Goal: Transaction & Acquisition: Book appointment/travel/reservation

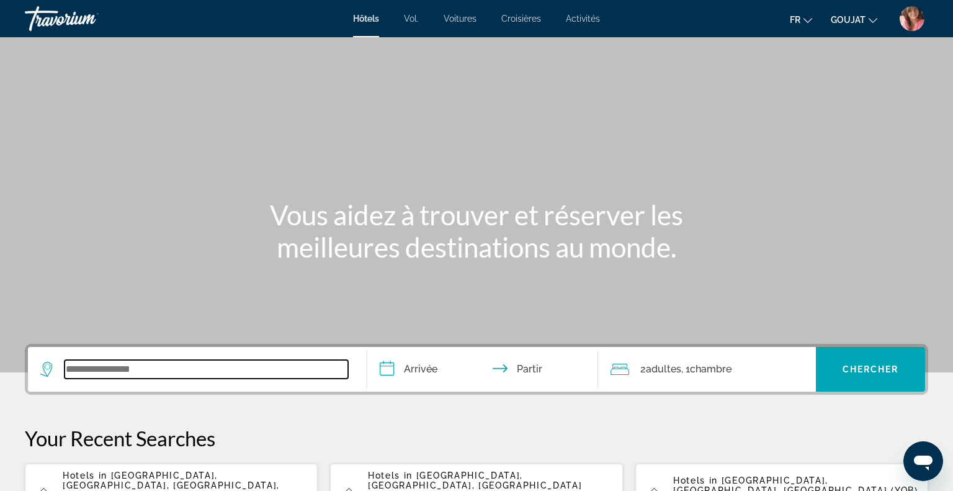
click at [277, 369] on input "Widget de recherche" at bounding box center [207, 369] width 284 height 19
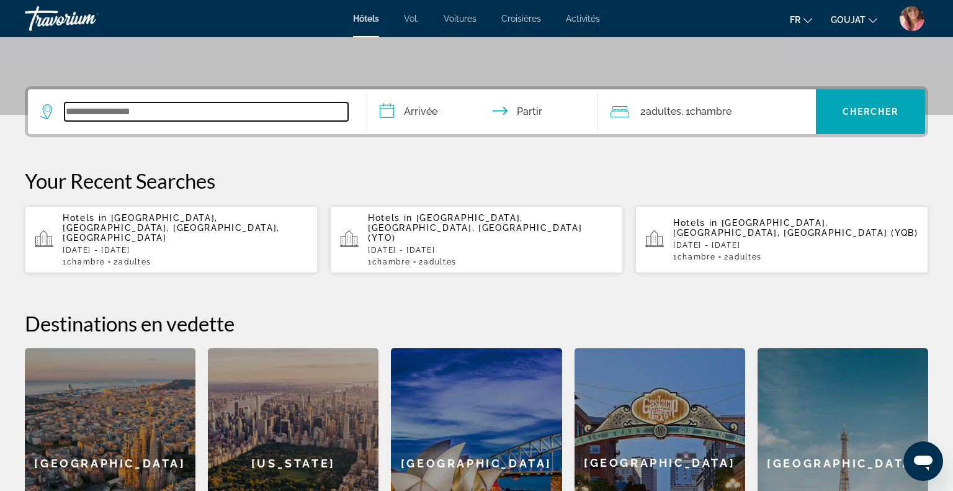
scroll to position [303, 0]
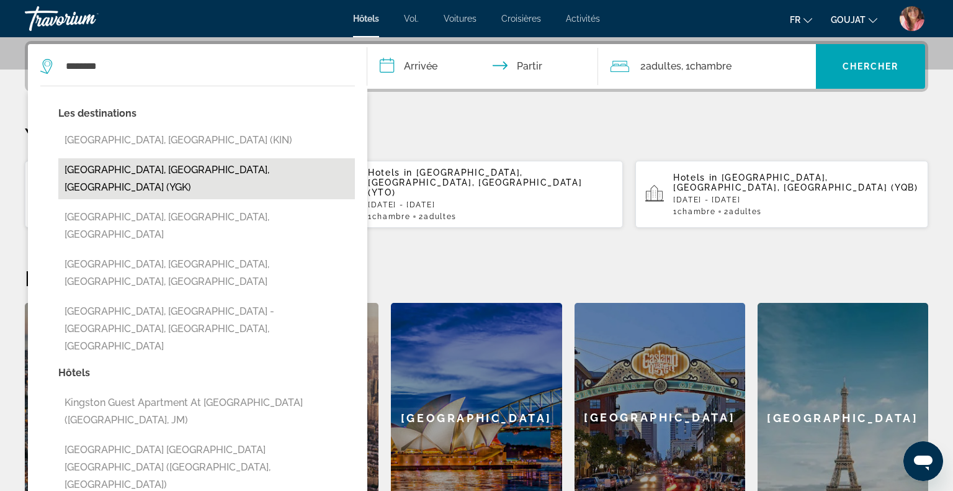
click at [171, 171] on button "[GEOGRAPHIC_DATA], [GEOGRAPHIC_DATA], [GEOGRAPHIC_DATA] (YGK)" at bounding box center [206, 178] width 297 height 41
type input "**********"
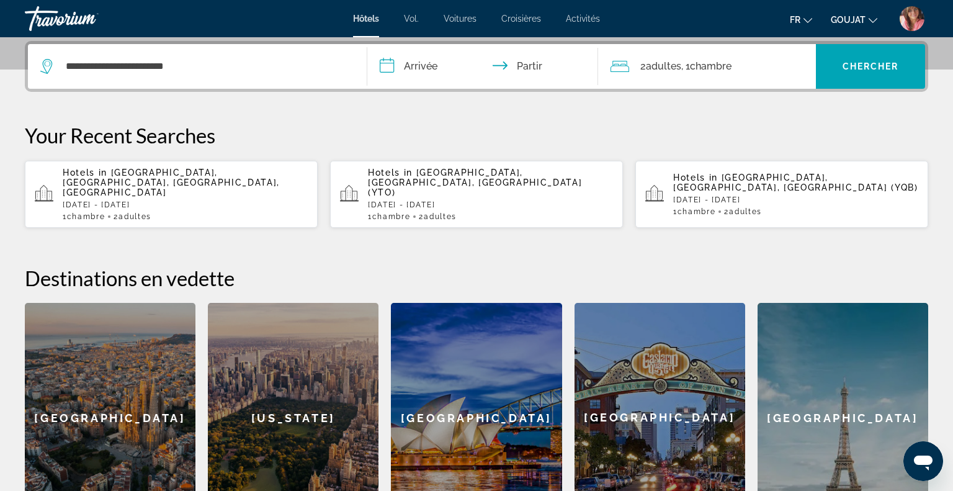
click at [434, 60] on input "**********" at bounding box center [485, 68] width 236 height 48
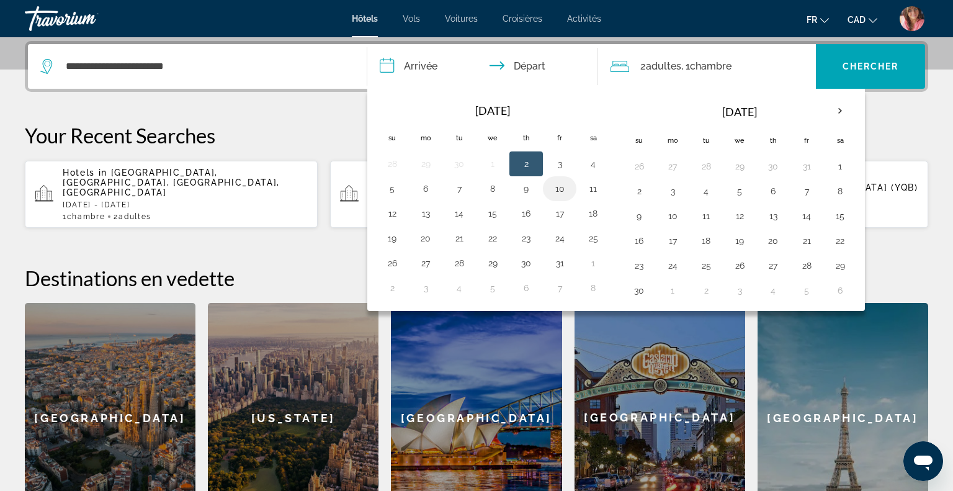
click at [557, 189] on button "10" at bounding box center [560, 188] width 20 height 17
click at [590, 189] on button "11" at bounding box center [593, 188] width 20 height 17
type input "**********"
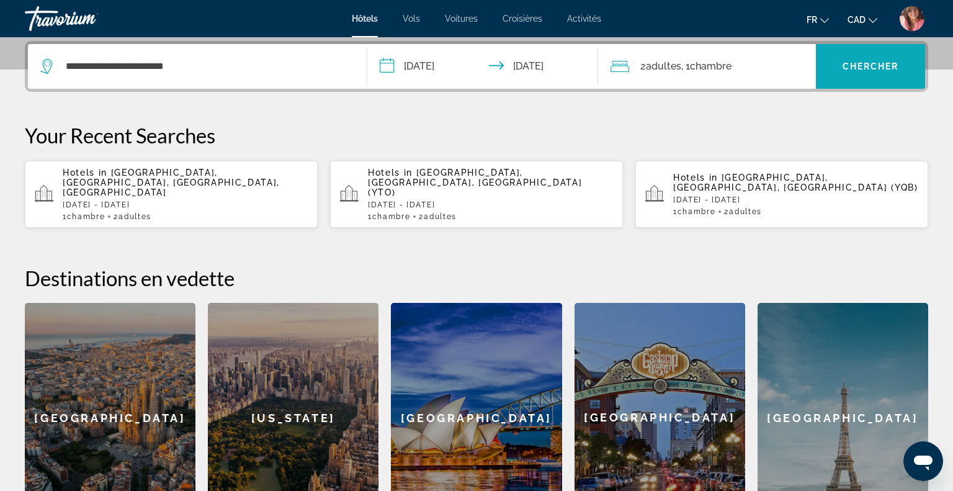
click at [875, 73] on span "Search widget" at bounding box center [870, 67] width 109 height 30
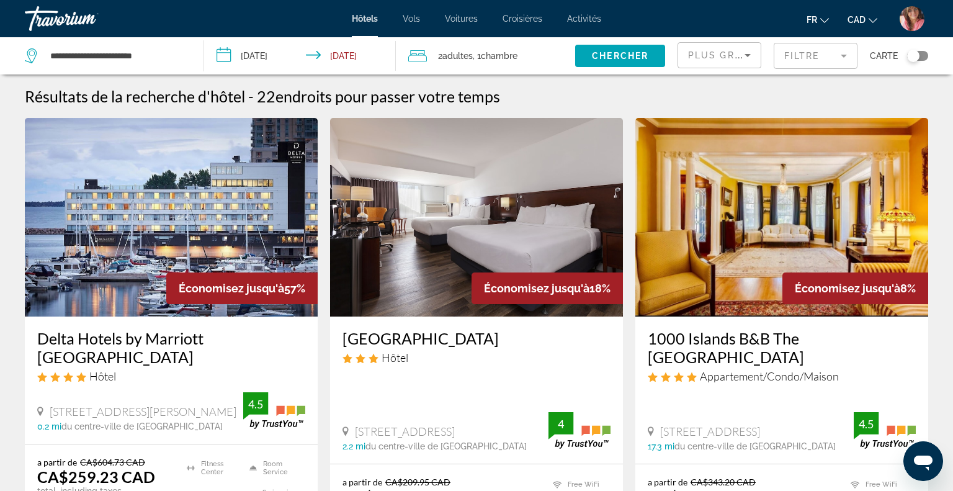
click at [724, 56] on span "Plus grandes économies" at bounding box center [762, 55] width 148 height 10
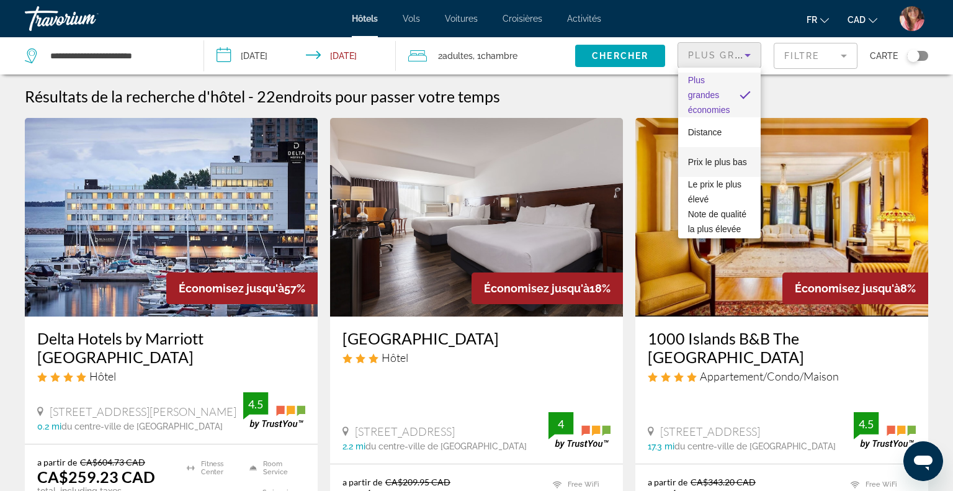
click at [694, 167] on span "Prix le plus bas" at bounding box center [717, 162] width 59 height 15
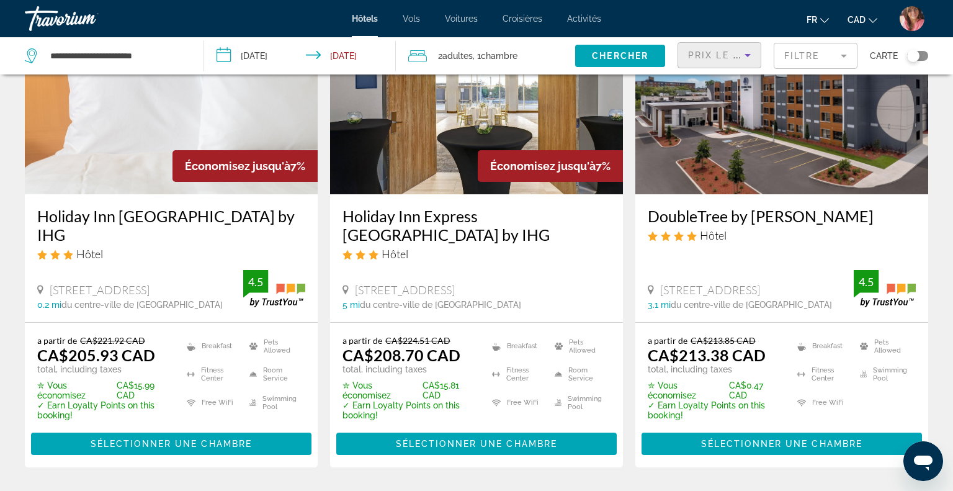
scroll to position [1558, 0]
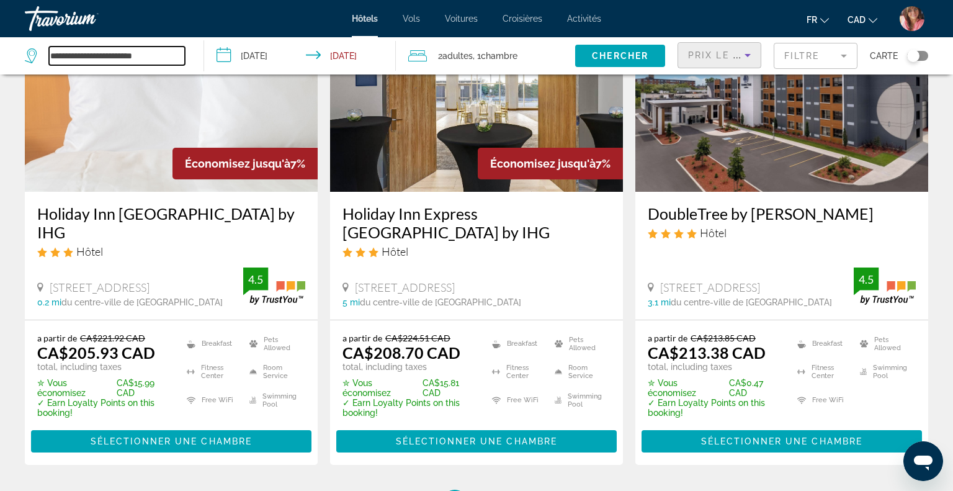
click at [115, 49] on input "**********" at bounding box center [117, 56] width 136 height 19
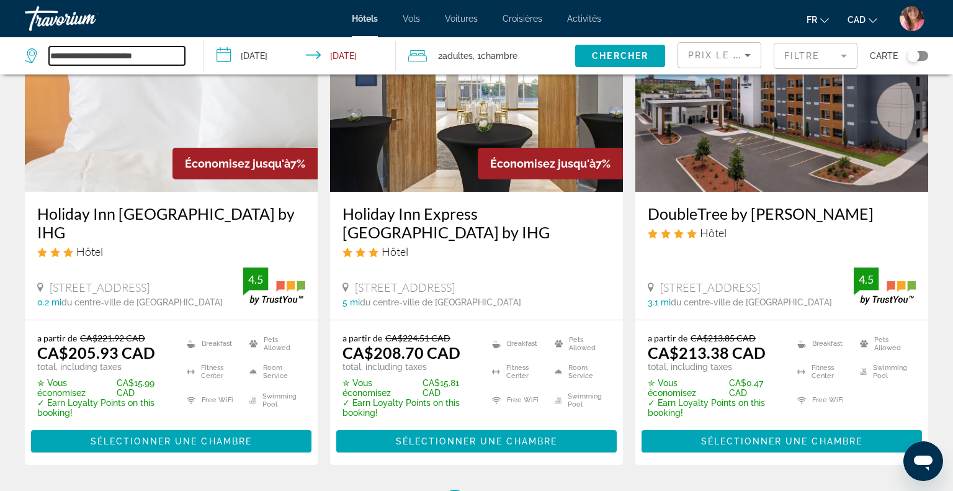
type input "*"
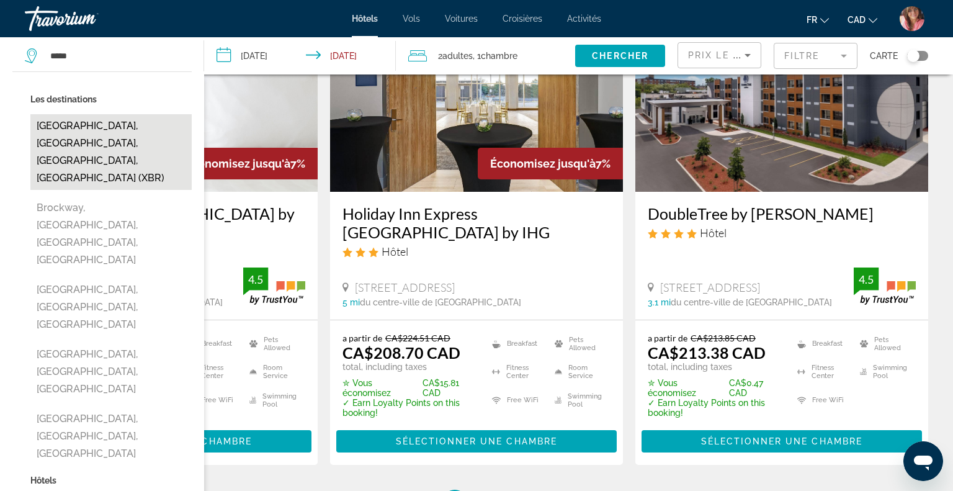
click at [86, 140] on button "[GEOGRAPHIC_DATA], [GEOGRAPHIC_DATA], [GEOGRAPHIC_DATA], [GEOGRAPHIC_DATA] (XBR)" at bounding box center [110, 152] width 161 height 76
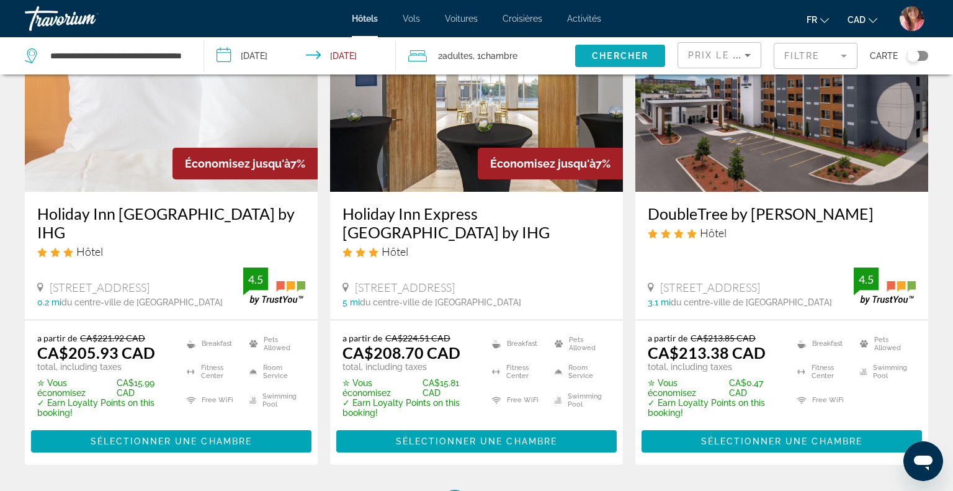
click at [629, 55] on span "Chercher" at bounding box center [620, 56] width 56 height 10
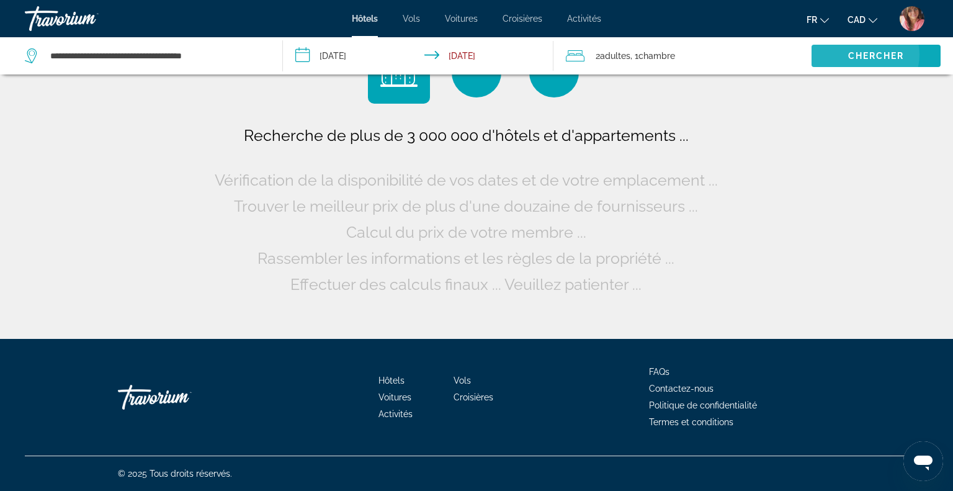
scroll to position [0, 0]
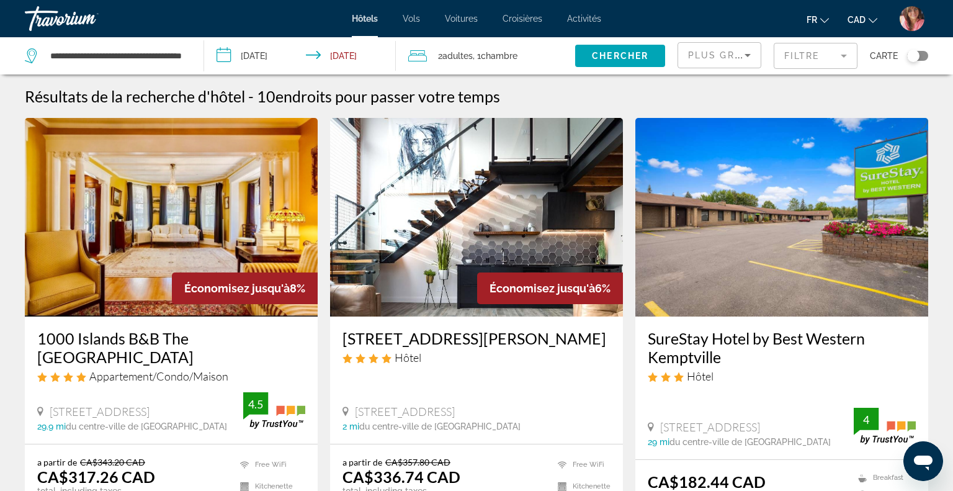
click at [699, 63] on div "Plus grandes économies" at bounding box center [719, 60] width 63 height 35
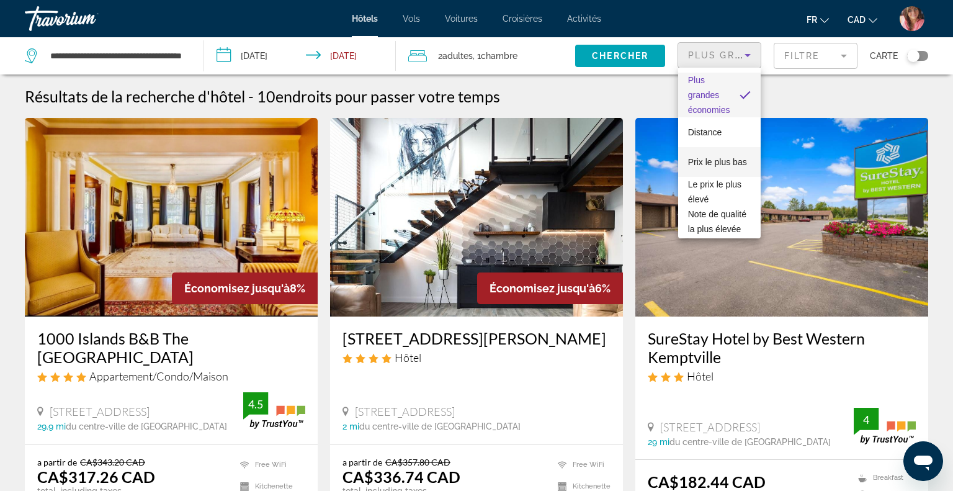
click at [703, 162] on span "Prix le plus bas" at bounding box center [717, 162] width 59 height 10
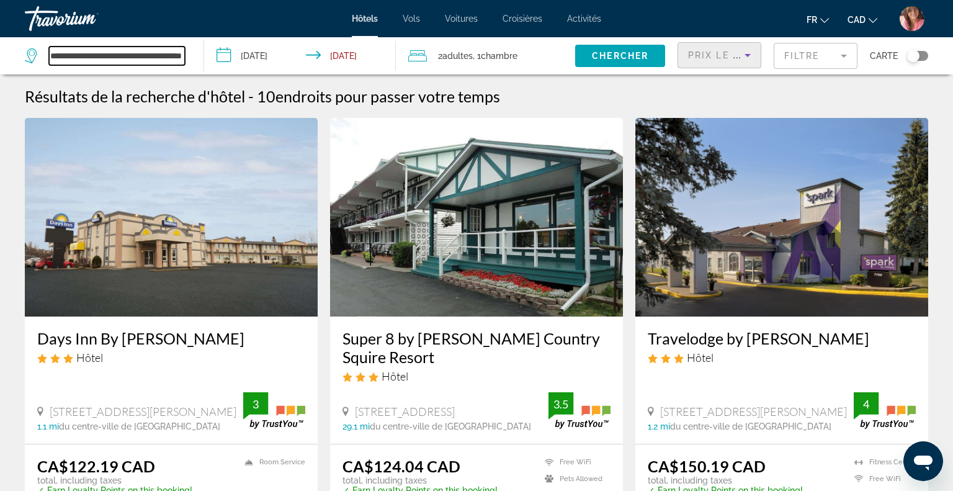
click at [119, 51] on input "**********" at bounding box center [117, 56] width 136 height 19
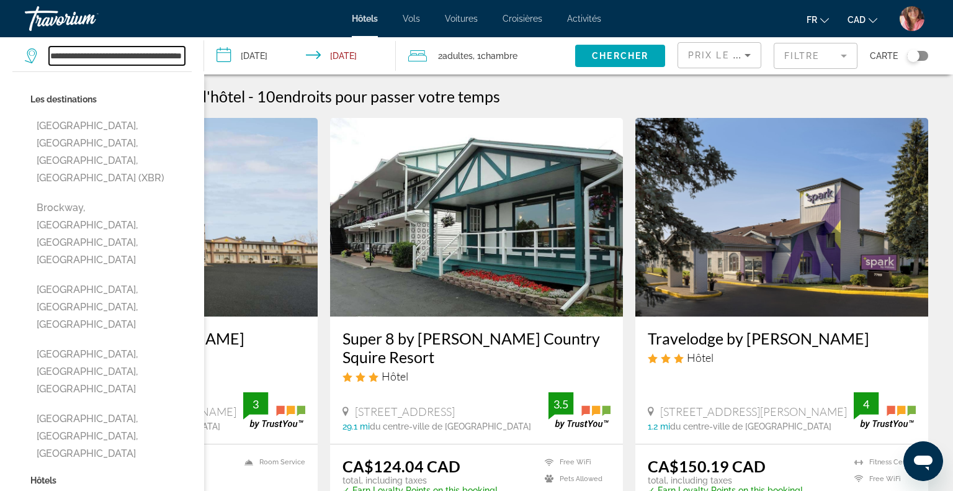
click at [119, 51] on input "**********" at bounding box center [117, 56] width 136 height 19
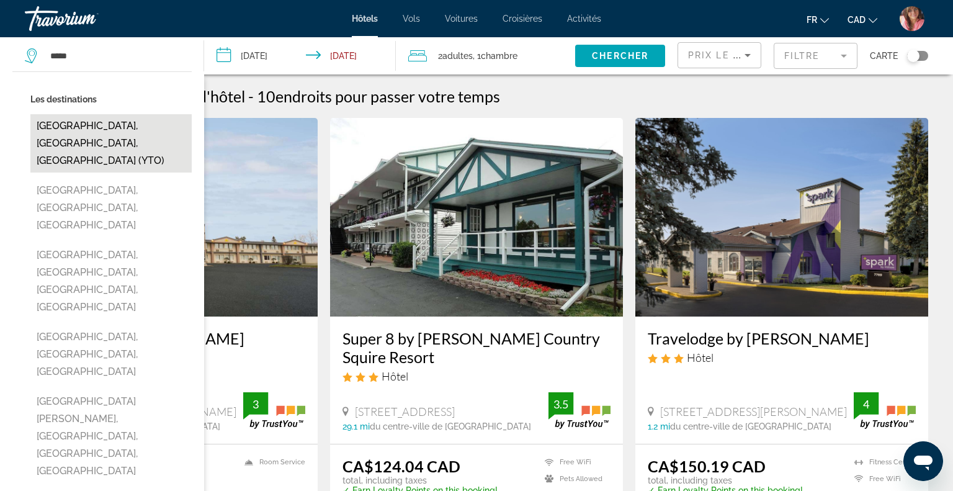
click at [119, 120] on button "[GEOGRAPHIC_DATA], [GEOGRAPHIC_DATA], [GEOGRAPHIC_DATA] (YTO)" at bounding box center [110, 143] width 161 height 58
type input "**********"
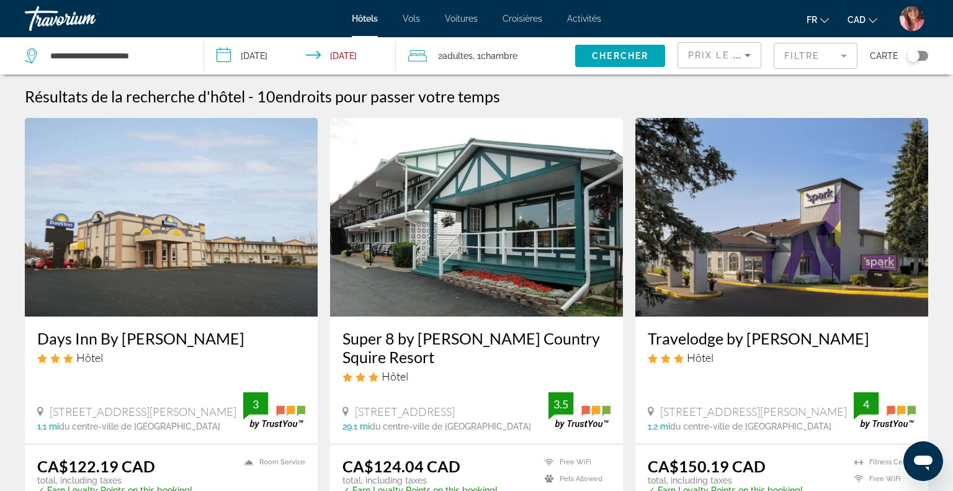
click at [341, 56] on input "**********" at bounding box center [302, 57] width 197 height 41
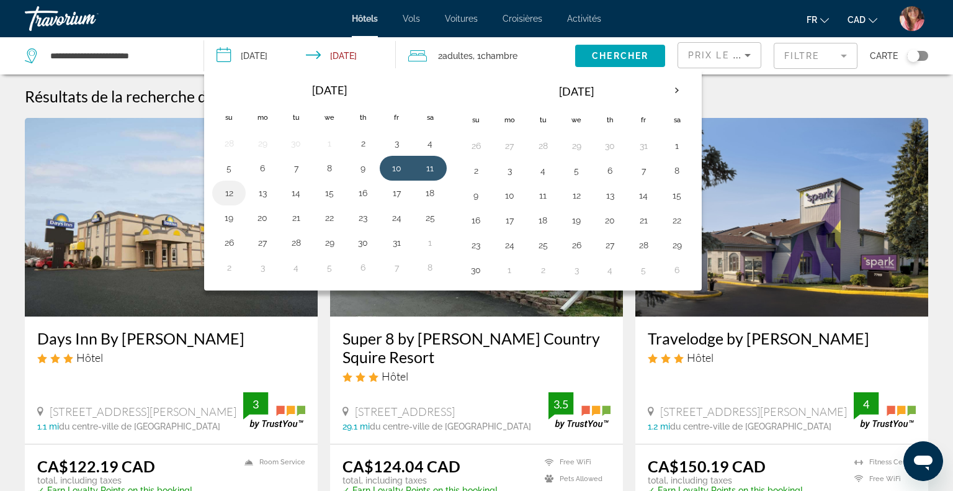
click at [225, 195] on button "12" at bounding box center [229, 192] width 20 height 17
click at [255, 55] on input "**********" at bounding box center [302, 57] width 197 height 41
click at [397, 160] on button "10" at bounding box center [397, 168] width 20 height 17
type input "**********"
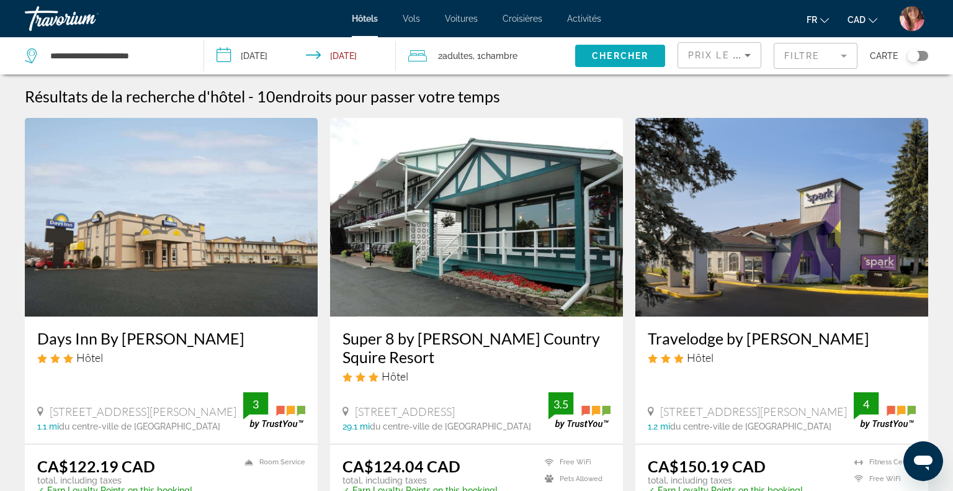
click at [622, 52] on span "Chercher" at bounding box center [620, 56] width 56 height 10
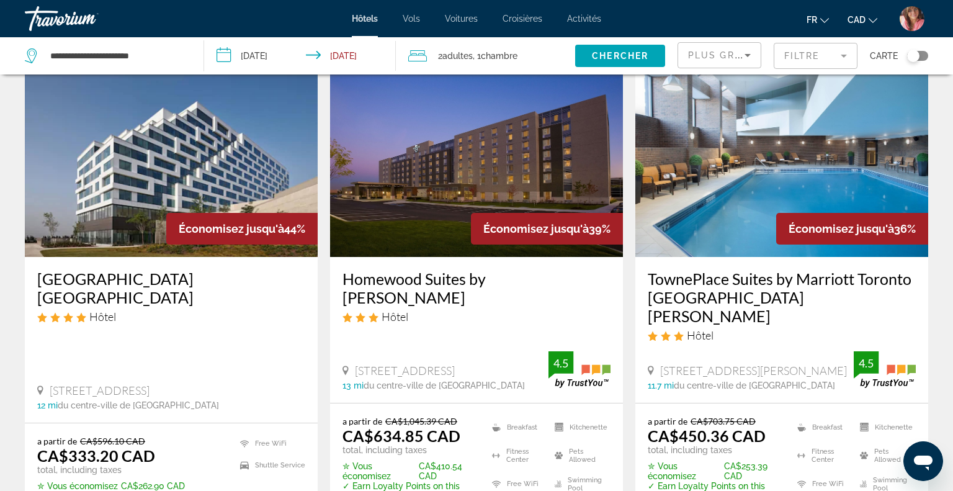
scroll to position [61, 0]
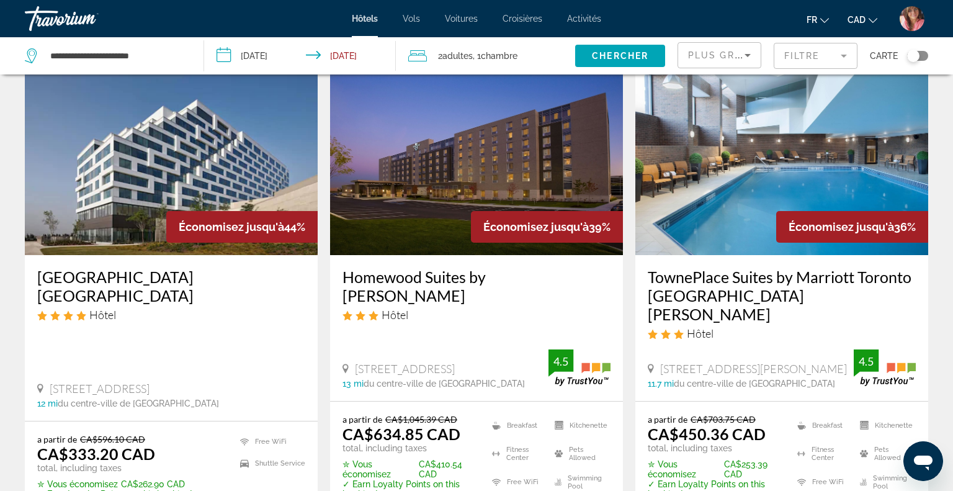
click at [279, 181] on img "Main content" at bounding box center [171, 155] width 293 height 199
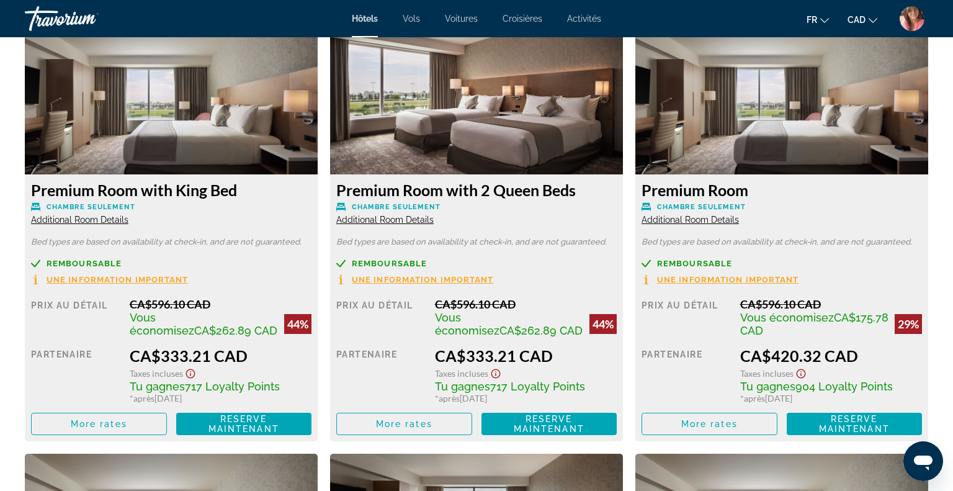
scroll to position [1740, 0]
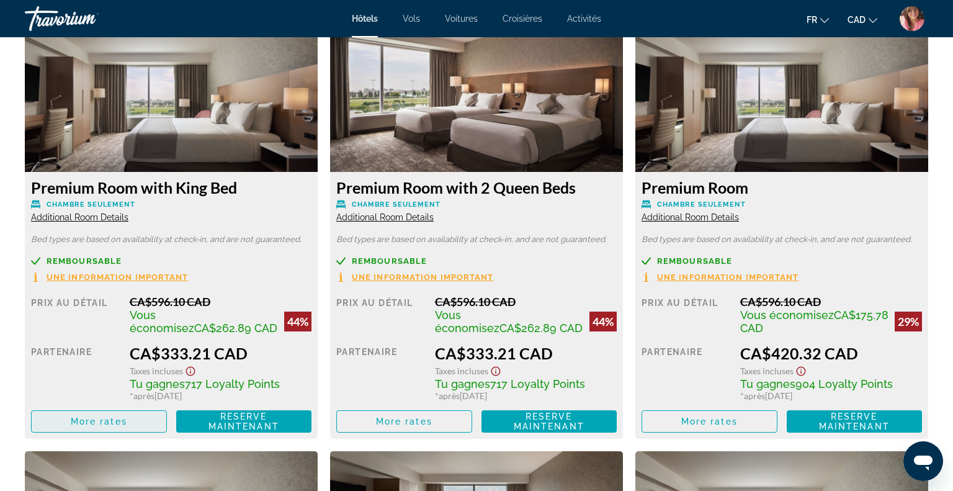
click at [127, 413] on span "Main content" at bounding box center [99, 422] width 135 height 30
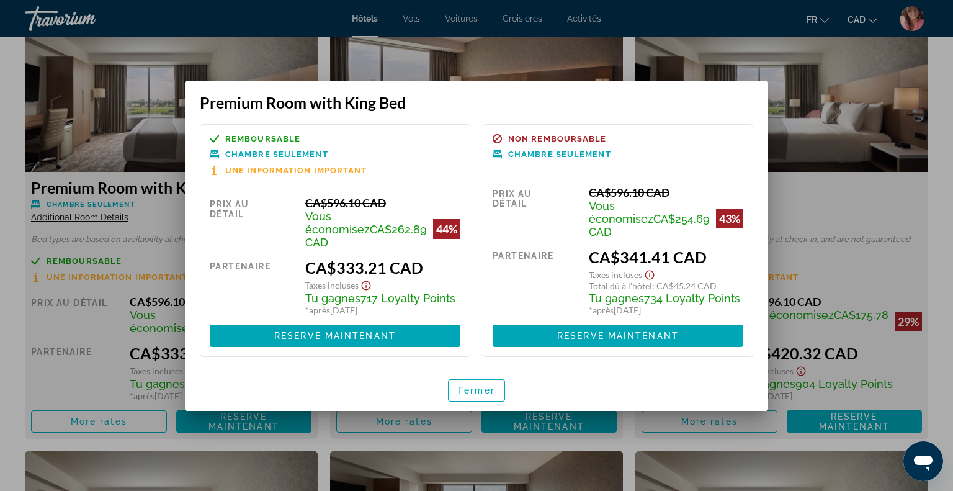
click at [813, 217] on div at bounding box center [476, 245] width 953 height 491
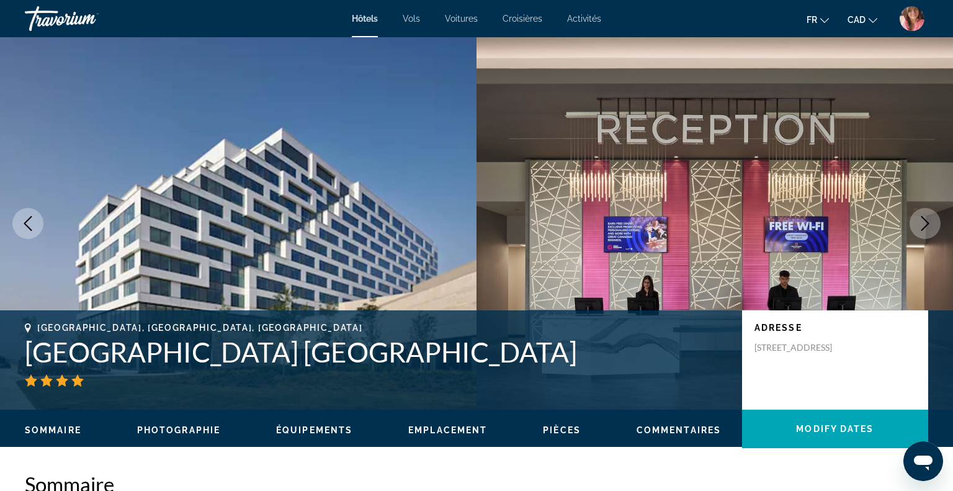
scroll to position [1740, 0]
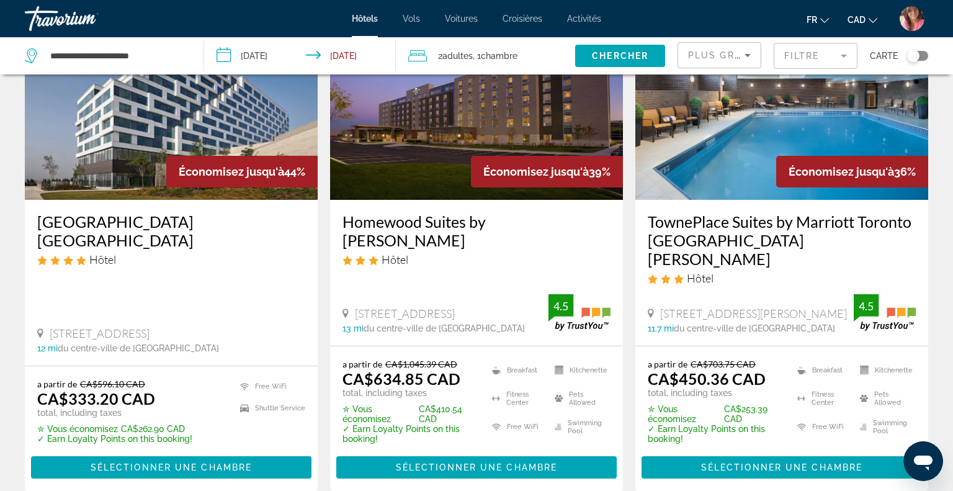
scroll to position [116, 0]
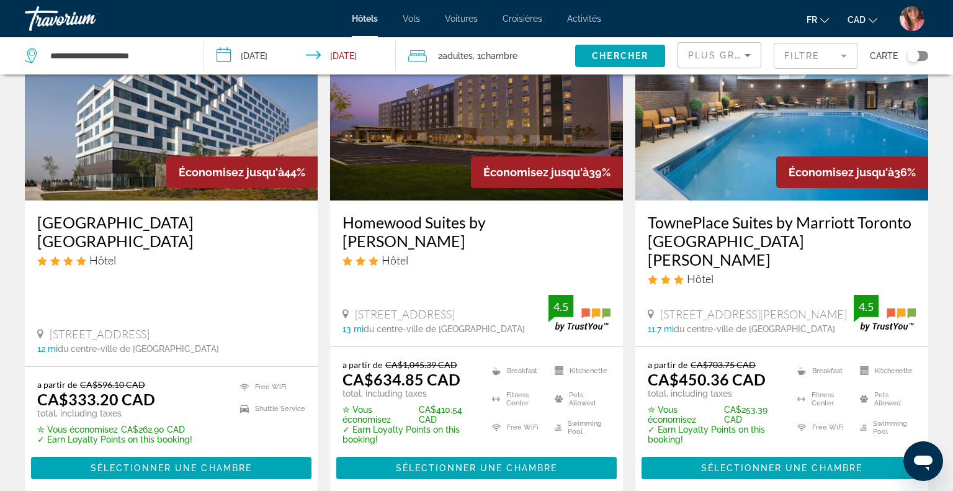
click at [715, 56] on span "Plus grandes économies" at bounding box center [762, 55] width 148 height 10
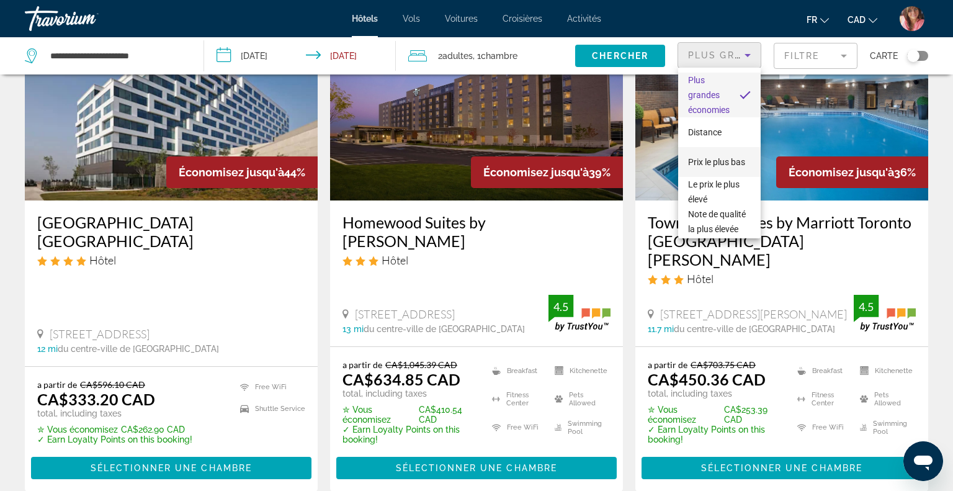
click at [709, 163] on span "Prix le plus bas" at bounding box center [716, 162] width 57 height 10
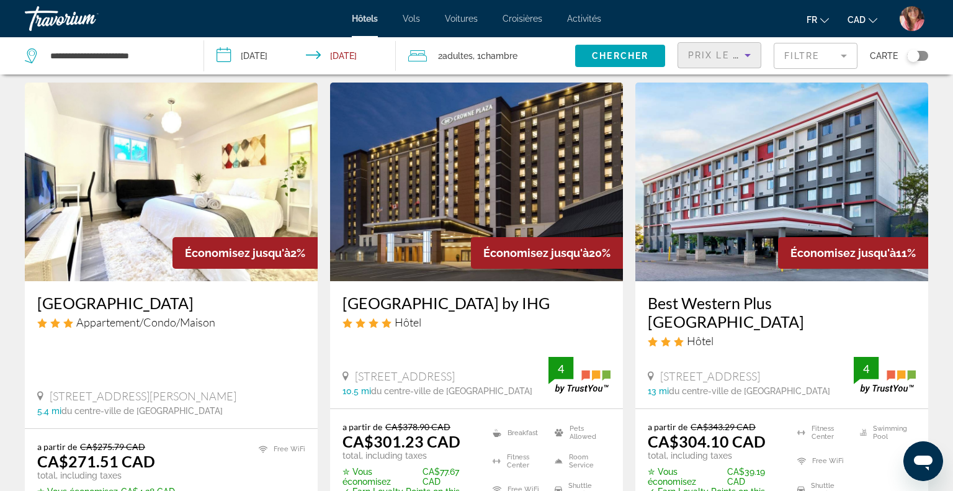
scroll to position [504, 0]
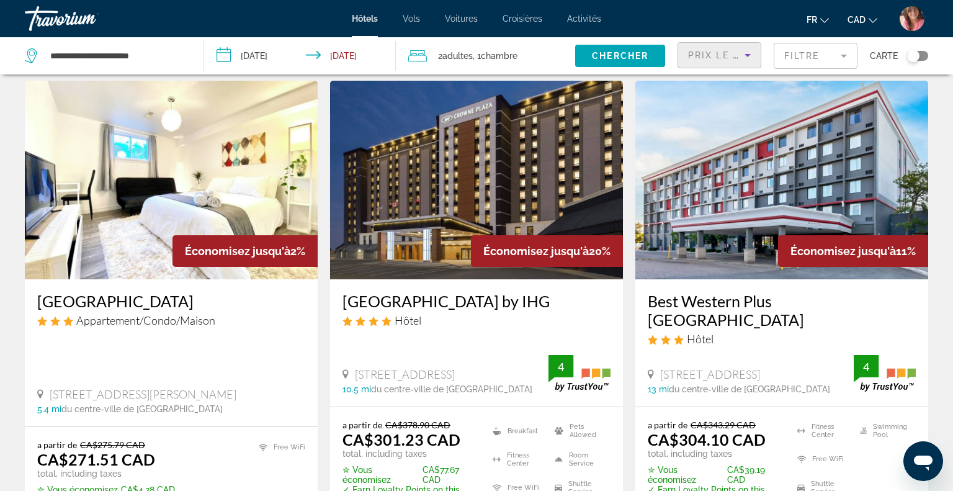
click at [474, 197] on img "Main content" at bounding box center [476, 180] width 293 height 199
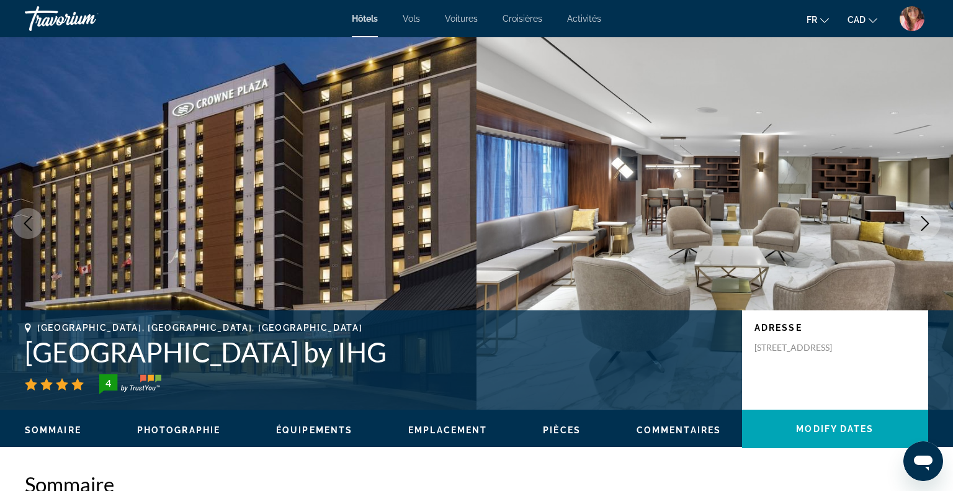
click at [928, 225] on icon "Next image" at bounding box center [925, 223] width 15 height 15
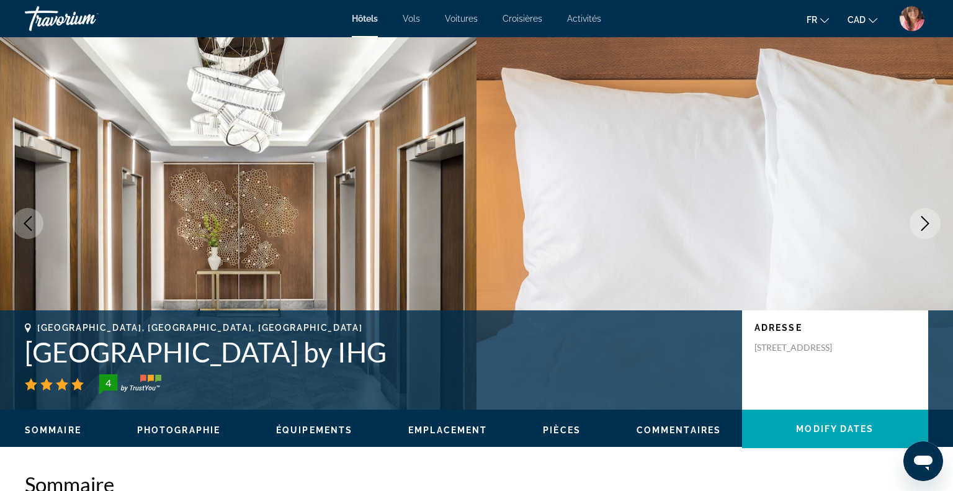
click at [928, 225] on icon "Next image" at bounding box center [925, 223] width 15 height 15
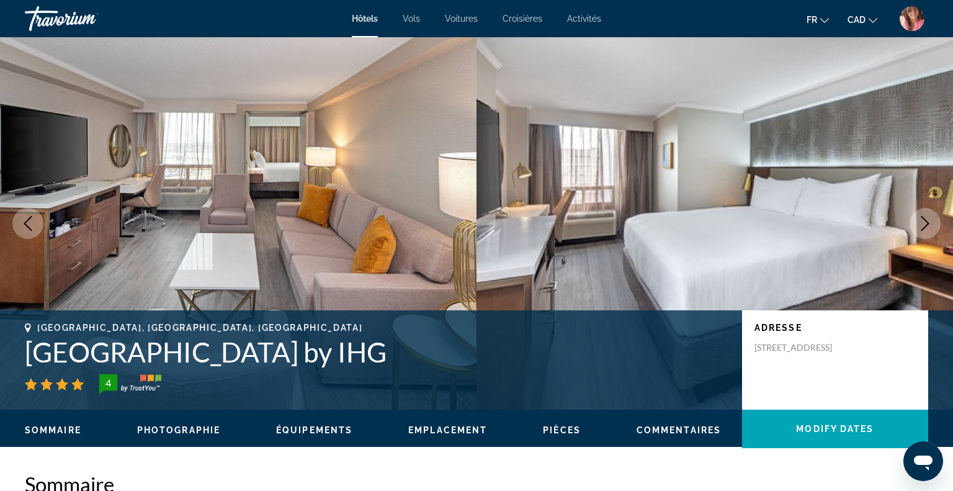
click at [928, 225] on icon "Next image" at bounding box center [925, 223] width 15 height 15
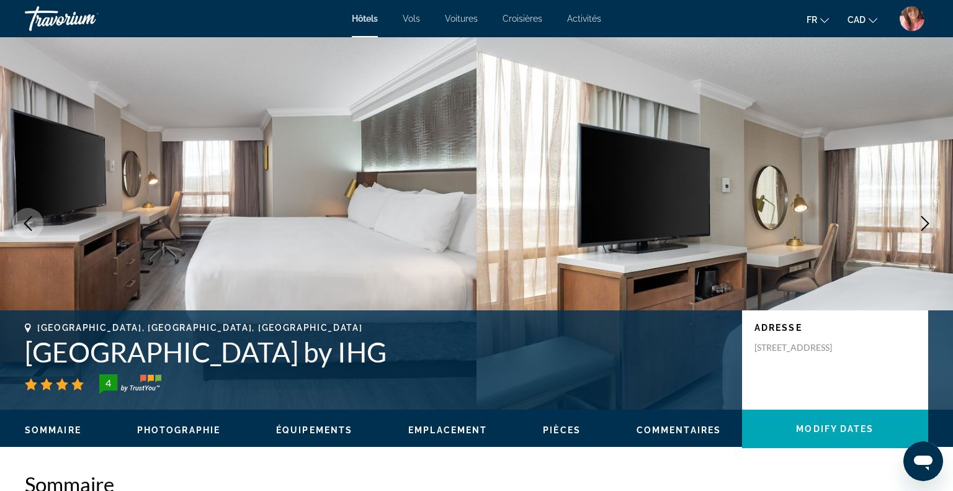
click at [928, 225] on icon "Next image" at bounding box center [925, 223] width 15 height 15
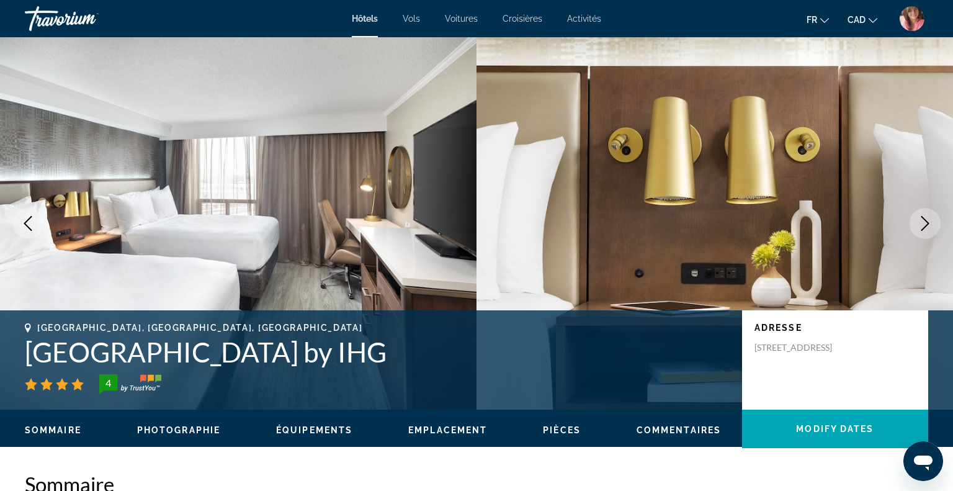
click at [928, 225] on icon "Next image" at bounding box center [925, 223] width 15 height 15
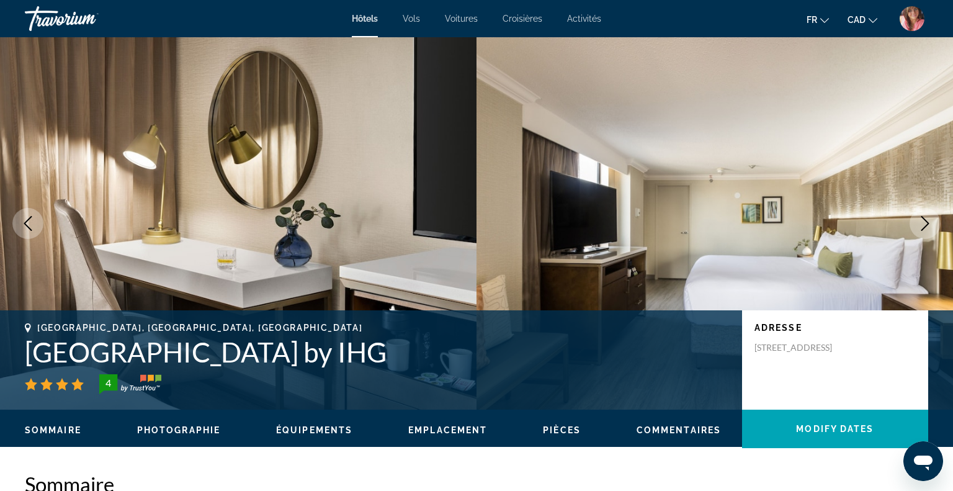
click at [928, 225] on icon "Next image" at bounding box center [925, 223] width 15 height 15
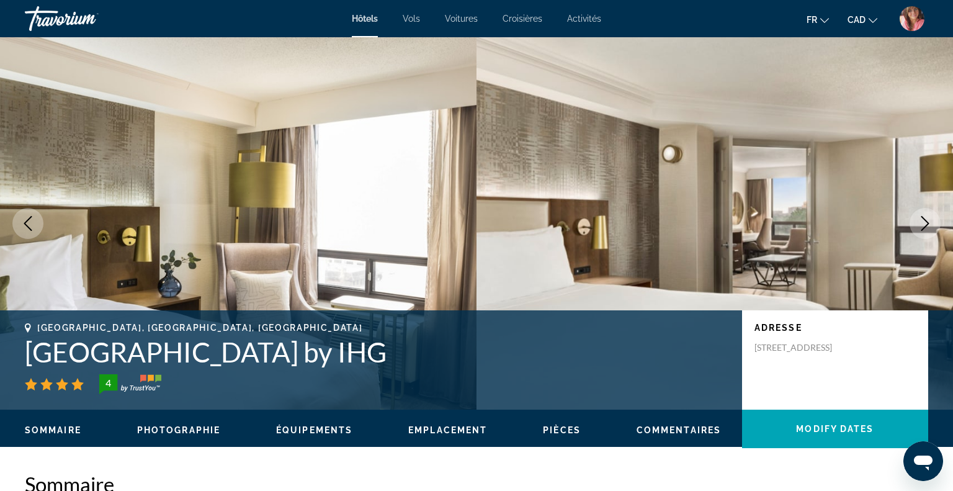
click at [928, 225] on icon "Next image" at bounding box center [925, 223] width 15 height 15
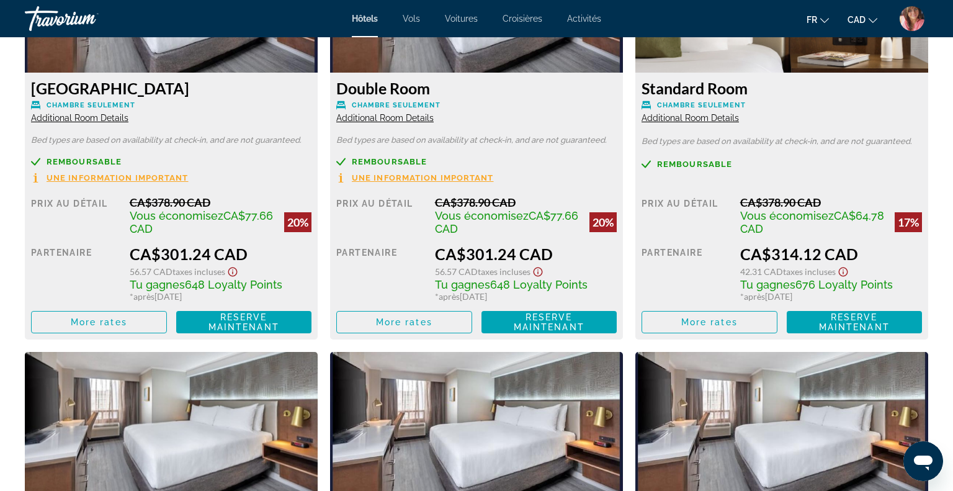
scroll to position [1757, 0]
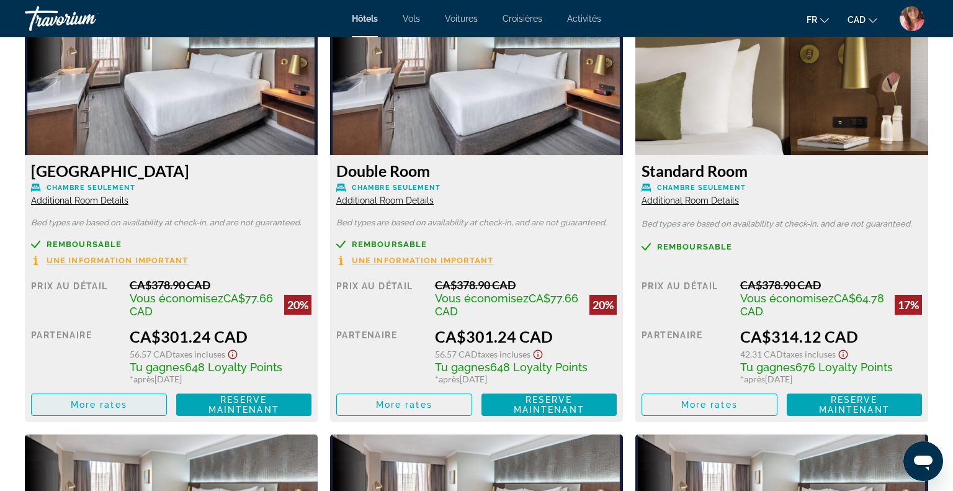
click at [98, 412] on span "Main content" at bounding box center [99, 405] width 135 height 30
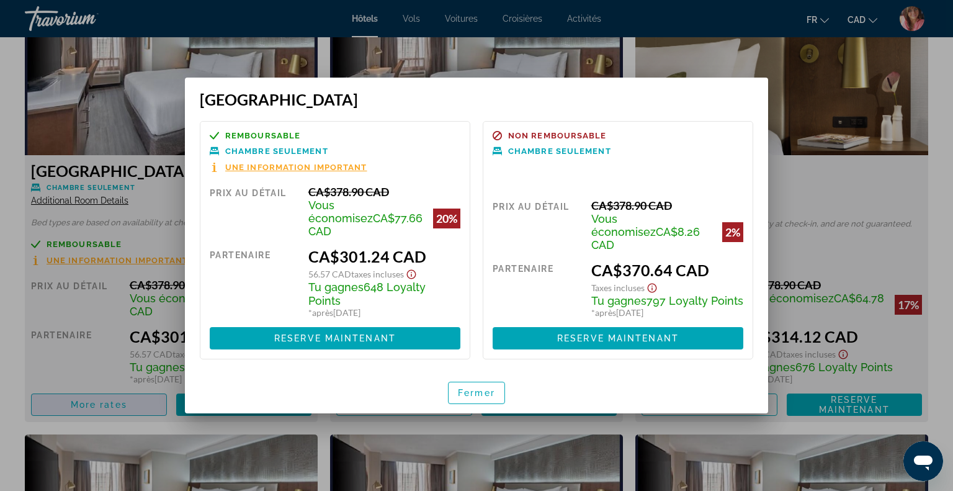
scroll to position [0, 0]
click at [801, 162] on div at bounding box center [476, 245] width 953 height 491
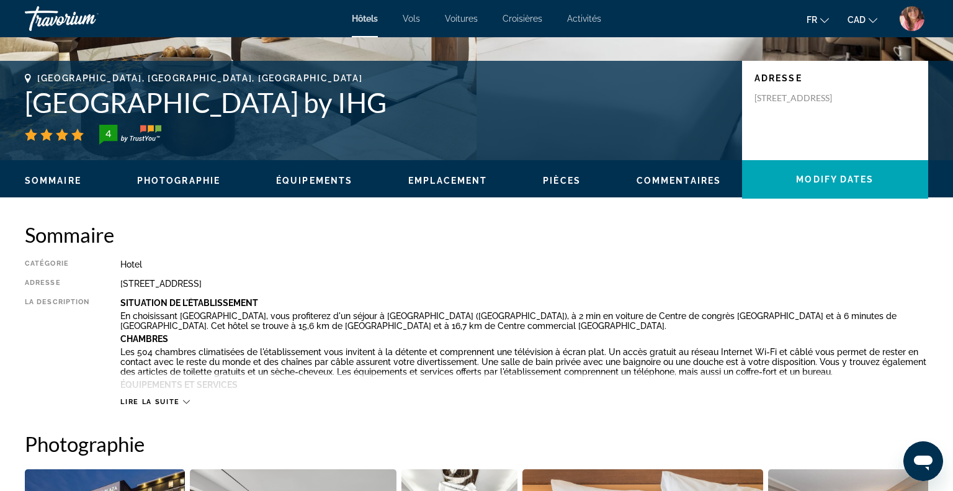
scroll to position [249, 0]
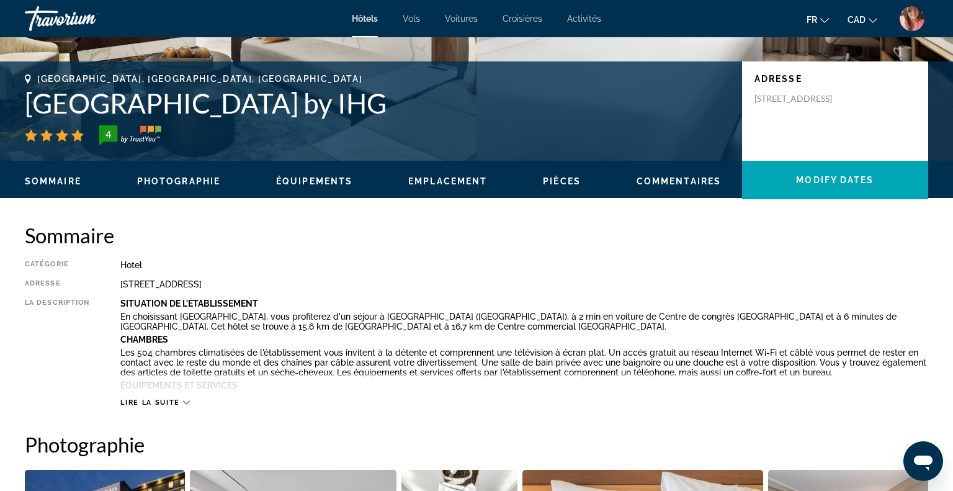
drag, startPoint x: 29, startPoint y: 97, endPoint x: 472, endPoint y: 106, distance: 442.6
click at [472, 106] on h1 "[GEOGRAPHIC_DATA] by IHG" at bounding box center [377, 103] width 705 height 32
copy h1 "[GEOGRAPHIC_DATA] by IHG"
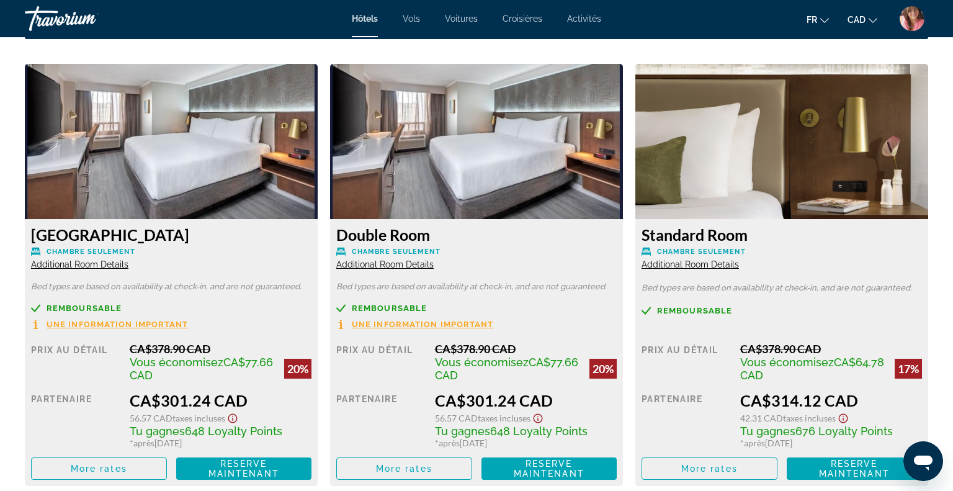
scroll to position [1699, 0]
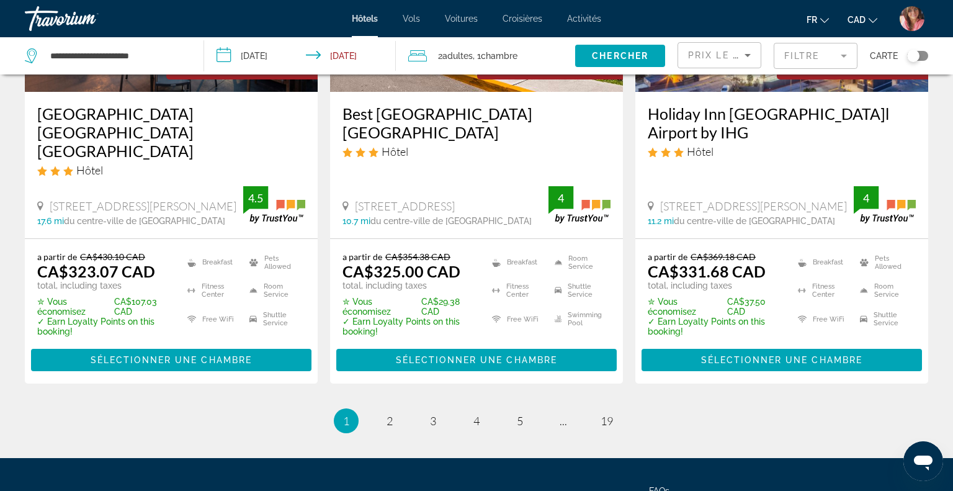
scroll to position [1693, 0]
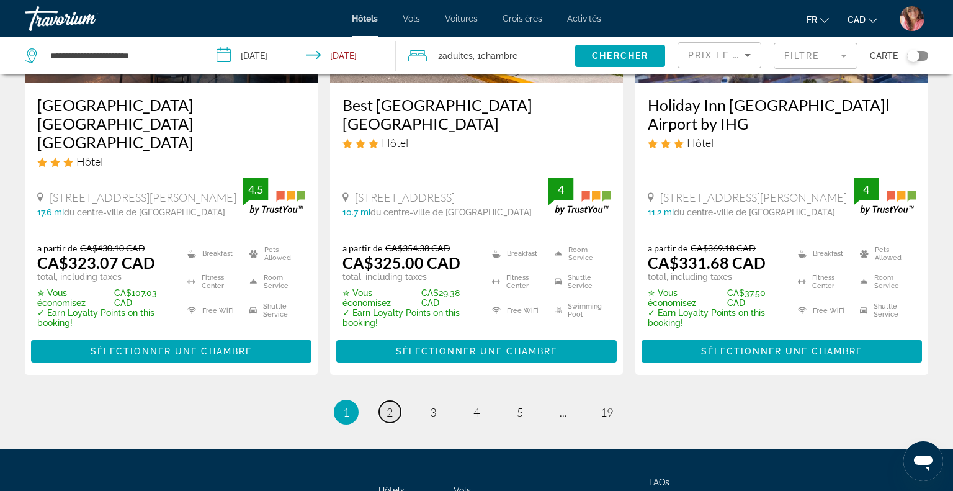
click at [389, 405] on span "2" at bounding box center [390, 412] width 6 height 14
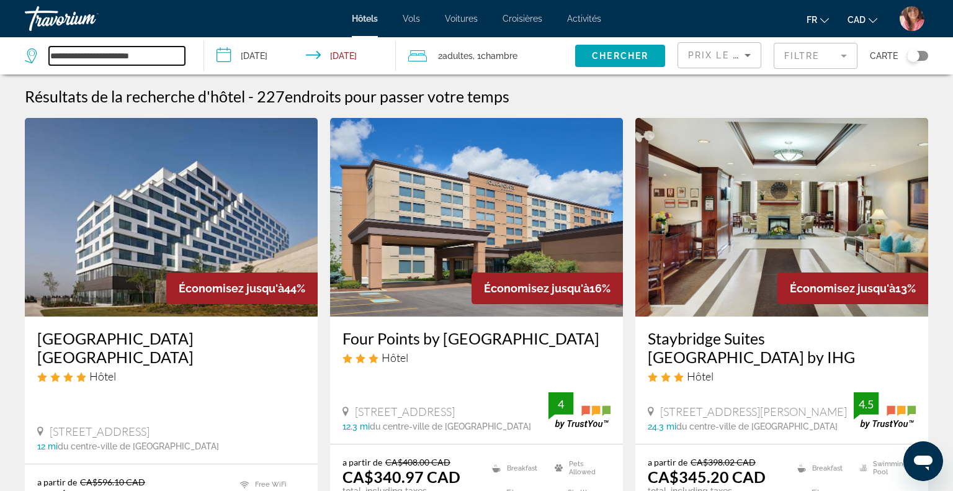
click at [124, 54] on input "**********" at bounding box center [117, 56] width 136 height 19
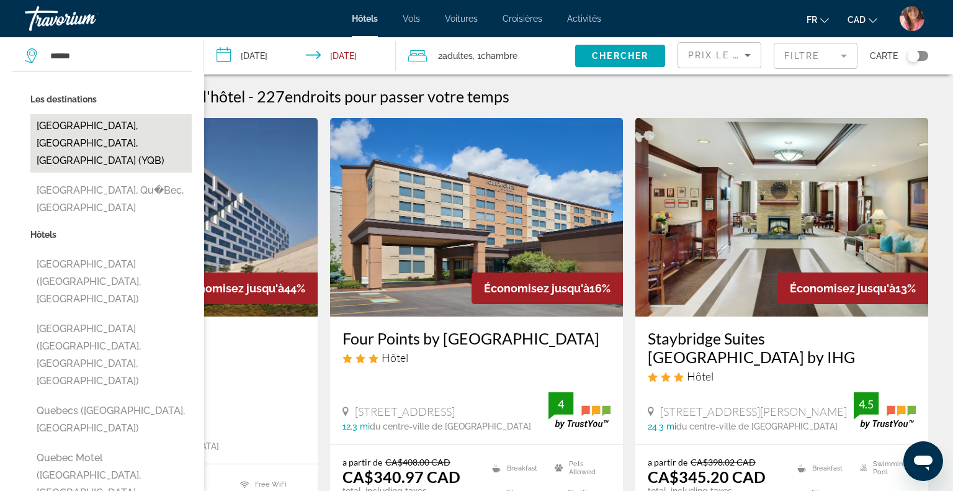
click at [88, 131] on button "[GEOGRAPHIC_DATA], [GEOGRAPHIC_DATA], [GEOGRAPHIC_DATA] (YQB)" at bounding box center [110, 143] width 161 height 58
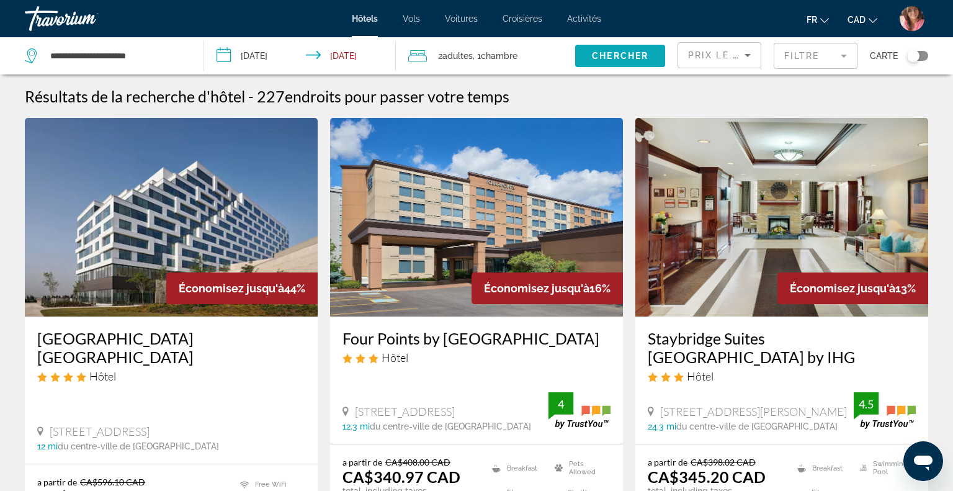
click at [585, 55] on span "Search widget" at bounding box center [620, 56] width 90 height 30
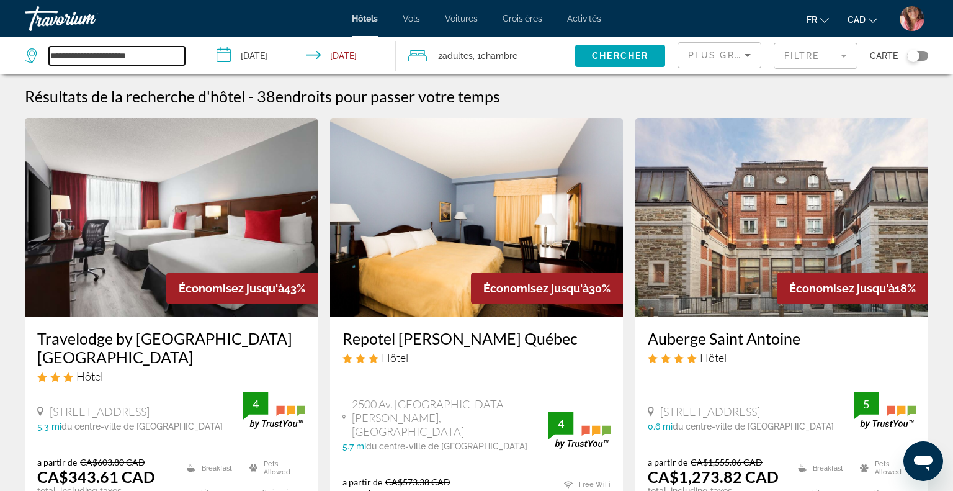
click at [150, 49] on input "**********" at bounding box center [117, 56] width 136 height 19
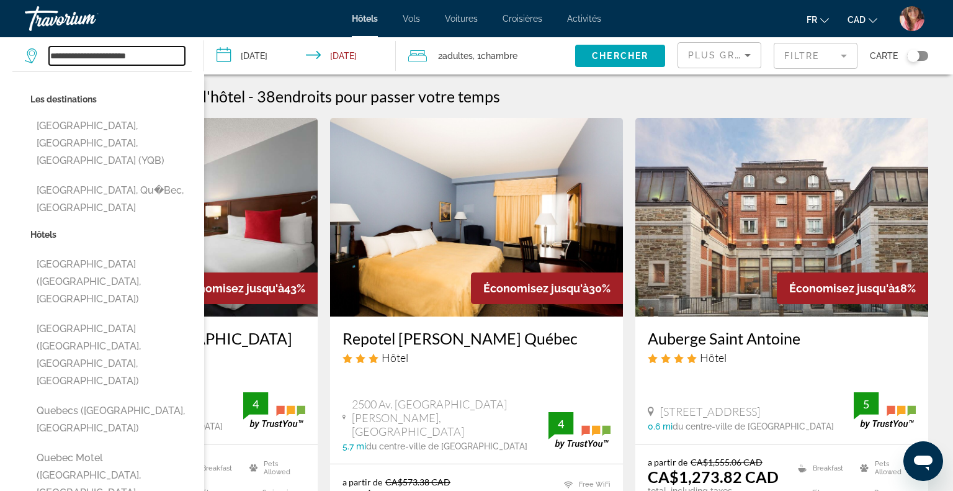
click at [150, 49] on input "**********" at bounding box center [117, 56] width 136 height 19
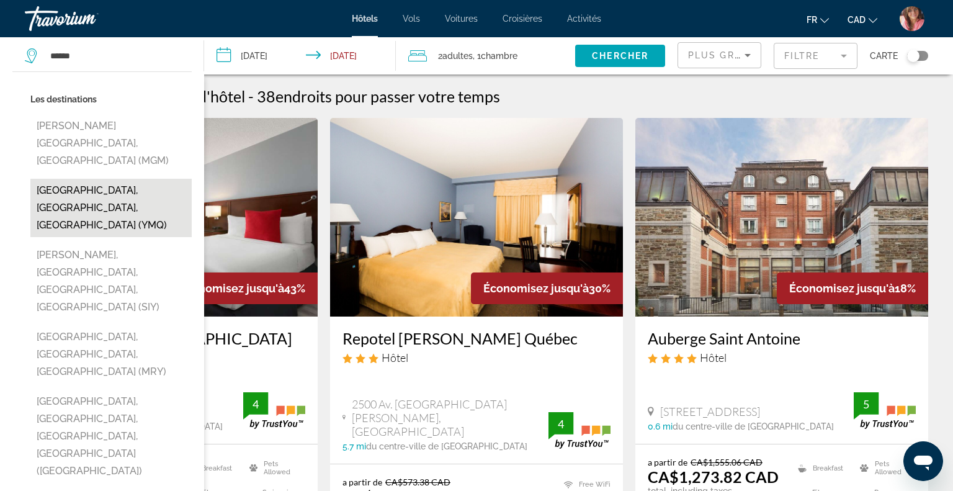
click at [91, 179] on button "[GEOGRAPHIC_DATA], [GEOGRAPHIC_DATA], [GEOGRAPHIC_DATA] (YMQ)" at bounding box center [110, 208] width 161 height 58
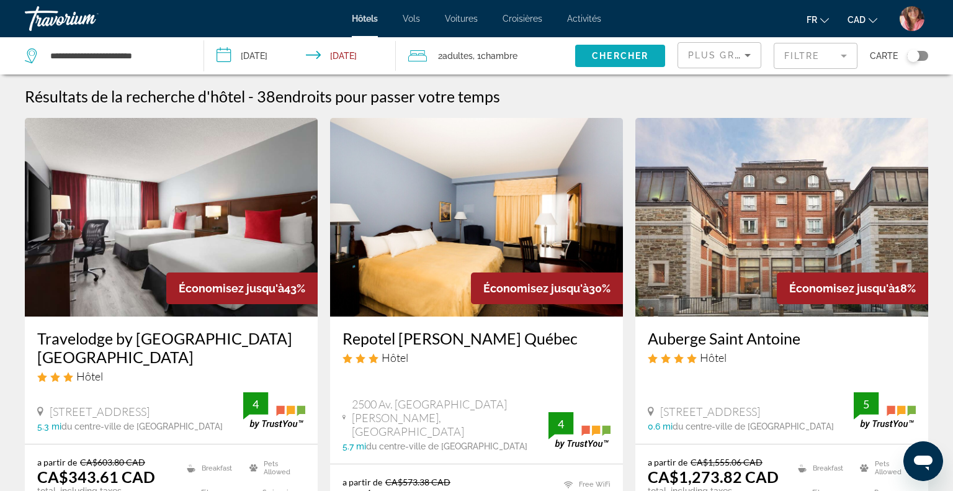
click at [585, 55] on span "Search widget" at bounding box center [620, 56] width 90 height 30
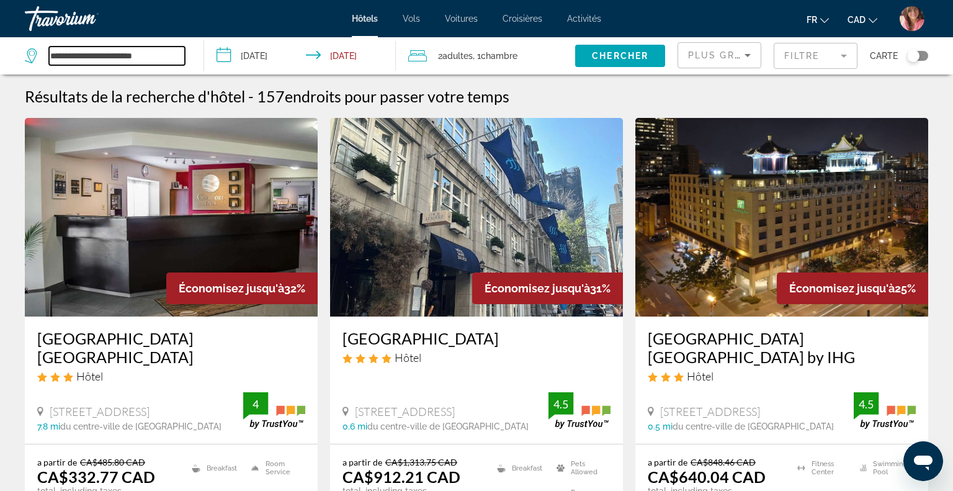
click at [160, 55] on input "**********" at bounding box center [117, 56] width 136 height 19
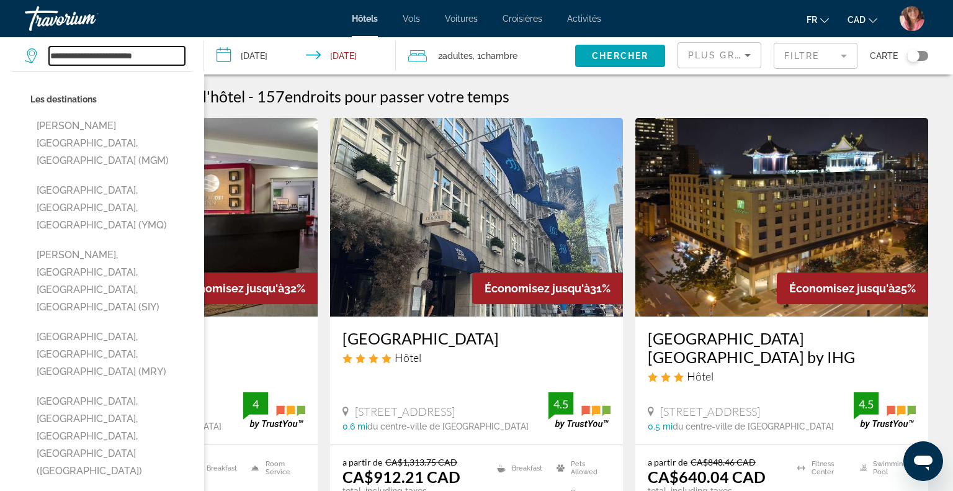
click at [160, 55] on input "**********" at bounding box center [117, 56] width 136 height 19
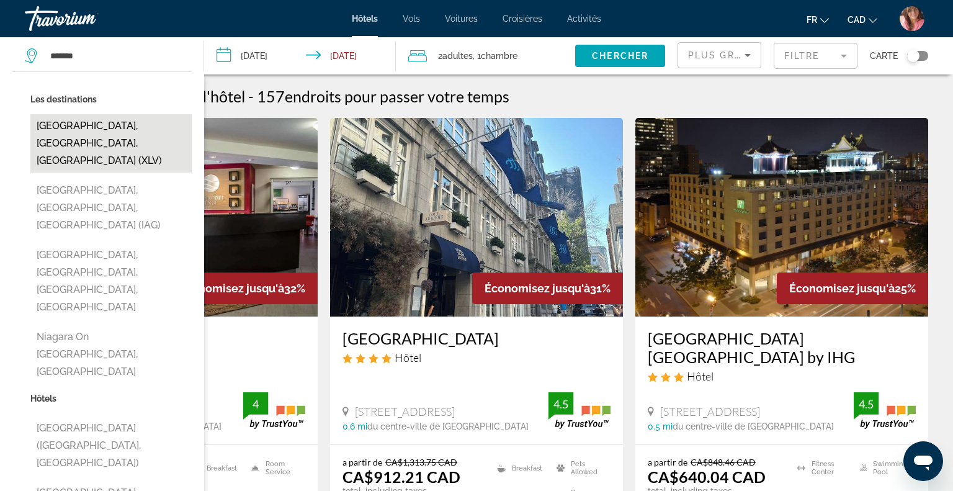
click at [136, 124] on button "[GEOGRAPHIC_DATA], [GEOGRAPHIC_DATA], [GEOGRAPHIC_DATA] (XLV)" at bounding box center [110, 143] width 161 height 58
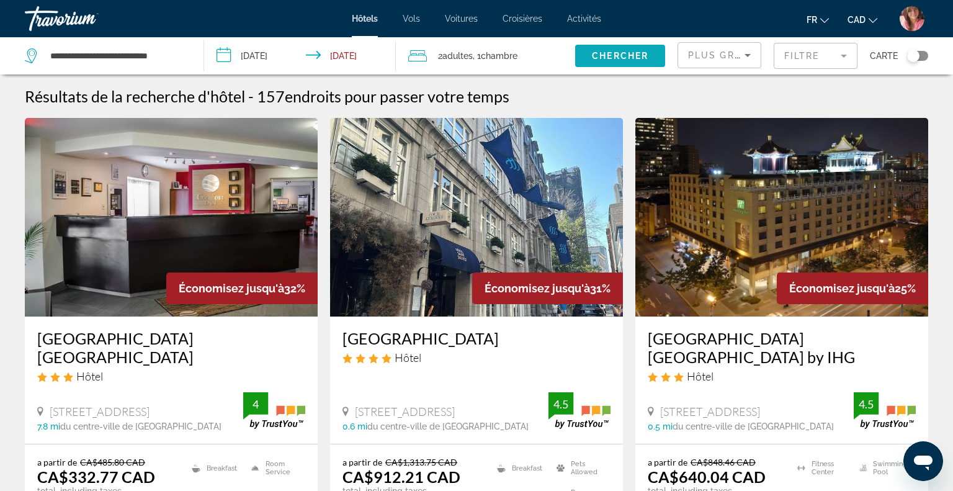
click at [625, 60] on span "Chercher" at bounding box center [620, 56] width 56 height 10
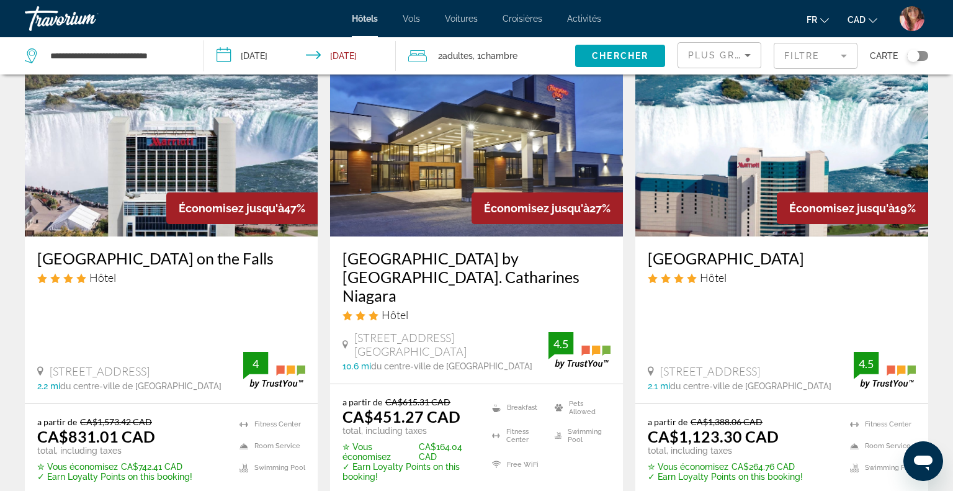
scroll to position [77, 0]
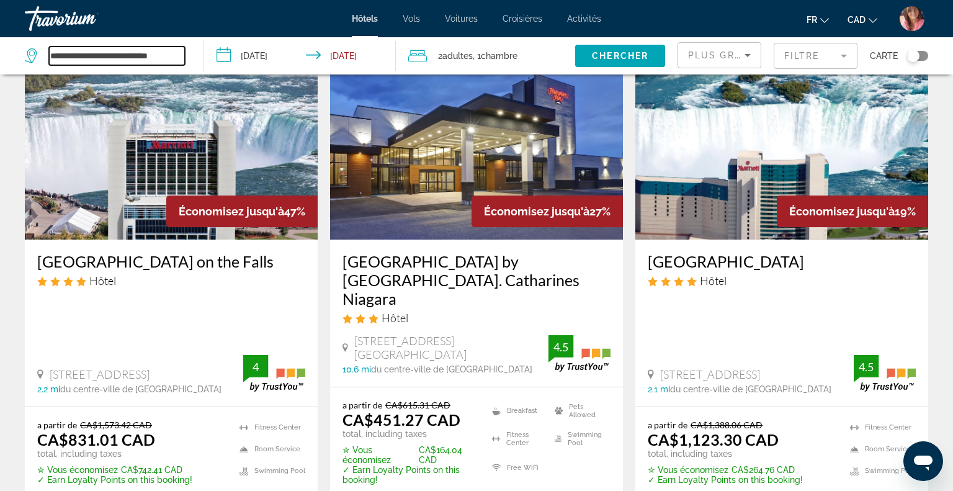
click at [127, 53] on input "**********" at bounding box center [117, 56] width 136 height 19
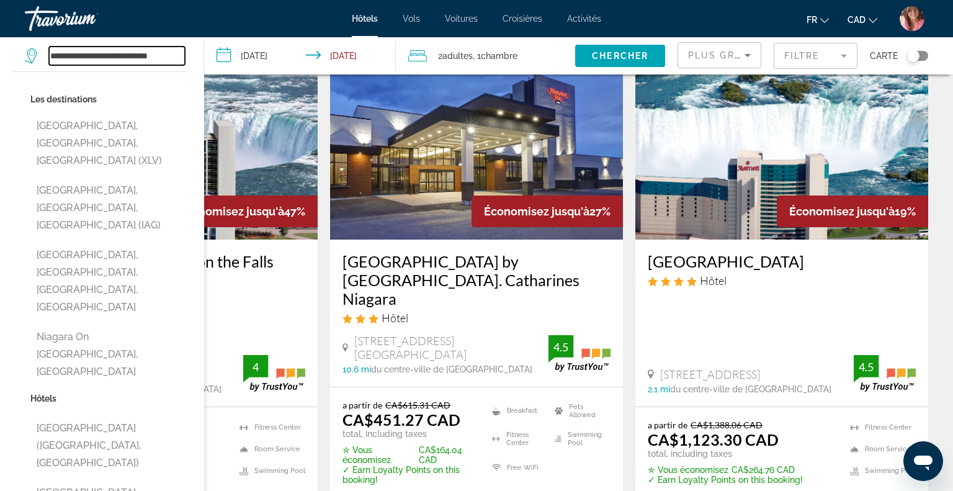
click at [127, 53] on input "**********" at bounding box center [117, 56] width 136 height 19
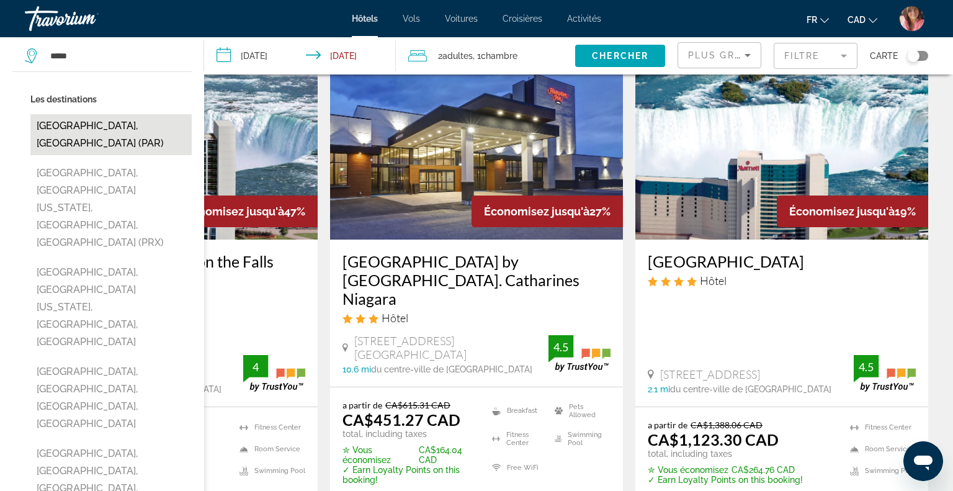
click at [111, 122] on button "[GEOGRAPHIC_DATA], [GEOGRAPHIC_DATA] (PAR)" at bounding box center [110, 134] width 161 height 41
type input "**********"
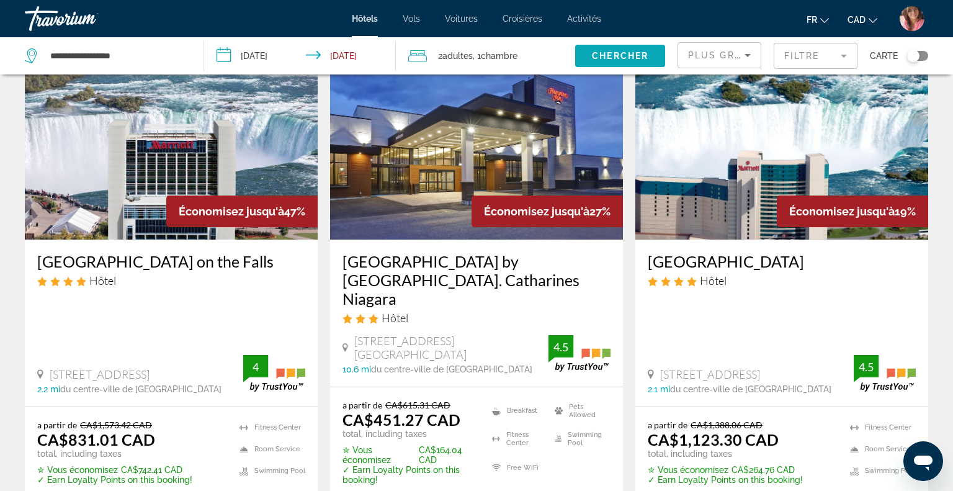
click at [639, 58] on span "Chercher" at bounding box center [620, 56] width 56 height 10
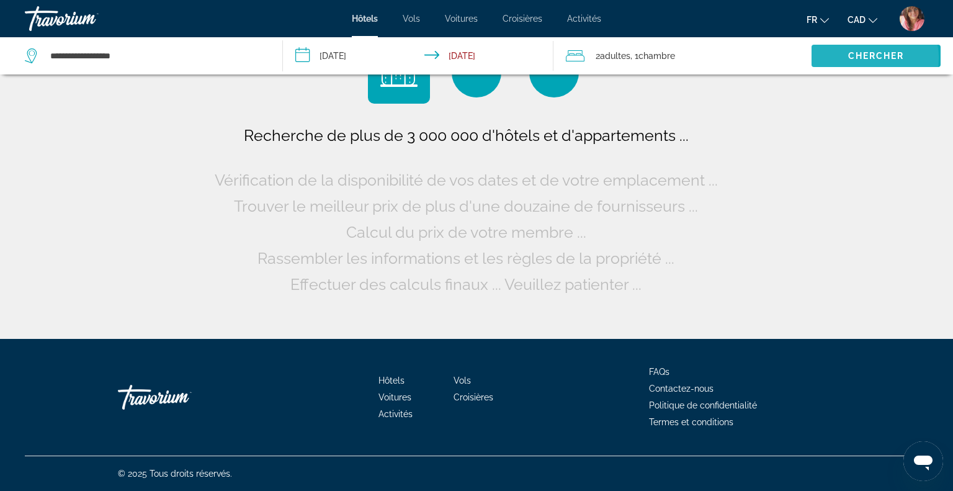
scroll to position [0, 0]
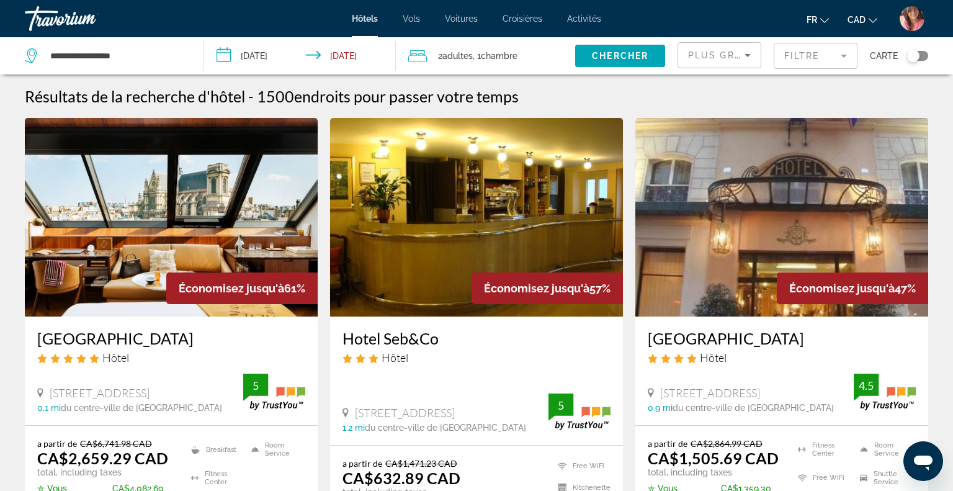
click at [281, 60] on input "**********" at bounding box center [302, 57] width 197 height 41
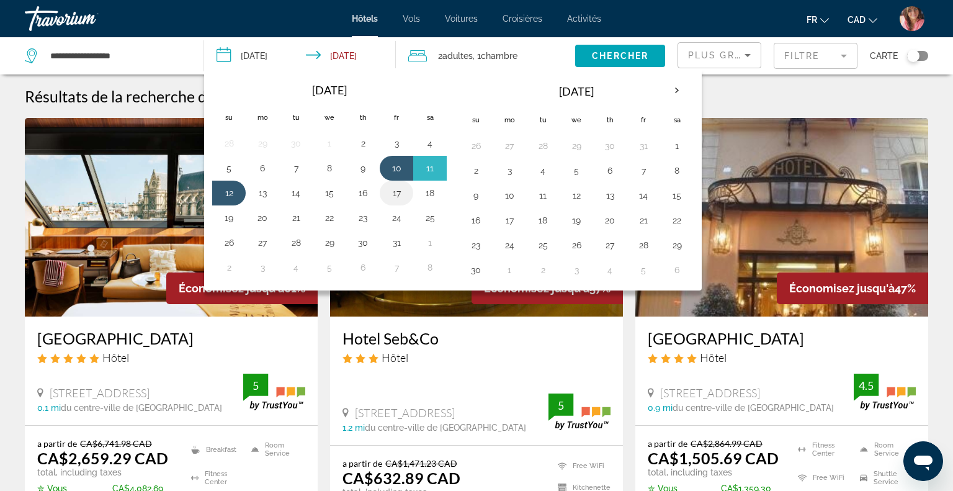
click at [400, 185] on button "17" at bounding box center [397, 192] width 20 height 17
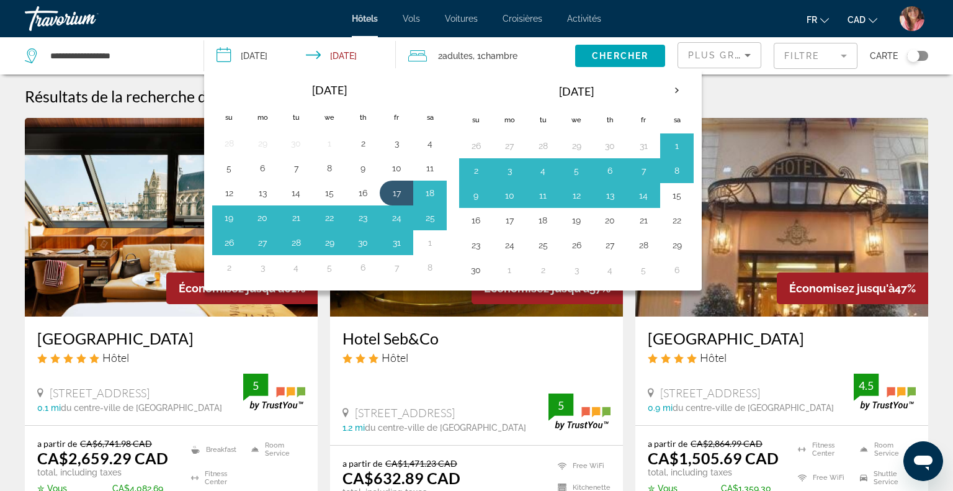
click at [331, 57] on input "**********" at bounding box center [302, 57] width 197 height 41
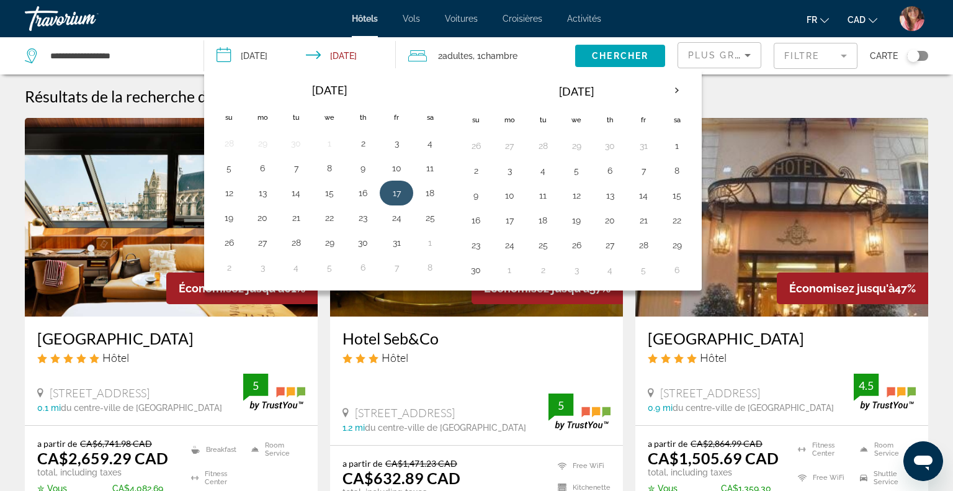
click at [396, 191] on button "17" at bounding box center [397, 192] width 20 height 17
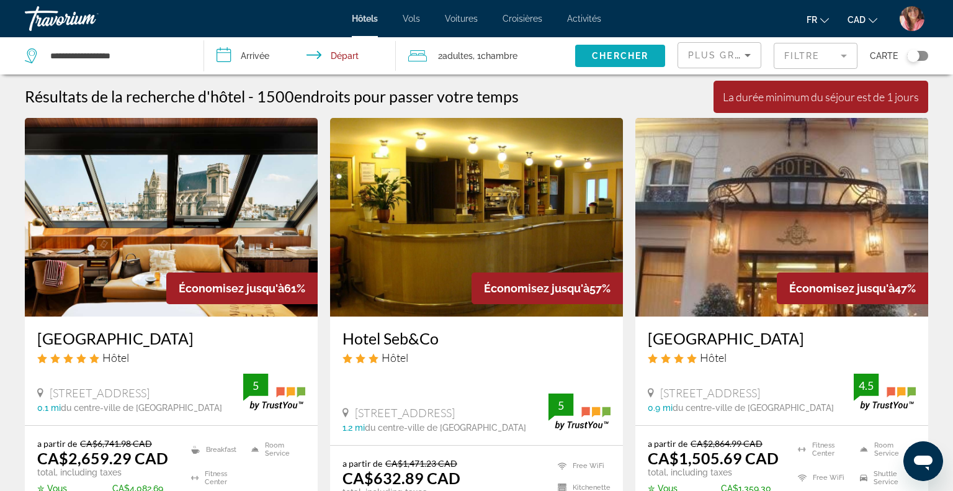
click at [616, 51] on span "Chercher" at bounding box center [620, 56] width 56 height 10
click at [263, 55] on input "**********" at bounding box center [302, 57] width 197 height 41
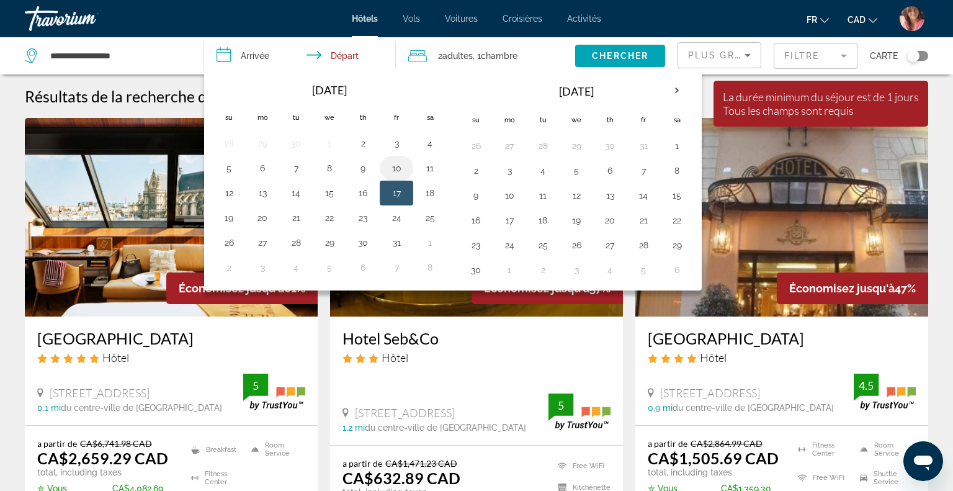
click at [393, 166] on button "10" at bounding box center [397, 168] width 20 height 17
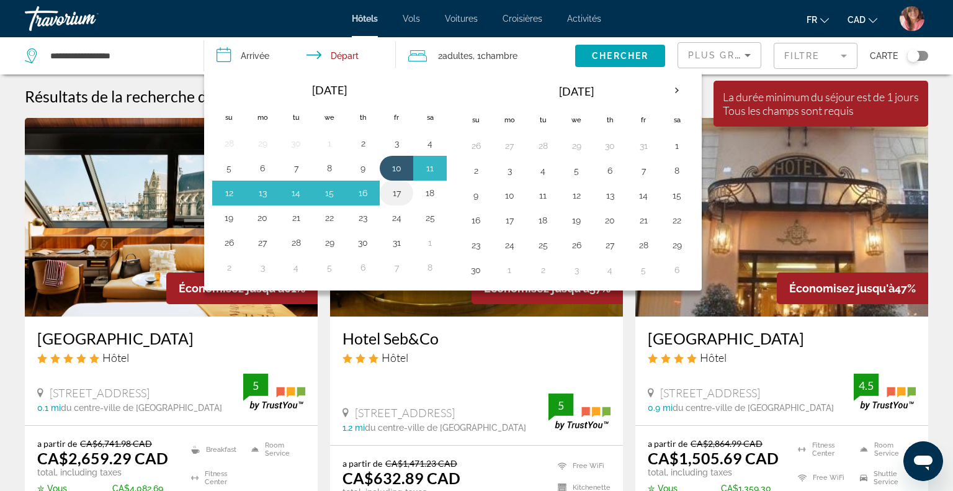
click at [393, 194] on button "17" at bounding box center [397, 192] width 20 height 17
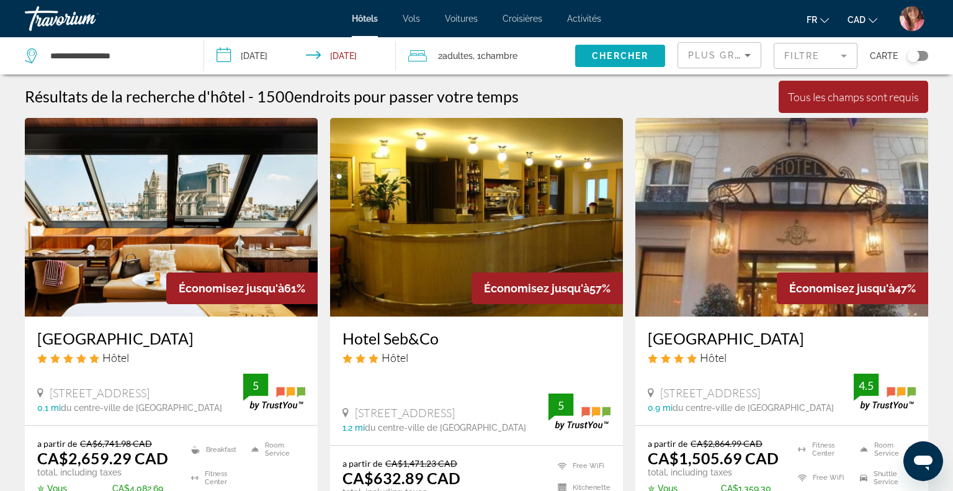
click at [593, 54] on span "Chercher" at bounding box center [620, 56] width 56 height 10
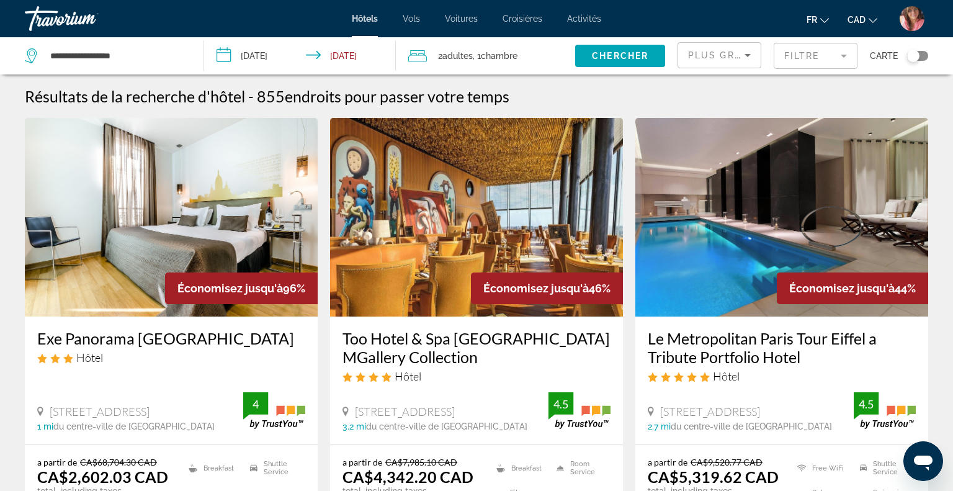
click at [256, 53] on input "**********" at bounding box center [302, 57] width 197 height 41
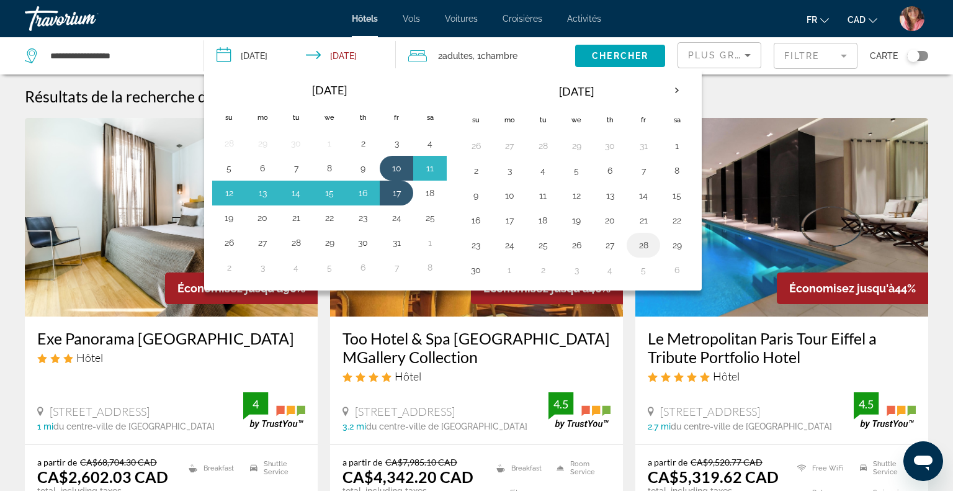
click at [634, 243] on button "28" at bounding box center [644, 244] width 20 height 17
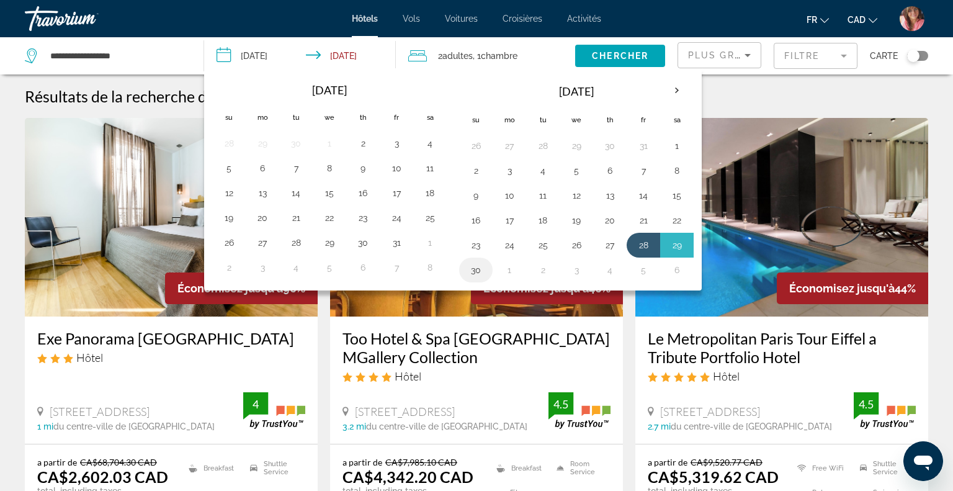
click at [468, 270] on button "30" at bounding box center [476, 269] width 20 height 17
type input "**********"
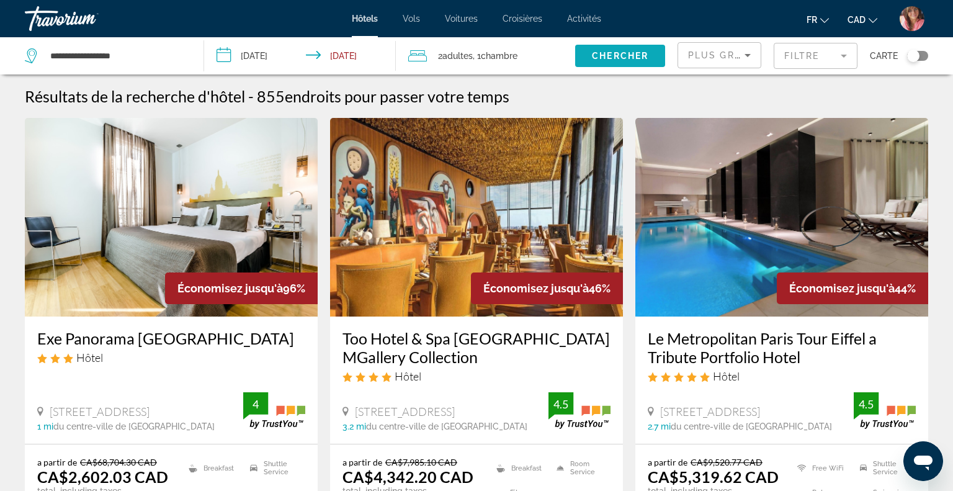
click at [615, 55] on span "Chercher" at bounding box center [620, 56] width 56 height 10
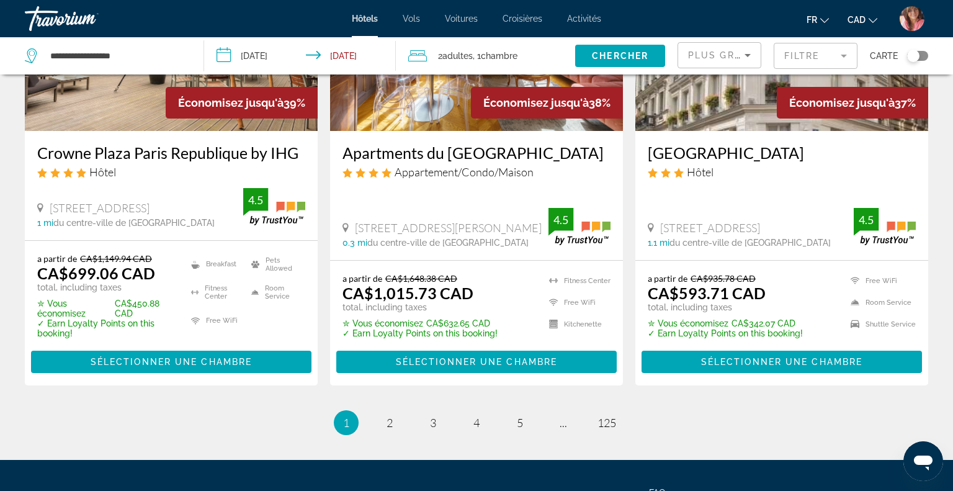
scroll to position [1758, 0]
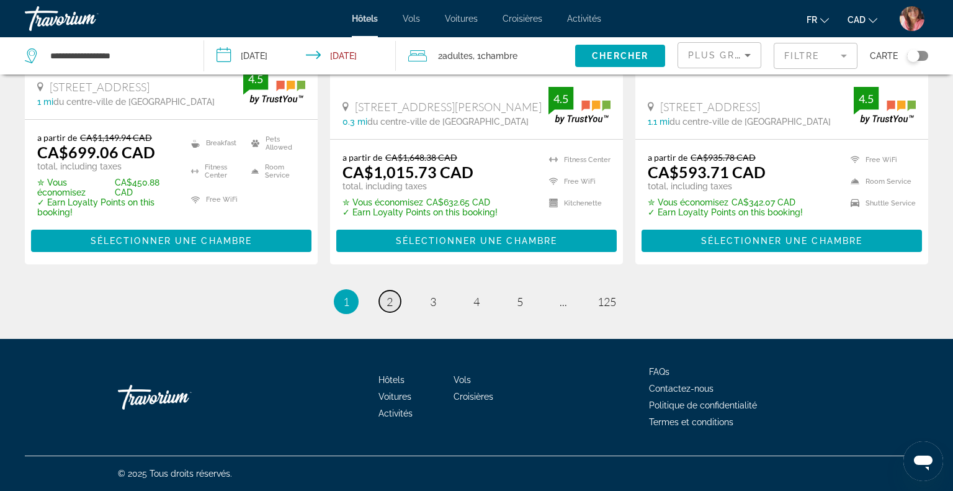
click at [393, 299] on span "2" at bounding box center [390, 302] width 6 height 14
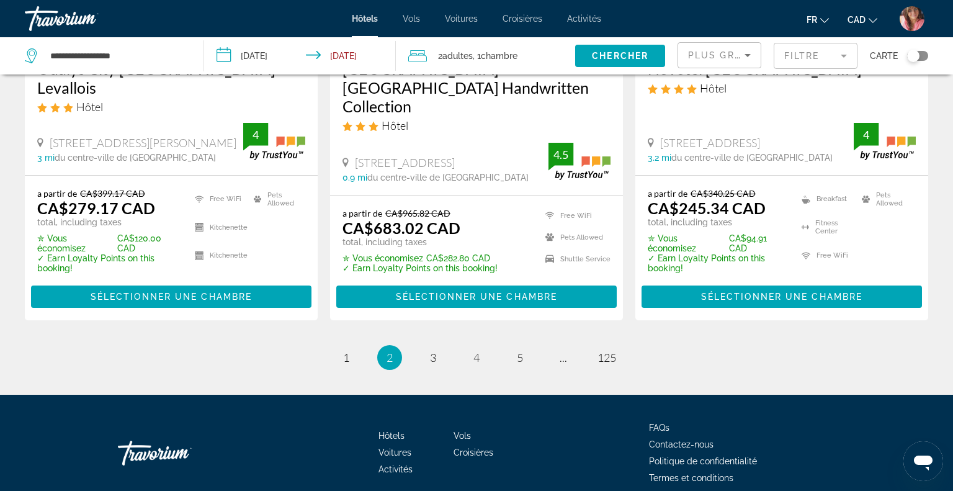
scroll to position [1740, 0]
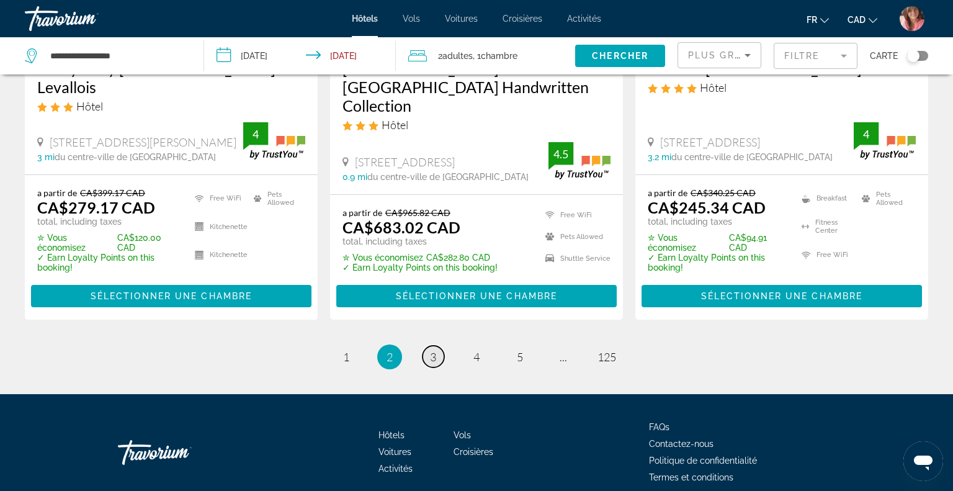
click at [434, 350] on span "3" at bounding box center [433, 357] width 6 height 14
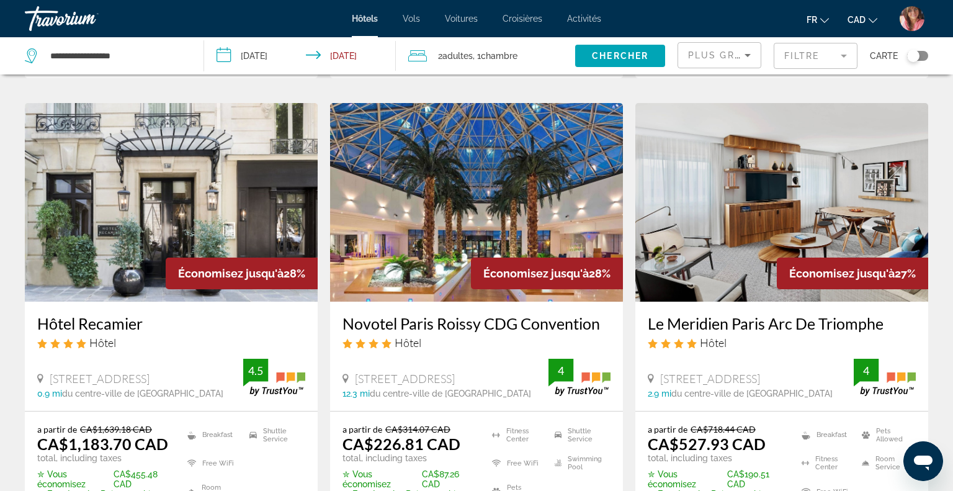
scroll to position [510, 0]
click at [785, 198] on img "Main content" at bounding box center [782, 201] width 293 height 199
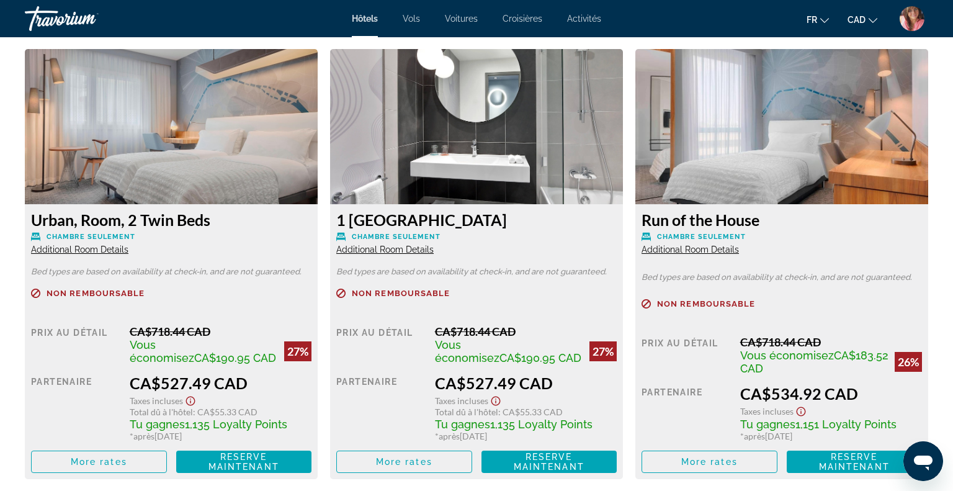
scroll to position [1709, 0]
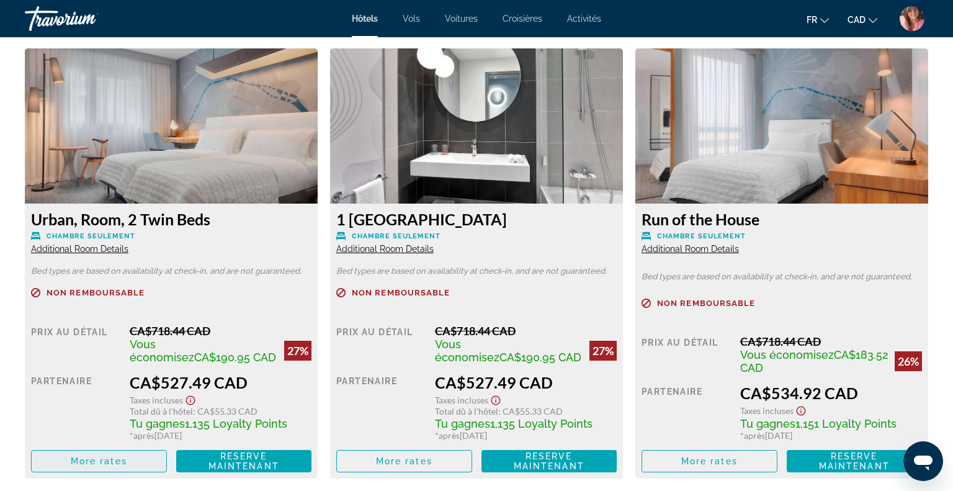
click at [107, 465] on span "More rates" at bounding box center [99, 461] width 56 height 10
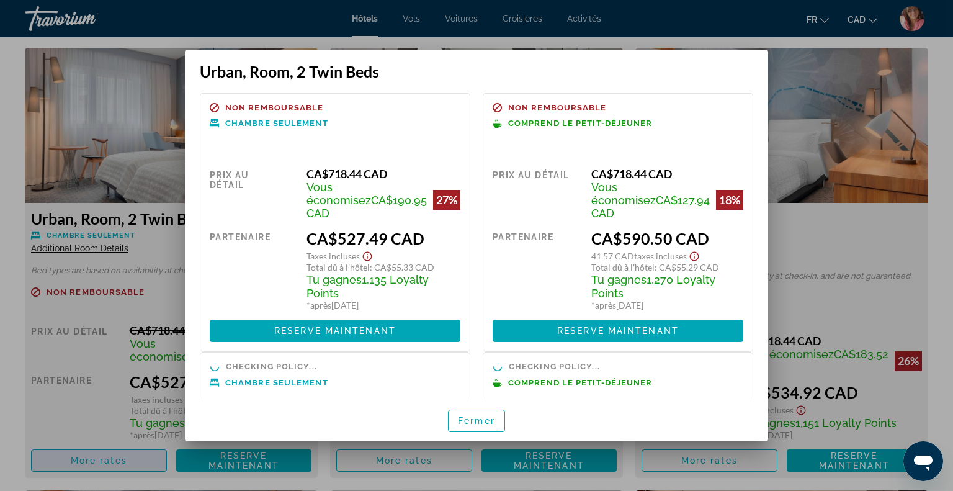
scroll to position [0, 0]
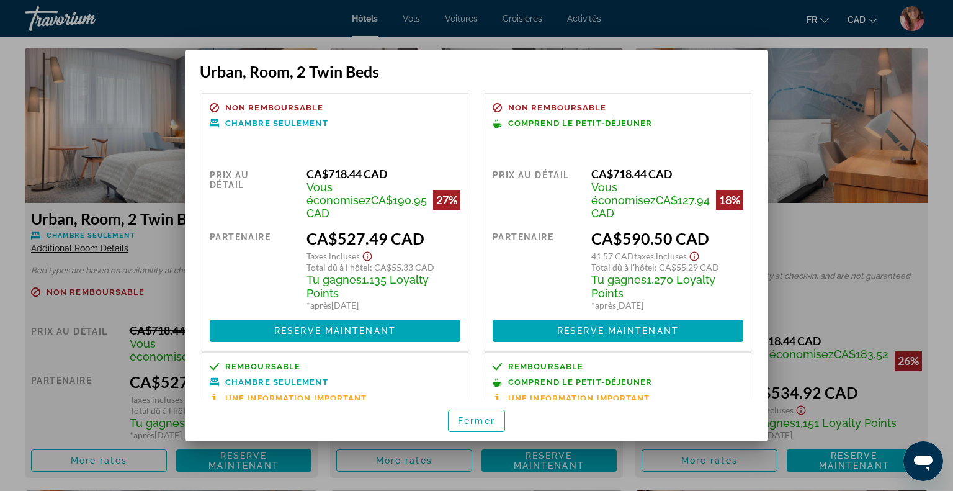
click at [855, 238] on div at bounding box center [476, 245] width 953 height 491
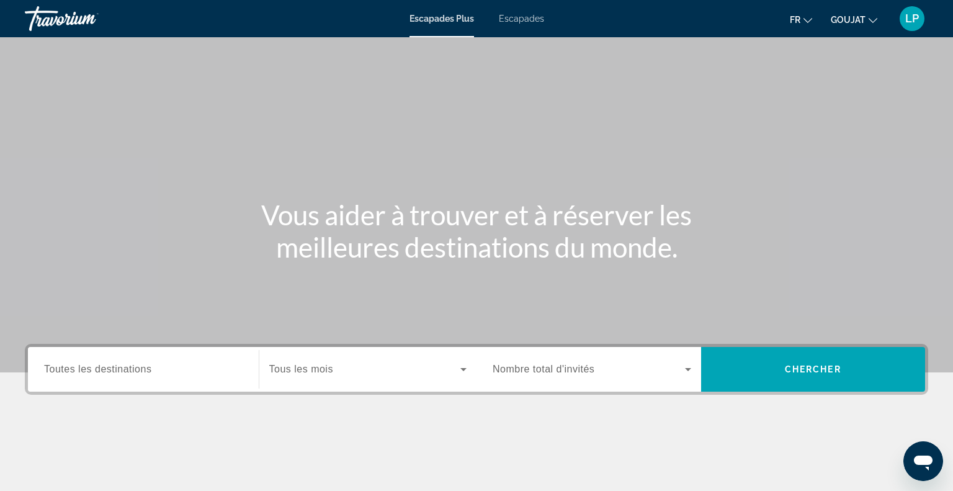
click at [147, 372] on span "Toutes les destinations" at bounding box center [97, 369] width 107 height 11
click at [147, 372] on input "Destination Toutes les destinations" at bounding box center [143, 369] width 199 height 15
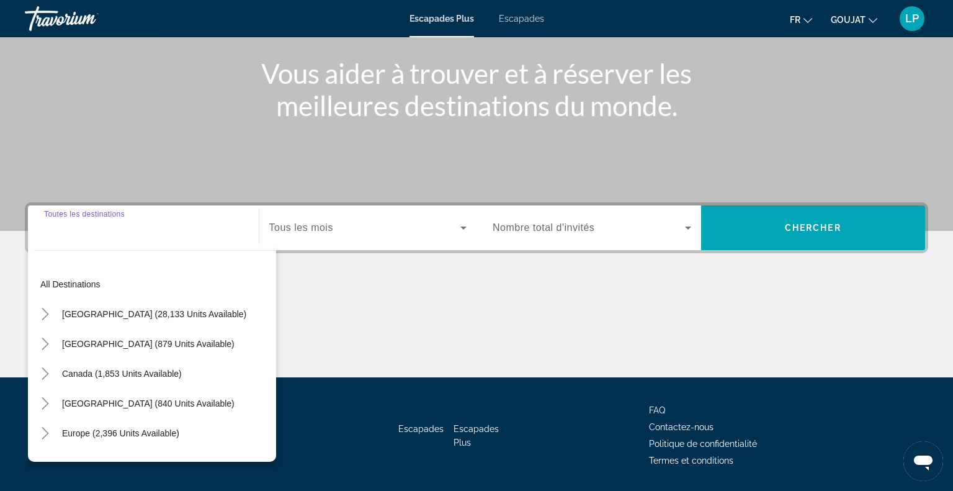
scroll to position [179, 0]
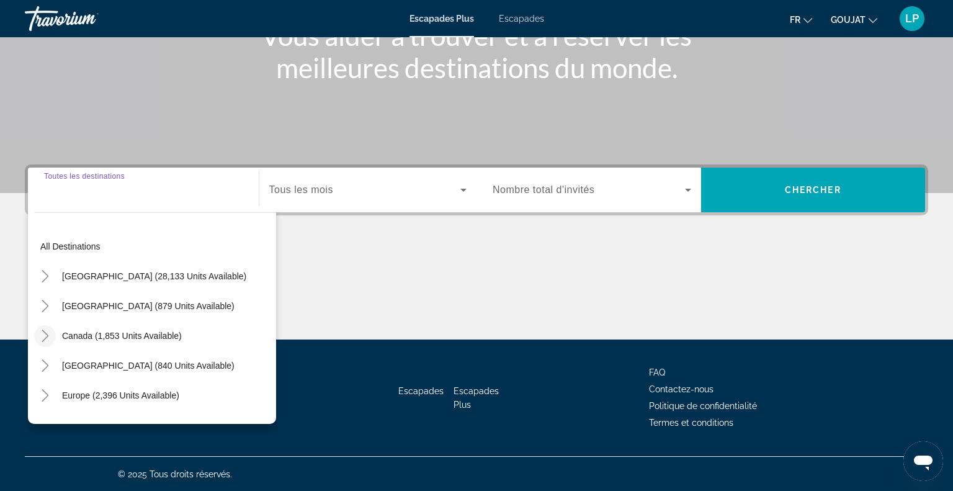
click at [47, 335] on icon "Toggle Canada (1,853 units available)" at bounding box center [45, 336] width 7 height 12
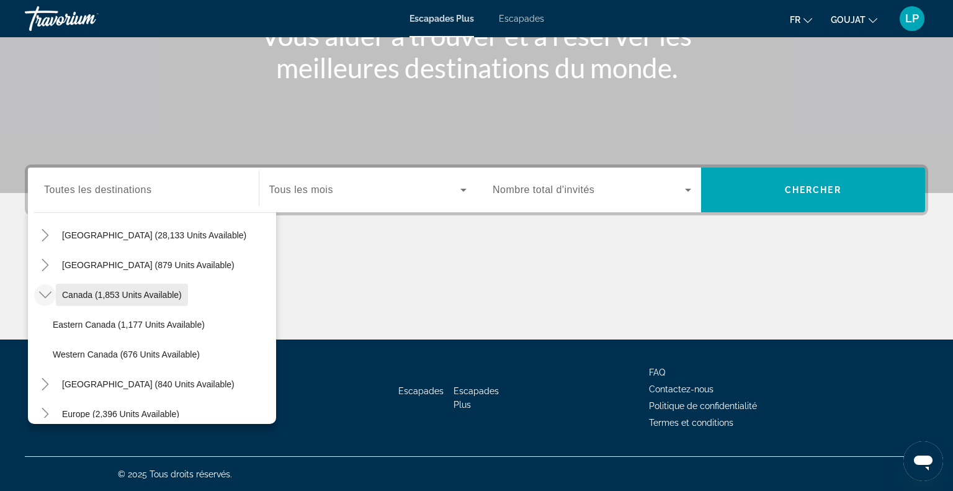
scroll to position [42, 0]
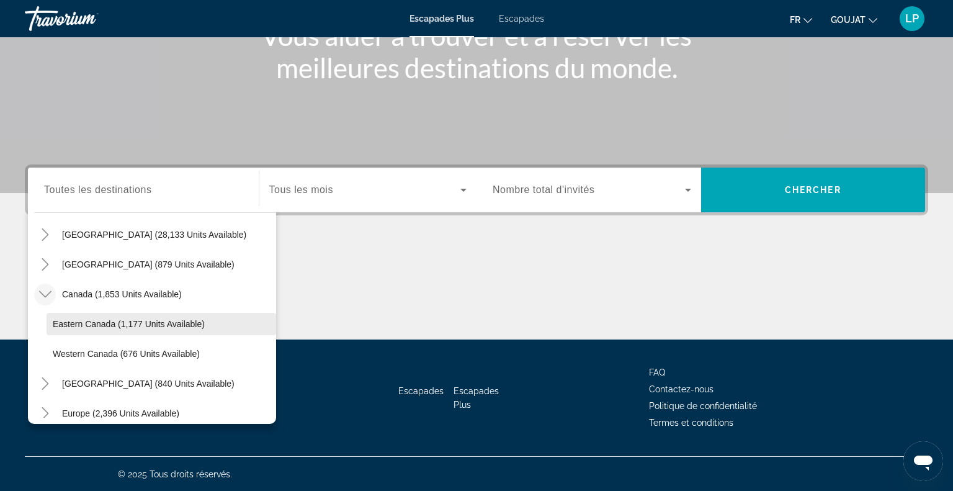
click at [105, 321] on span "Eastern Canada (1,177 units available)" at bounding box center [129, 324] width 152 height 10
type input "**********"
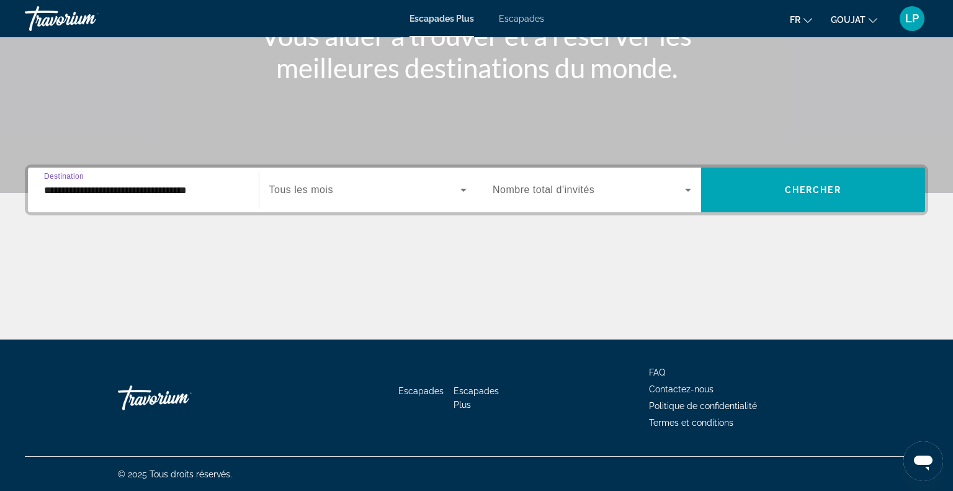
click at [349, 200] on div "Widget de recherche" at bounding box center [368, 190] width 198 height 35
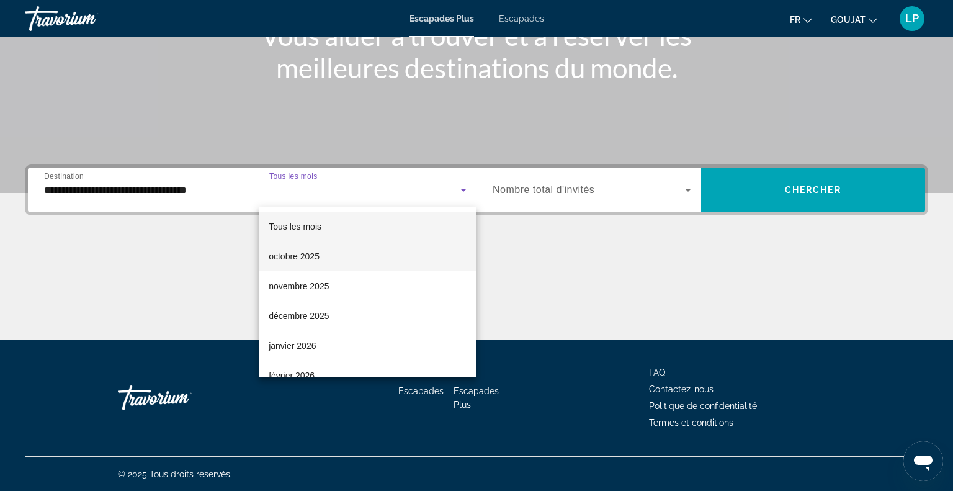
click at [288, 264] on mat-option "octobre 2025" at bounding box center [368, 256] width 218 height 30
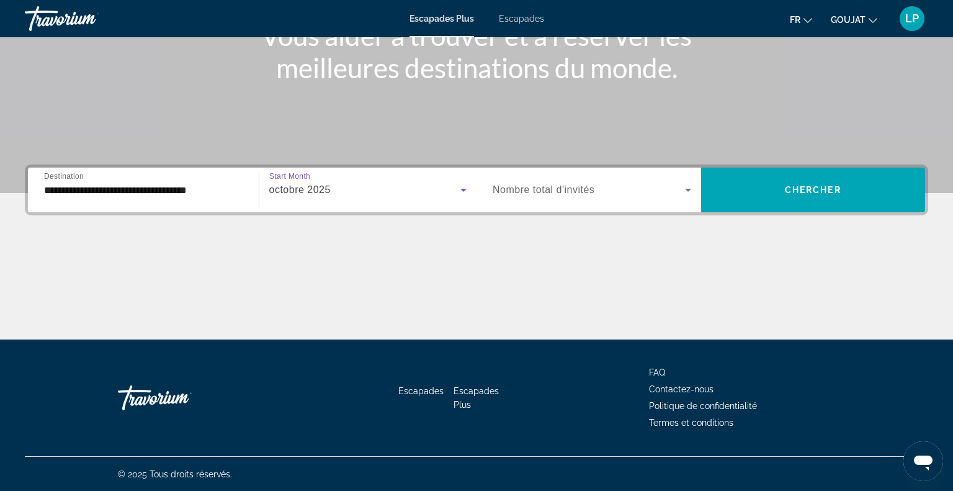
click at [544, 192] on span "Nombre total d'invités" at bounding box center [544, 189] width 102 height 11
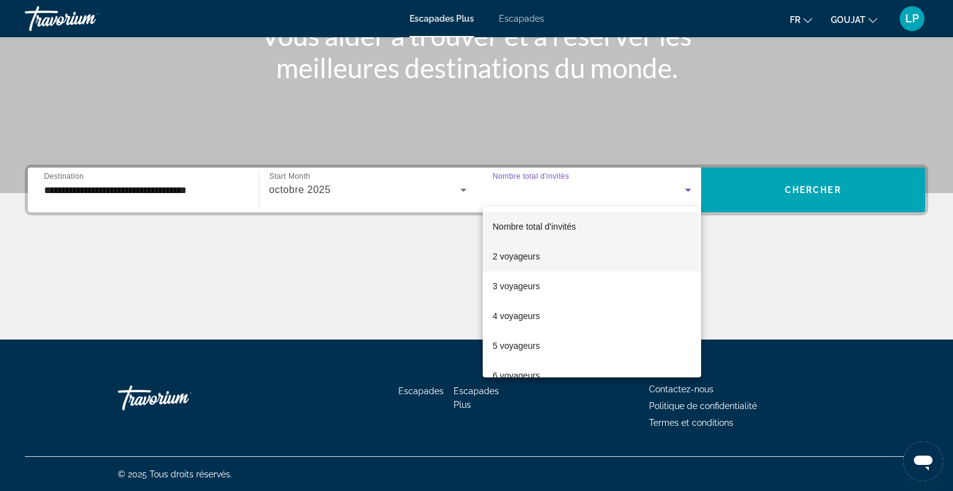
click at [527, 261] on font "2 voyageurs" at bounding box center [516, 256] width 47 height 10
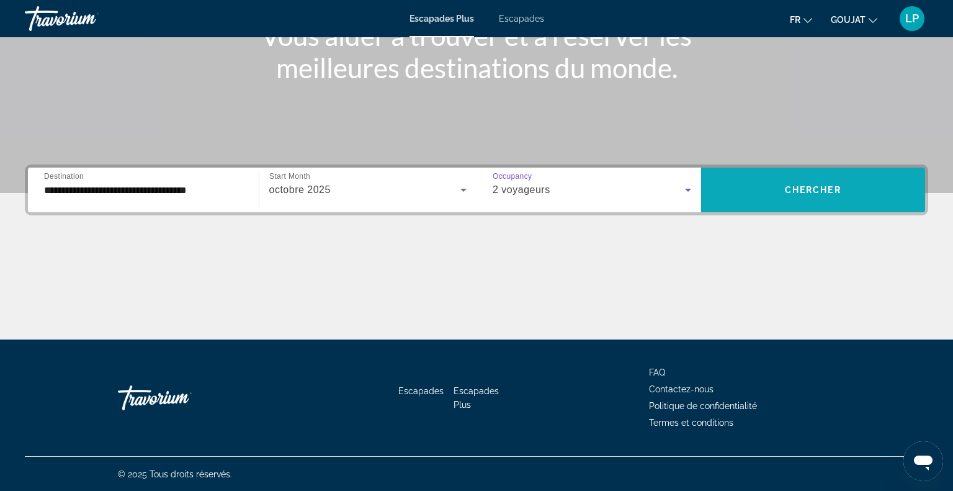
click at [780, 191] on span "Widget de recherche" at bounding box center [813, 190] width 225 height 30
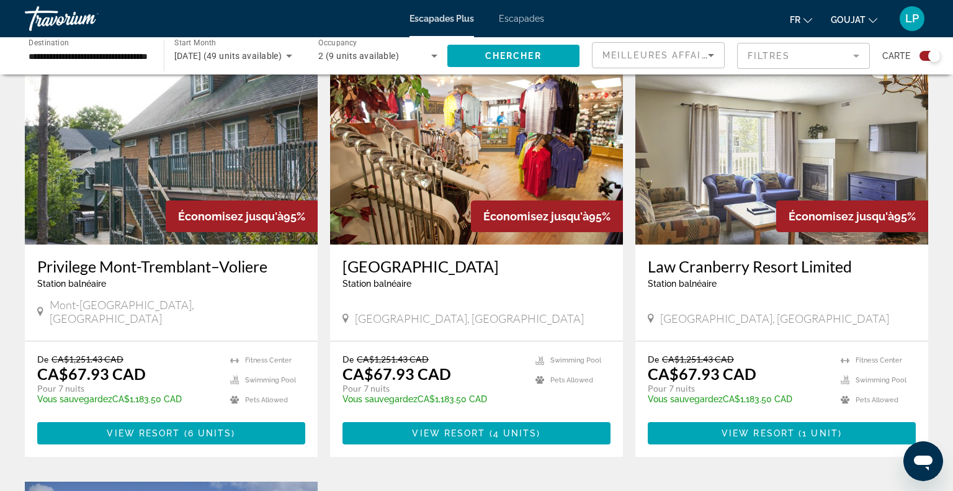
scroll to position [887, 0]
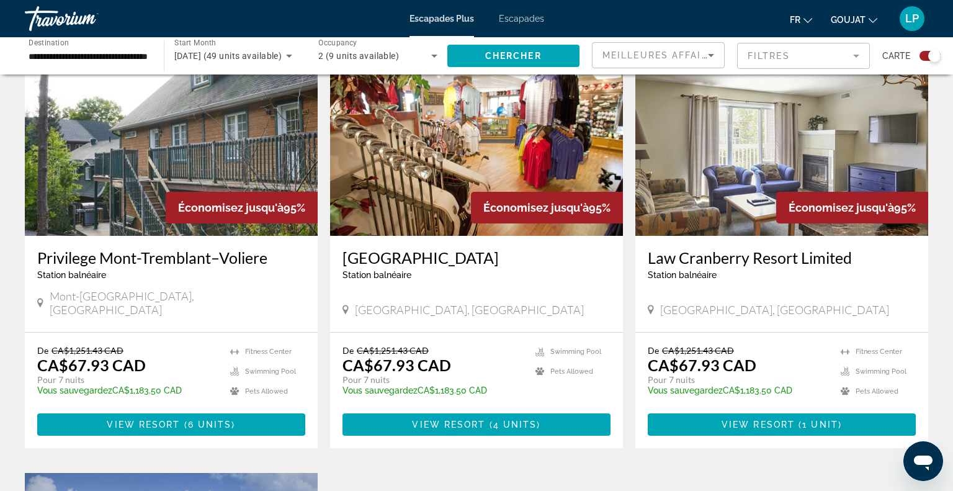
click at [191, 159] on img "Contenu principal" at bounding box center [171, 136] width 293 height 199
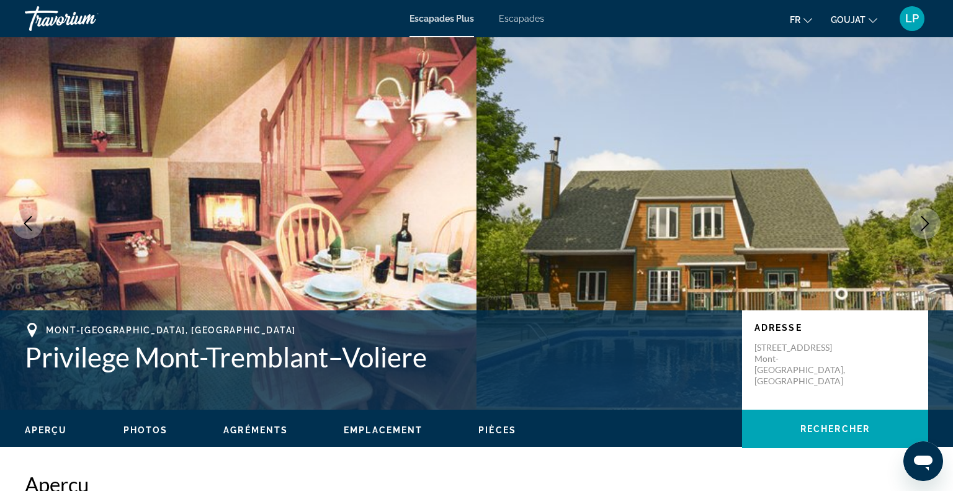
click at [921, 222] on icon "Next image" at bounding box center [925, 223] width 15 height 15
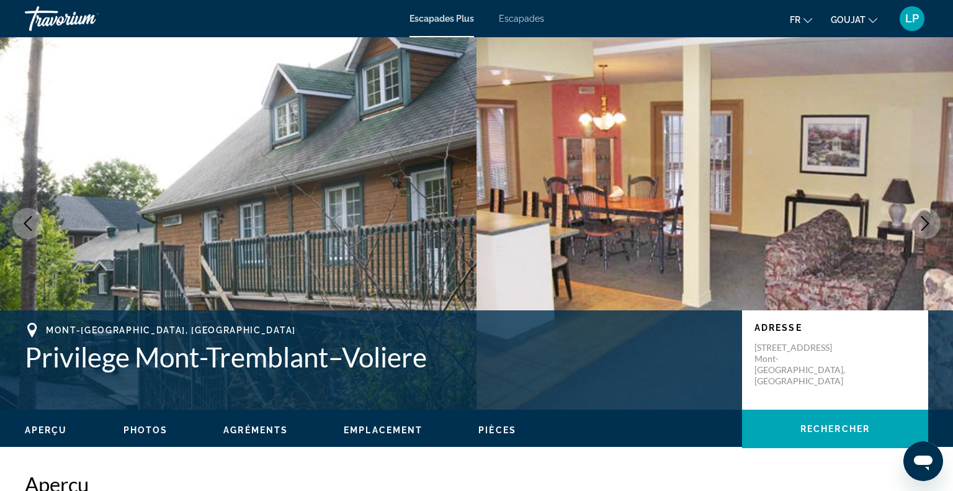
click at [921, 222] on icon "Next image" at bounding box center [925, 223] width 15 height 15
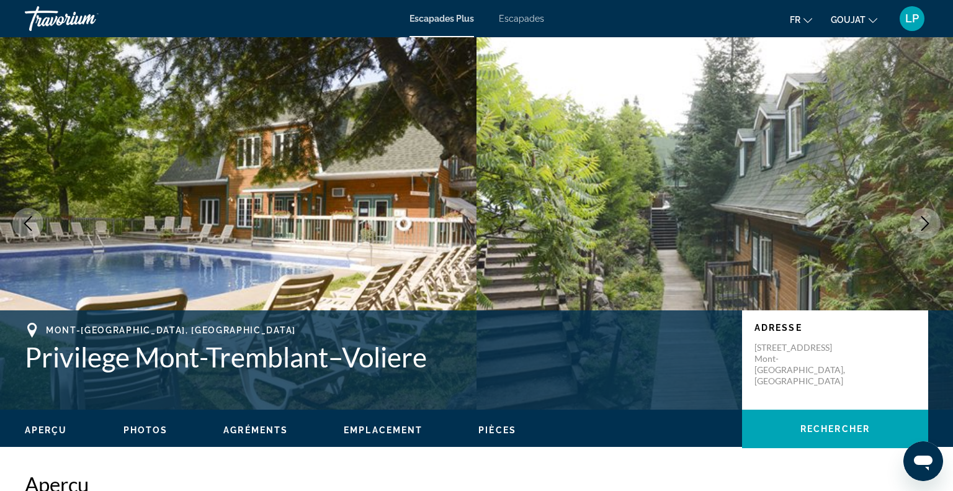
click at [921, 222] on icon "Next image" at bounding box center [925, 223] width 15 height 15
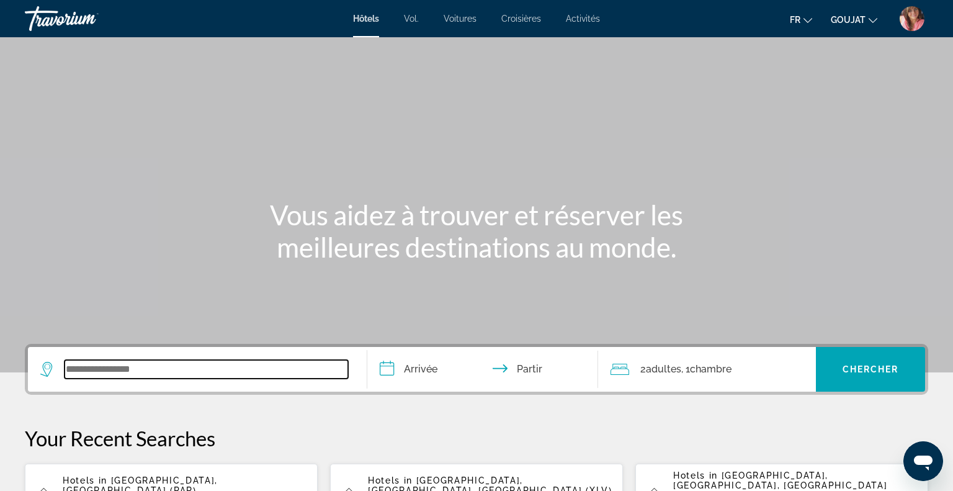
click at [212, 362] on input "Widget de recherche" at bounding box center [207, 369] width 284 height 19
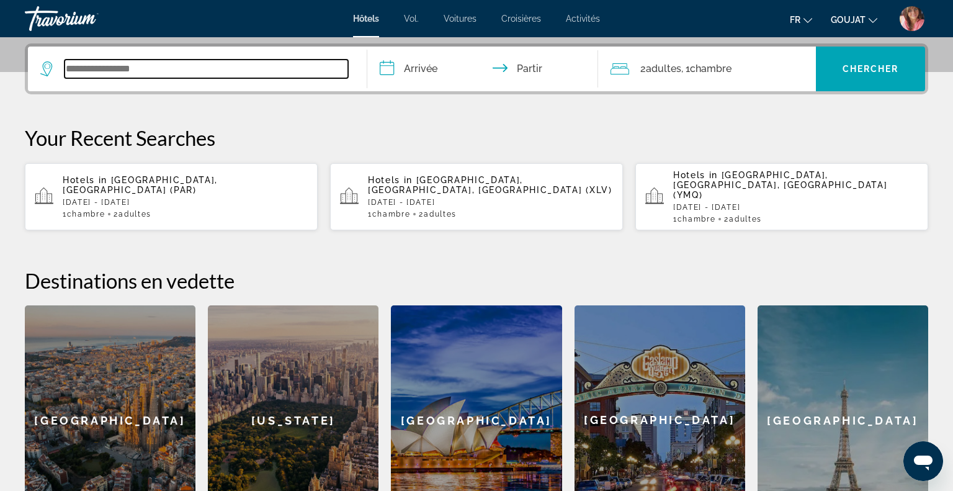
scroll to position [303, 0]
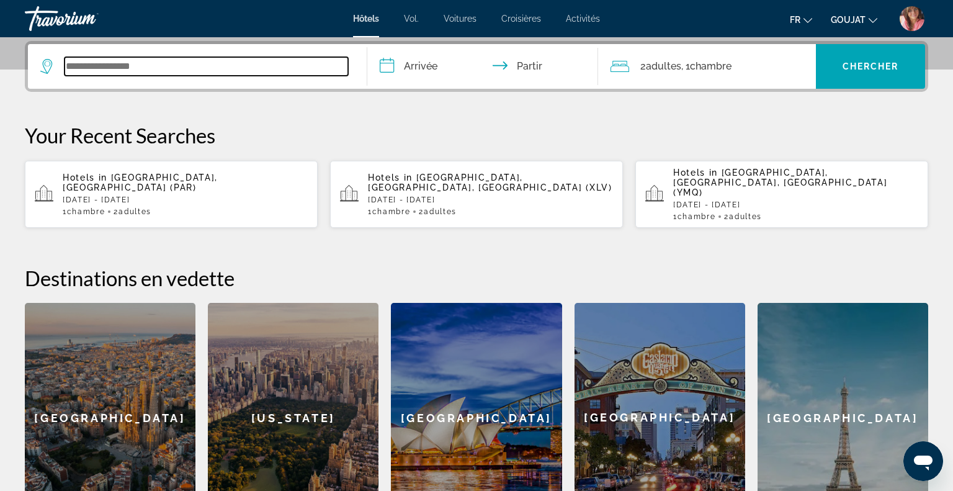
type input "*"
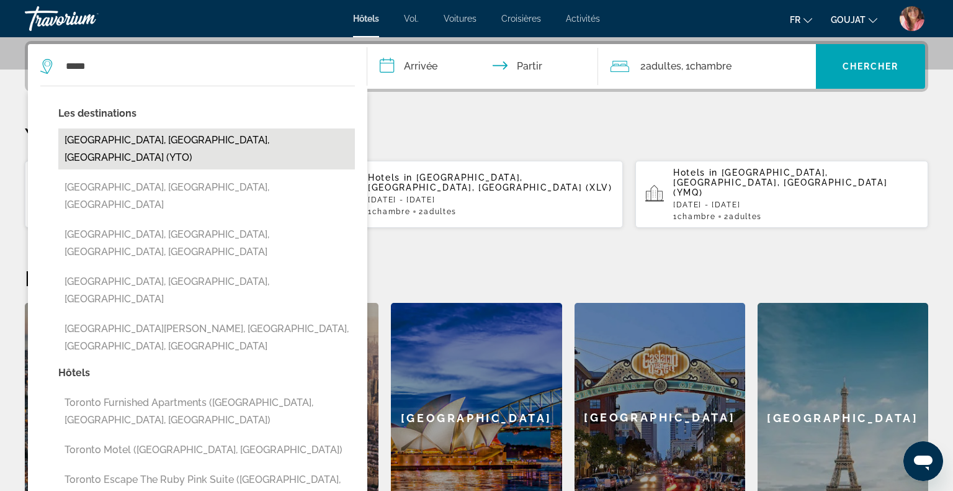
click at [115, 141] on button "[GEOGRAPHIC_DATA], [GEOGRAPHIC_DATA], [GEOGRAPHIC_DATA] (YTO)" at bounding box center [206, 148] width 297 height 41
type input "**********"
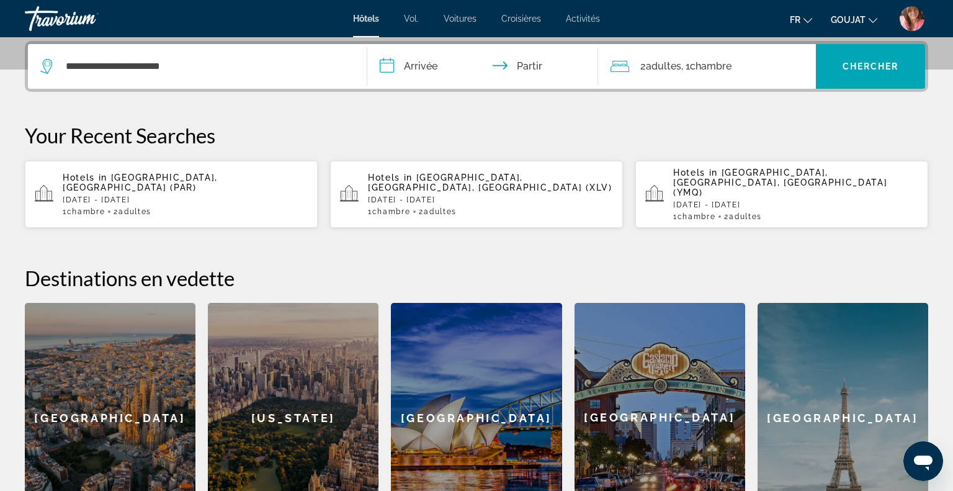
click at [425, 64] on input "**********" at bounding box center [485, 68] width 236 height 48
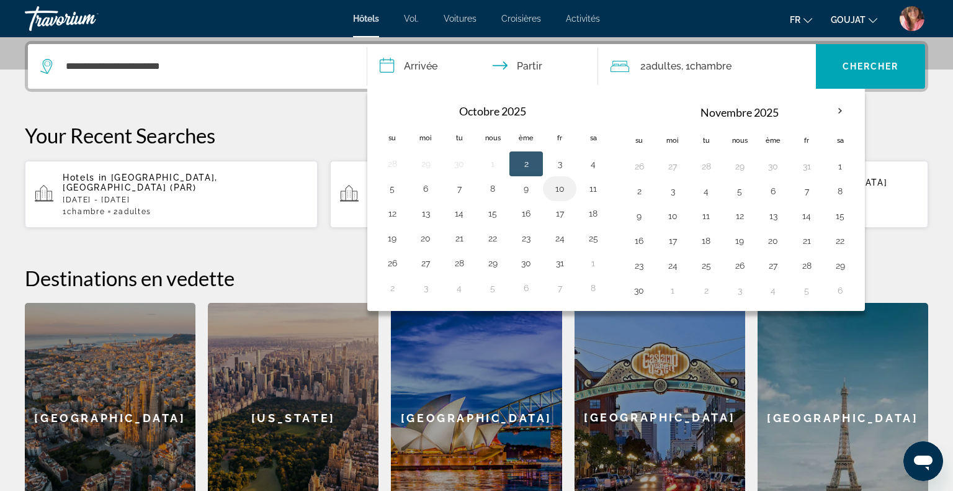
click at [560, 187] on button "10" at bounding box center [560, 188] width 20 height 17
click at [399, 210] on button "12" at bounding box center [392, 213] width 20 height 17
type input "**********"
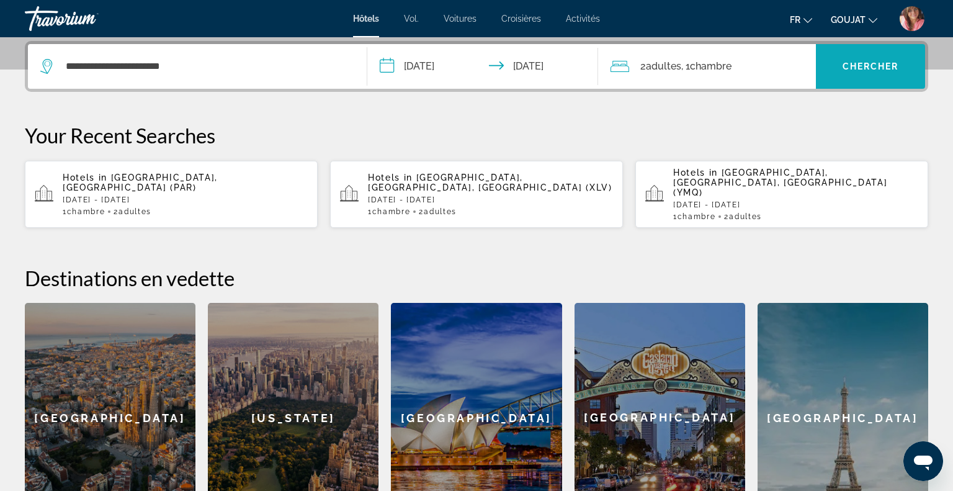
click at [843, 64] on font "Chercher" at bounding box center [871, 66] width 56 height 10
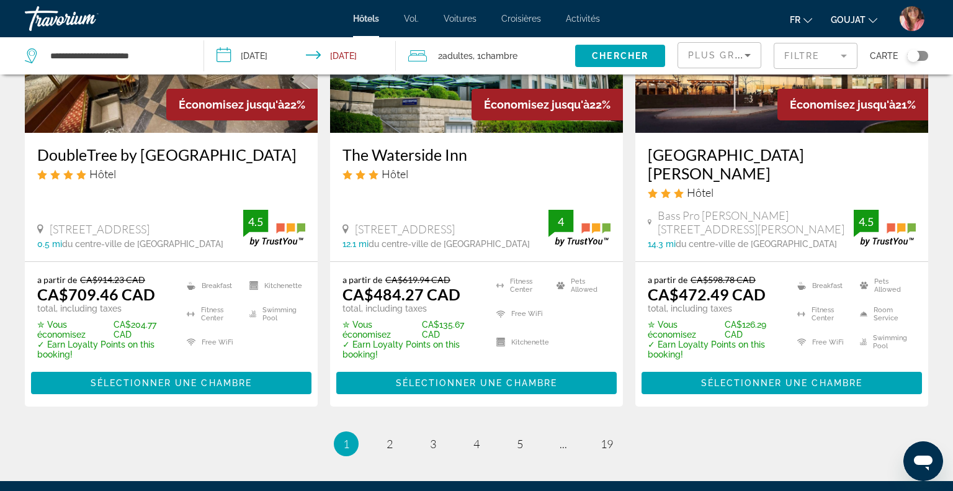
scroll to position [1720, 0]
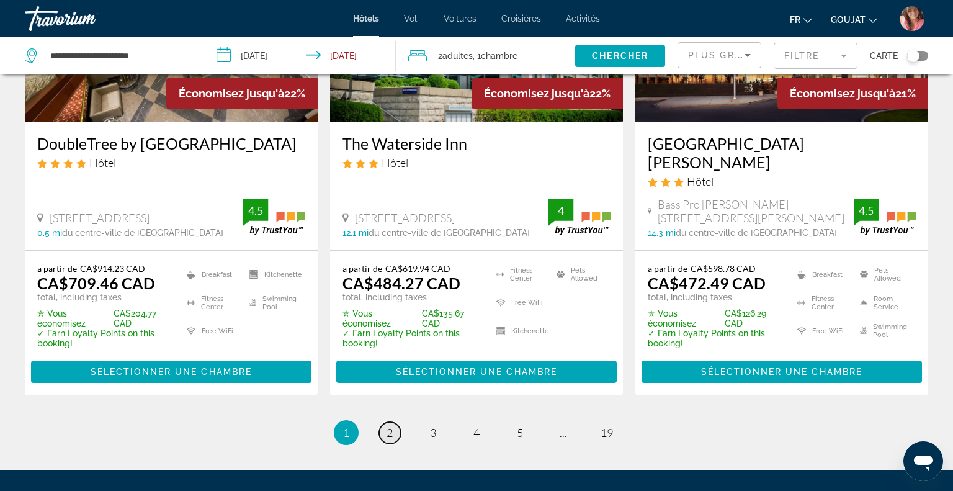
click at [390, 426] on span "2" at bounding box center [390, 433] width 6 height 14
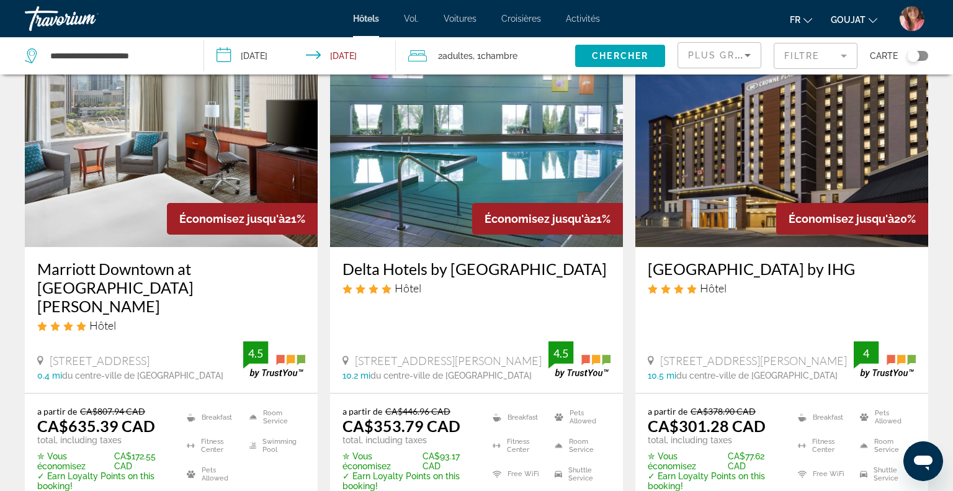
scroll to position [69, 0]
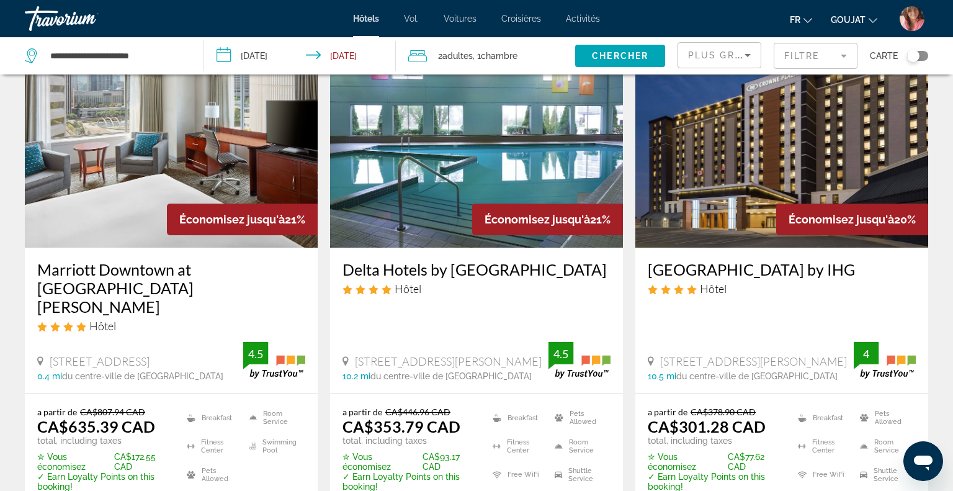
click at [717, 161] on img "Contenu principal" at bounding box center [782, 148] width 293 height 199
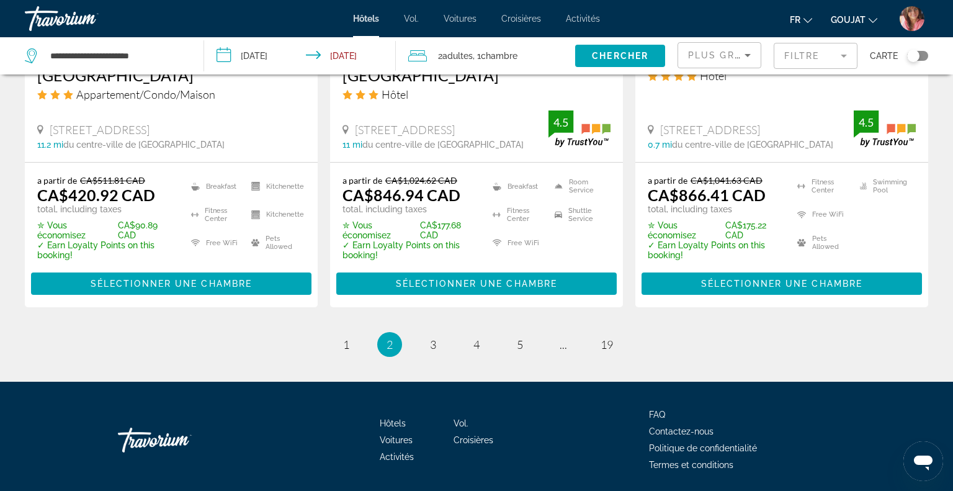
scroll to position [1800, 0]
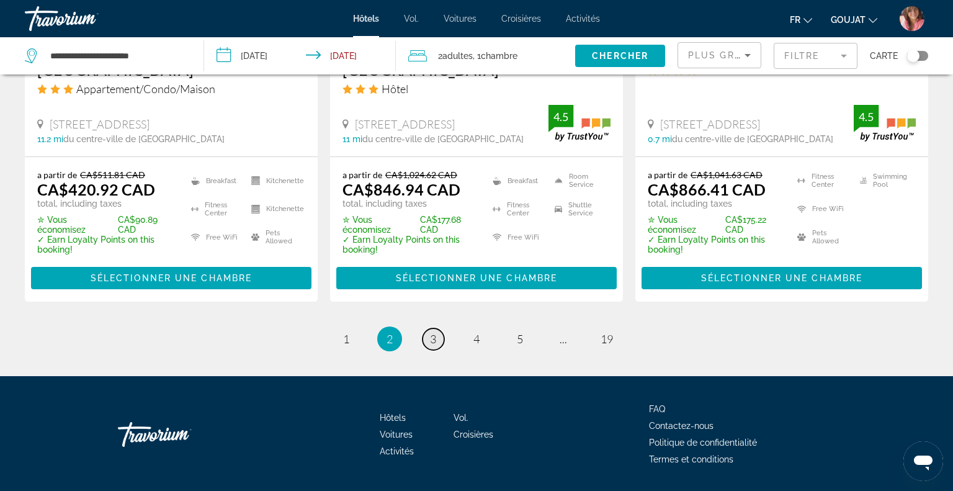
click at [436, 328] on link "page 3" at bounding box center [434, 339] width 22 height 22
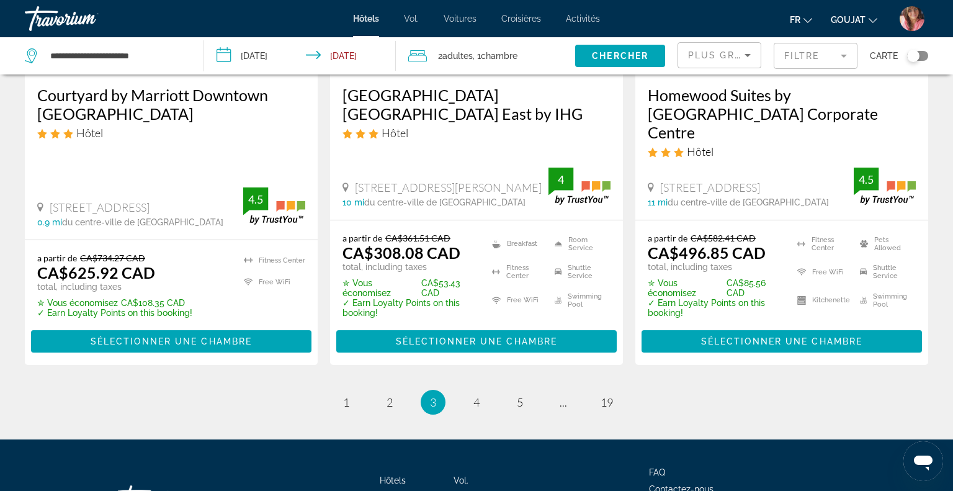
scroll to position [1813, 0]
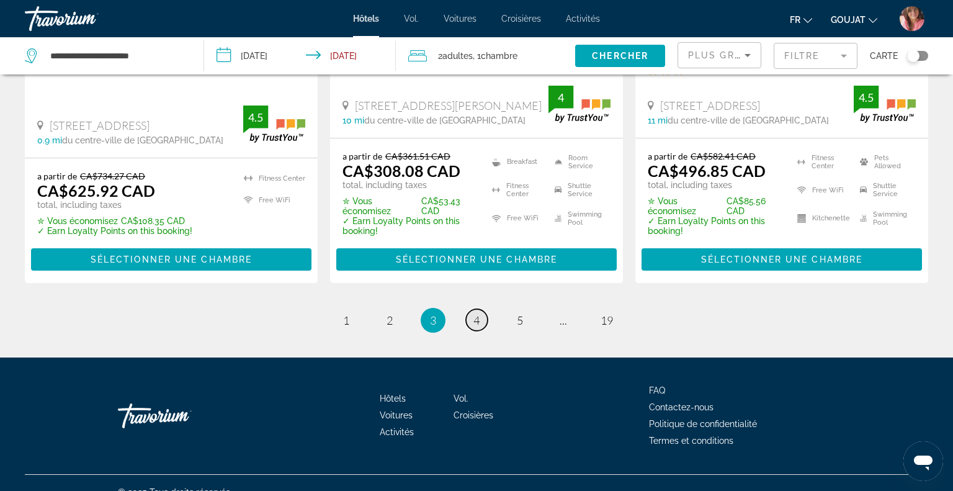
click at [474, 309] on link "page 4" at bounding box center [477, 320] width 22 height 22
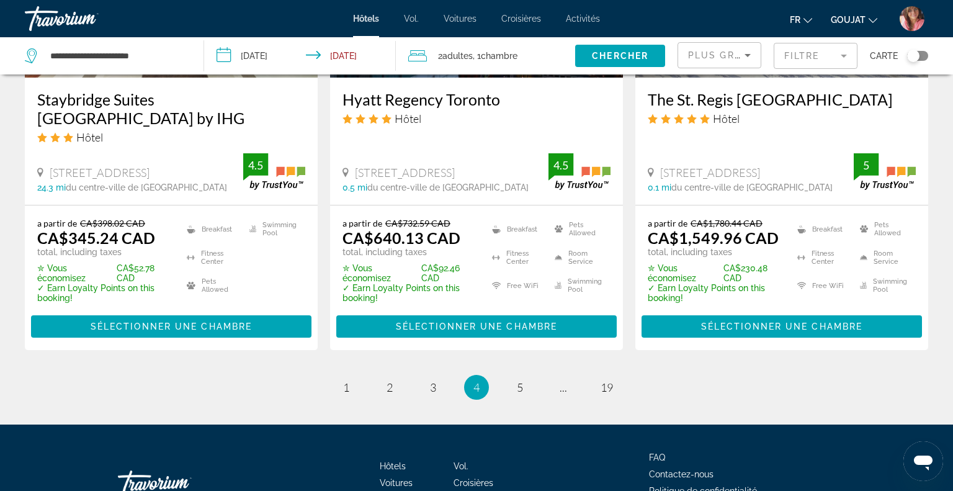
scroll to position [1753, 0]
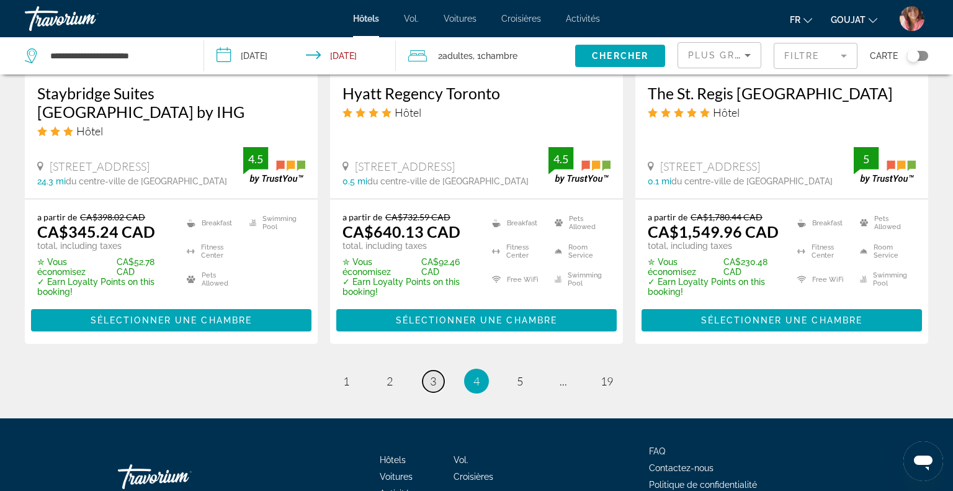
click at [432, 374] on span "3" at bounding box center [433, 381] width 6 height 14
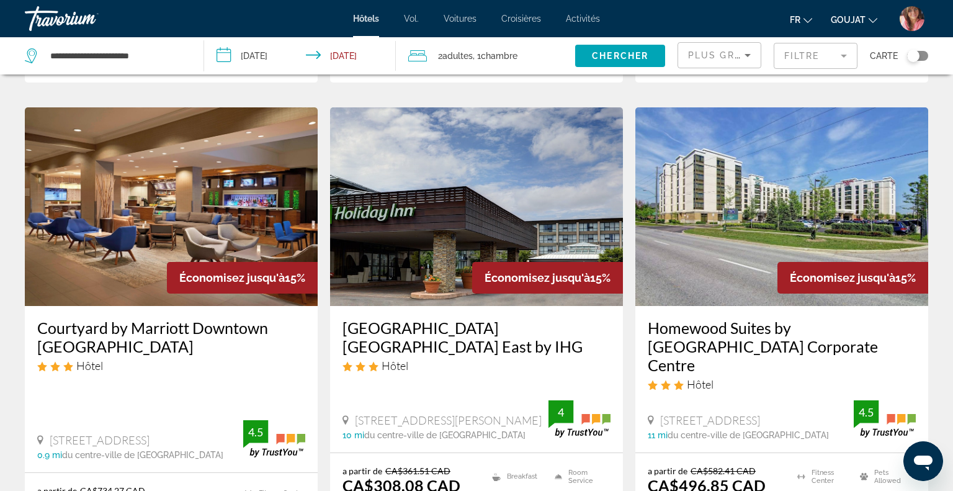
scroll to position [1813, 0]
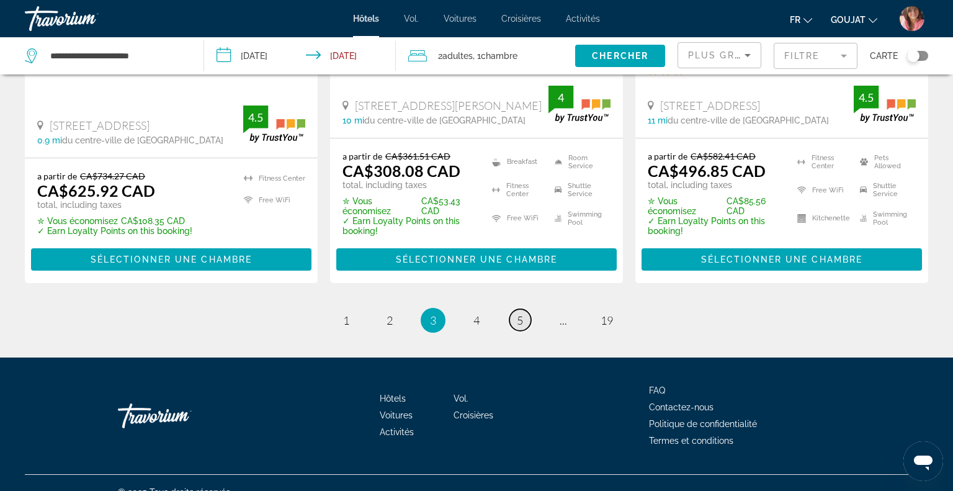
click at [519, 313] on span "5" at bounding box center [520, 320] width 6 height 14
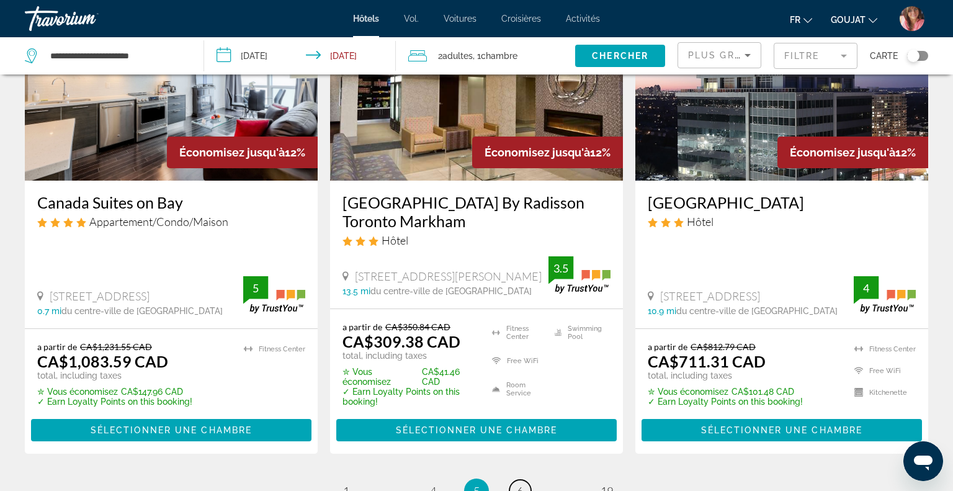
scroll to position [1795, 0]
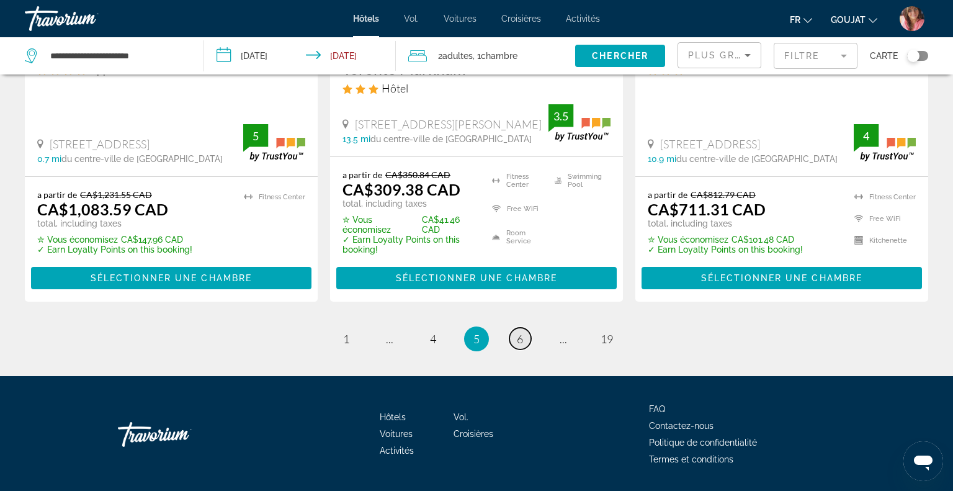
click at [519, 332] on span "6" at bounding box center [520, 339] width 6 height 14
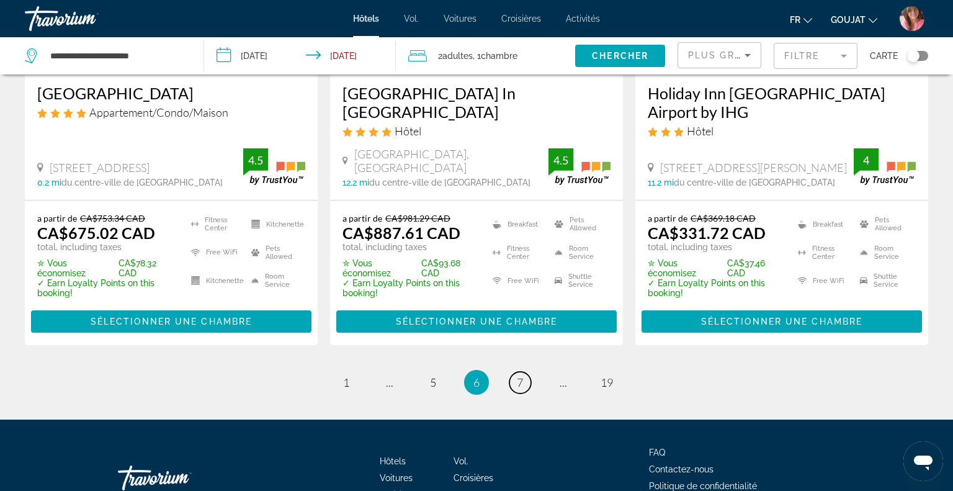
scroll to position [1775, 0]
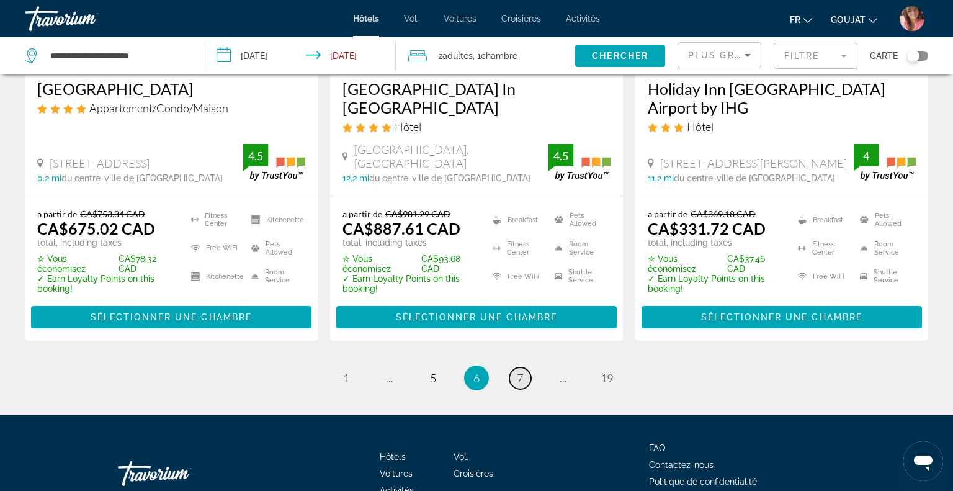
click at [518, 371] on span "7" at bounding box center [520, 378] width 6 height 14
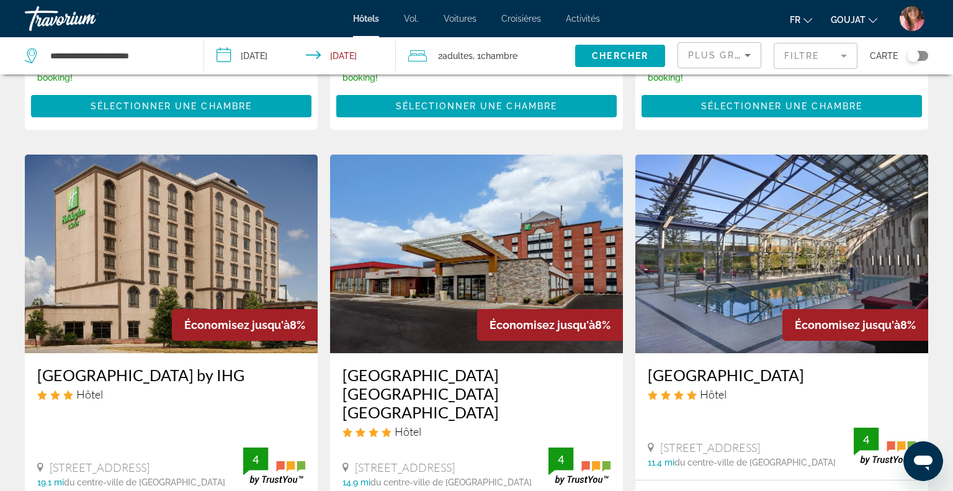
scroll to position [1473, 0]
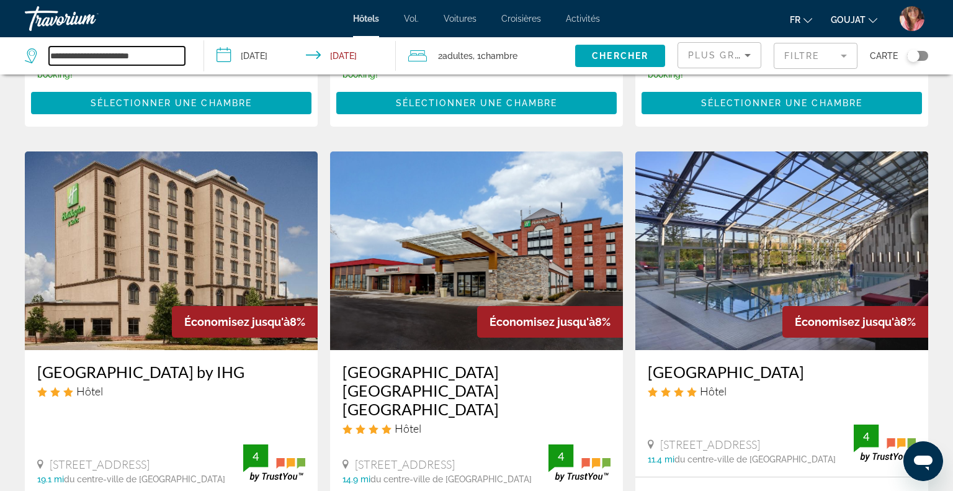
click at [151, 55] on input "**********" at bounding box center [117, 56] width 136 height 19
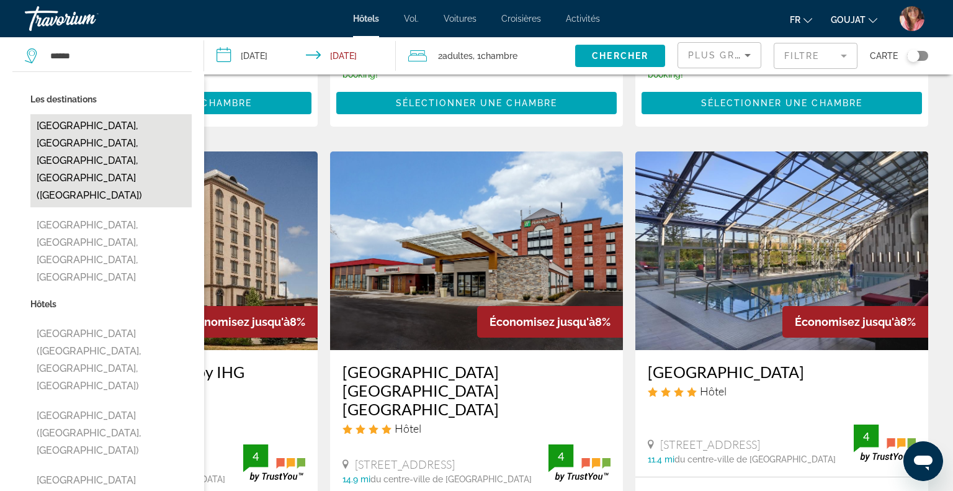
click at [104, 143] on button "Sherbrooke, Eastern Townships, QC, Canada (YSC)" at bounding box center [110, 160] width 161 height 93
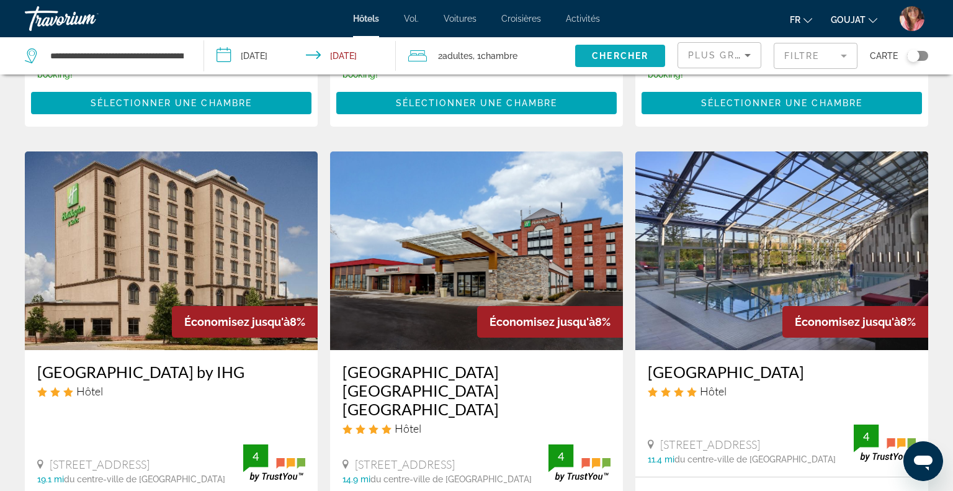
click at [615, 50] on span "Search widget" at bounding box center [620, 56] width 90 height 30
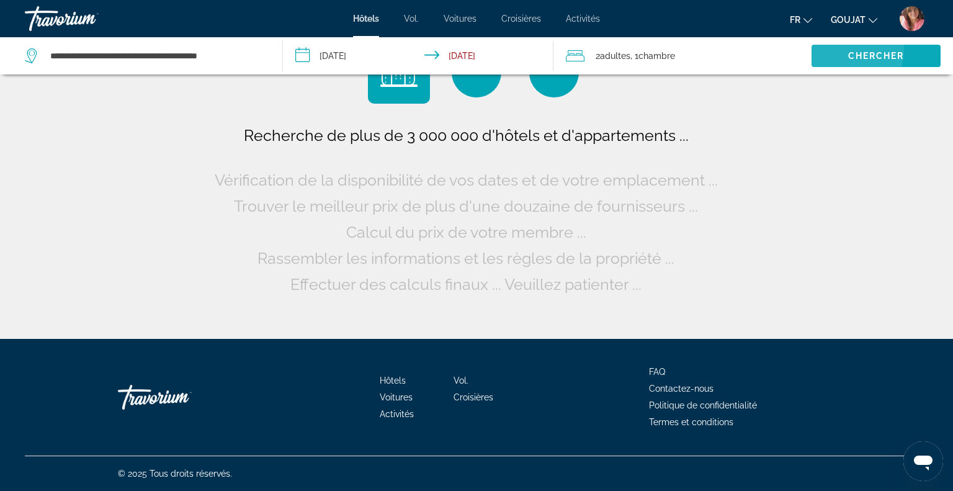
scroll to position [0, 0]
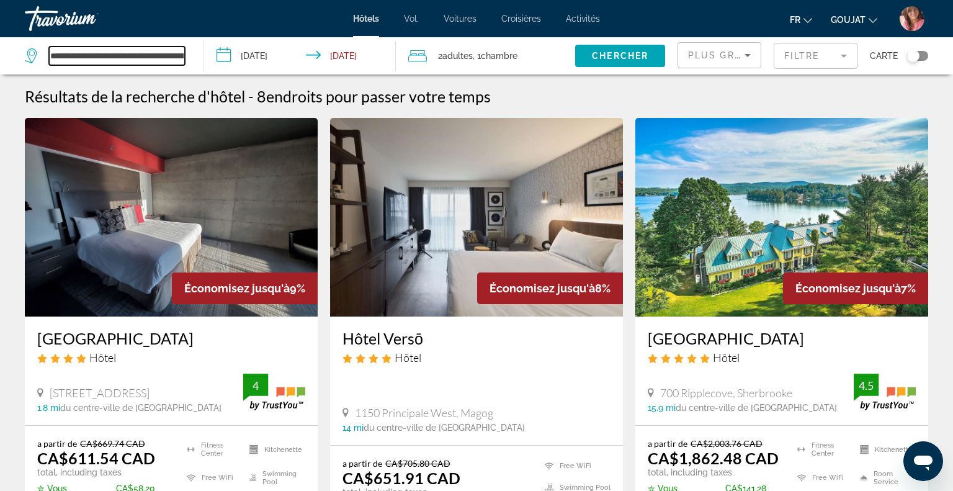
click at [151, 60] on input "**********" at bounding box center [117, 56] width 136 height 19
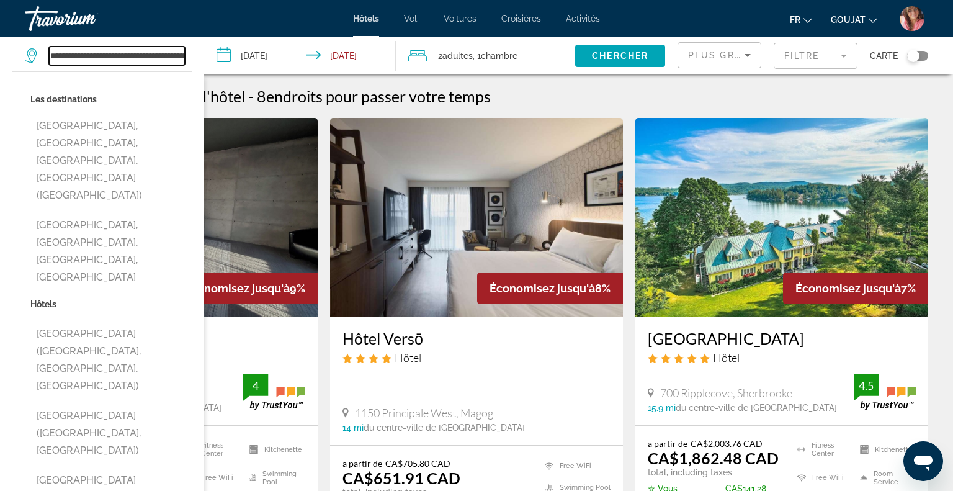
click at [151, 60] on input "**********" at bounding box center [117, 56] width 136 height 19
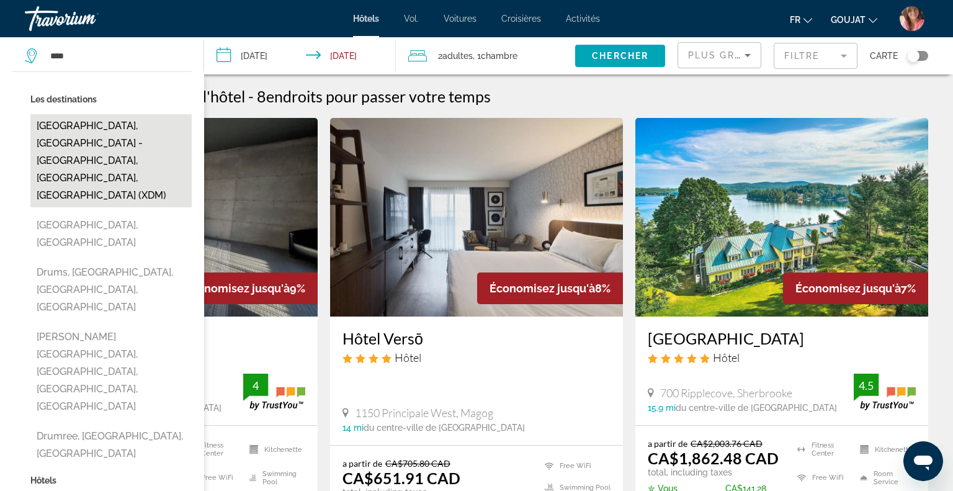
click at [109, 126] on button "Drummondville, Montreal - Monteregie, QC, Canada (XDM)" at bounding box center [110, 160] width 161 height 93
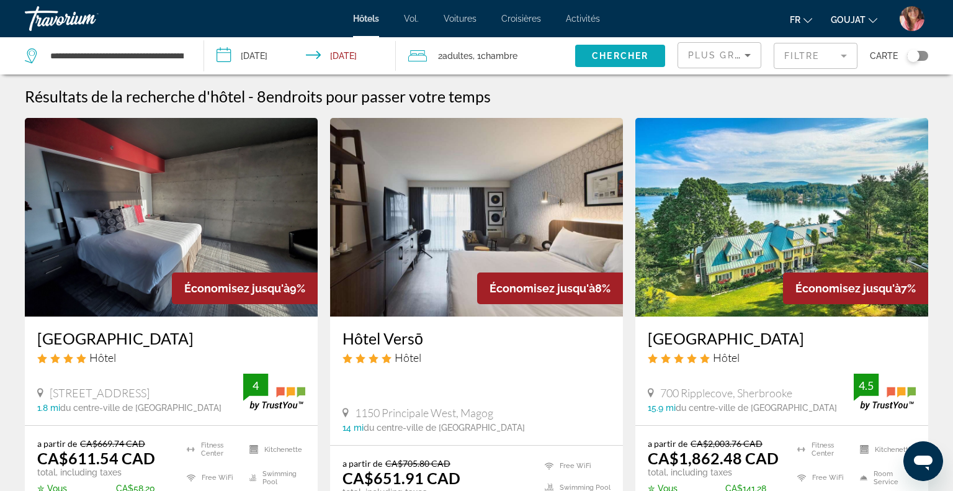
click at [622, 53] on span "Chercher" at bounding box center [620, 56] width 56 height 10
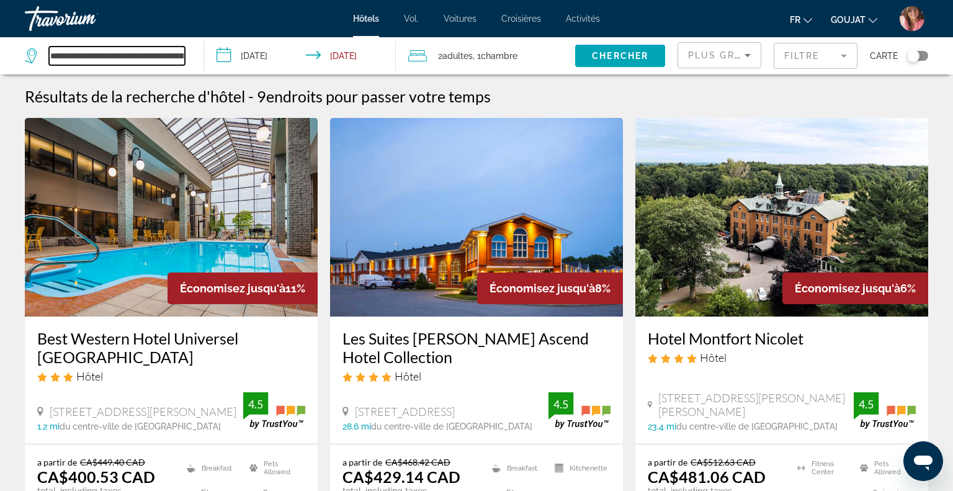
click at [156, 53] on input "**********" at bounding box center [117, 56] width 136 height 19
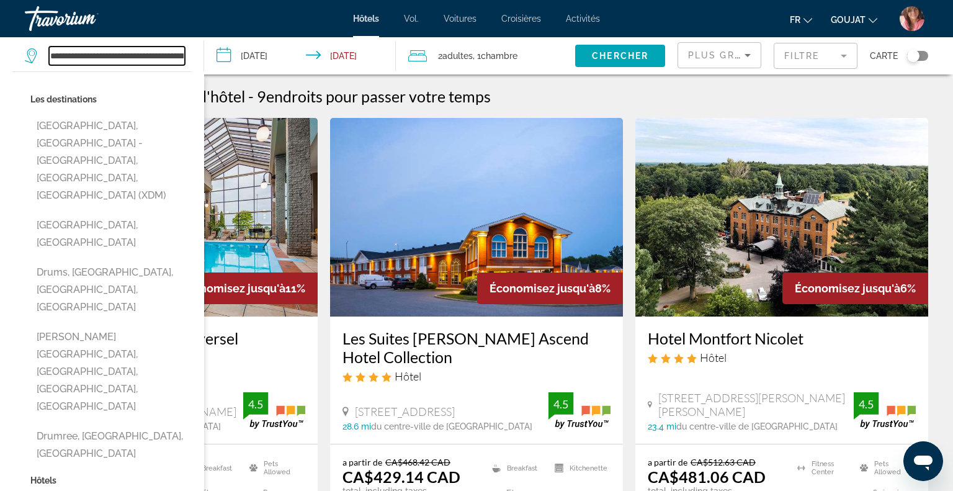
click at [156, 53] on input "**********" at bounding box center [117, 56] width 136 height 19
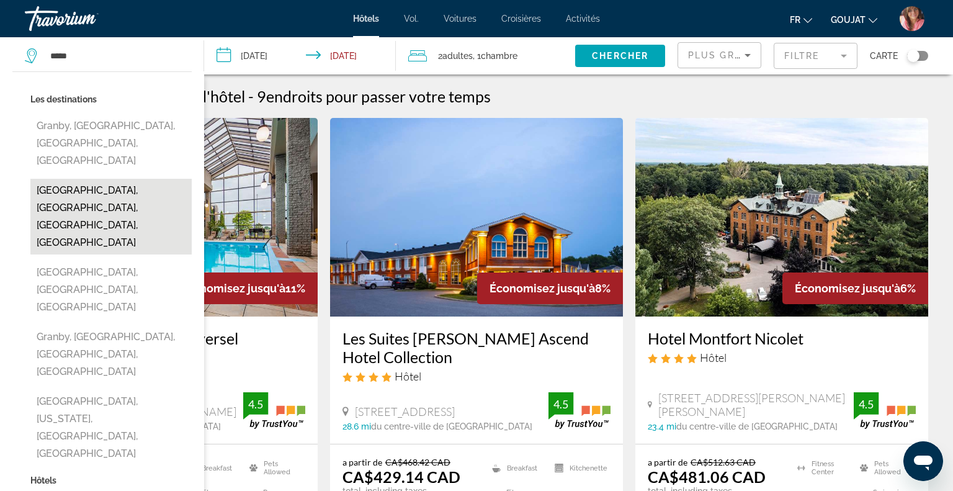
click at [52, 192] on button "Granby, Eastern Townships, QC, Canada" at bounding box center [110, 217] width 161 height 76
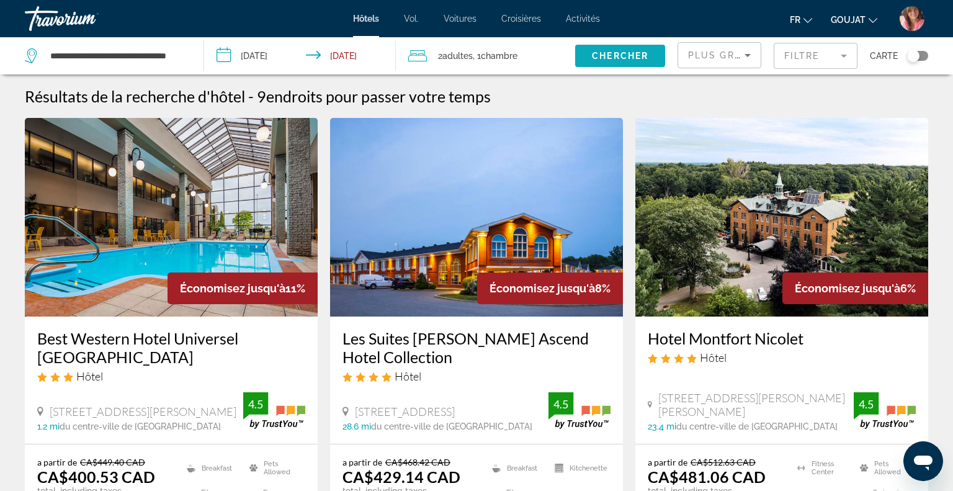
click at [602, 60] on span "Chercher" at bounding box center [620, 56] width 56 height 10
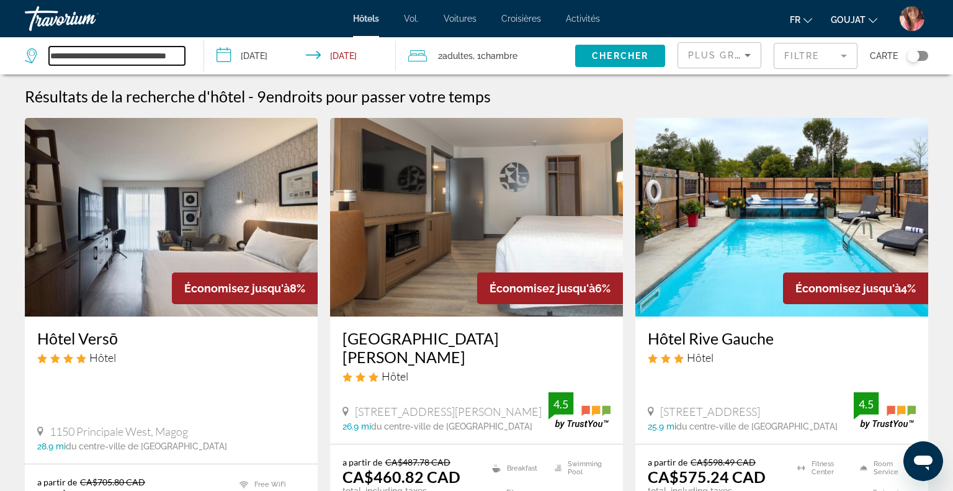
click at [159, 59] on input "**********" at bounding box center [117, 56] width 136 height 19
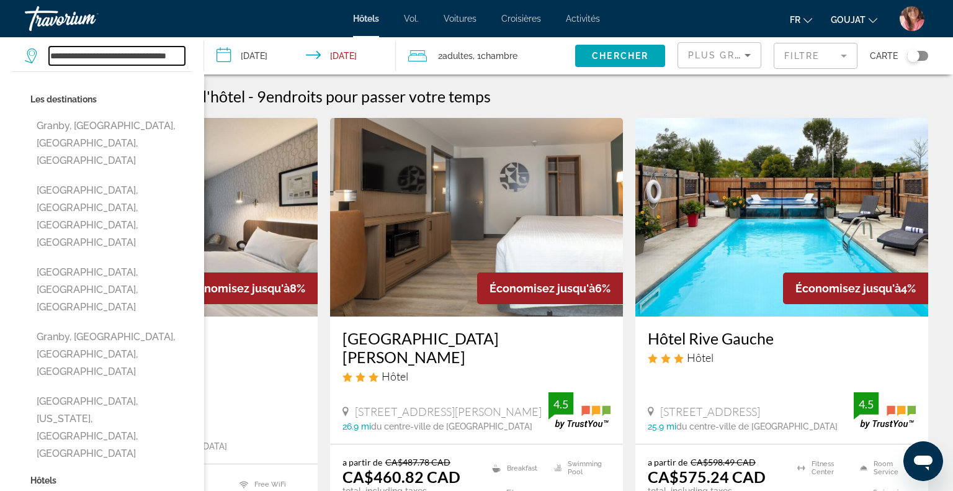
click at [159, 59] on input "**********" at bounding box center [117, 56] width 136 height 19
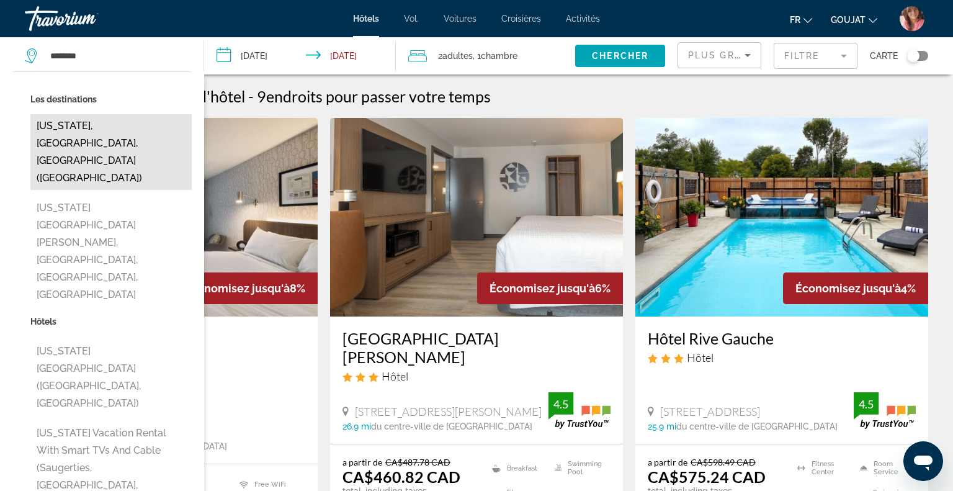
click at [115, 128] on button "New York, NY, United States (NYC)" at bounding box center [110, 152] width 161 height 76
type input "**********"
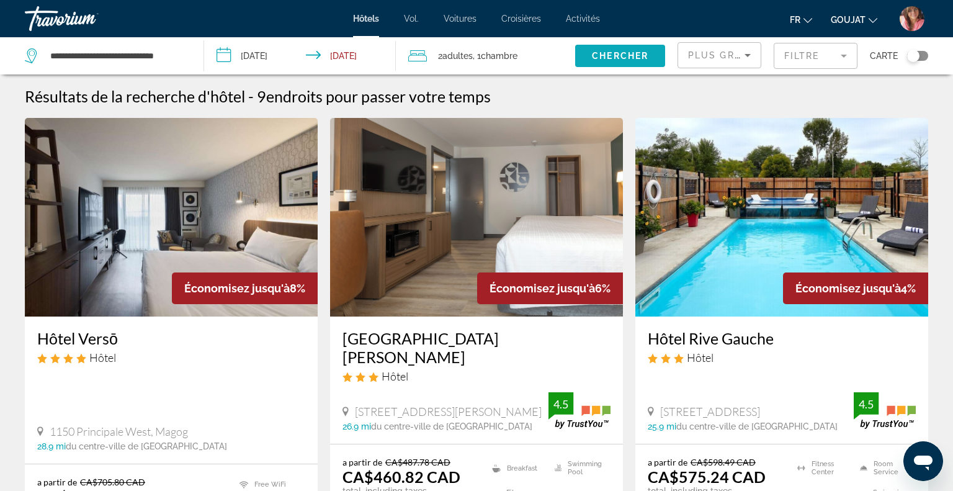
click at [592, 53] on span "Chercher" at bounding box center [620, 56] width 56 height 10
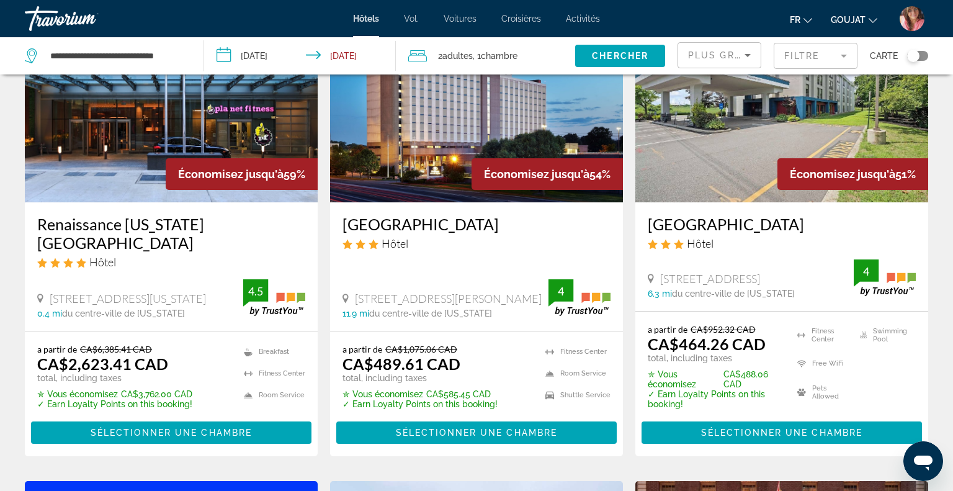
scroll to position [118, 0]
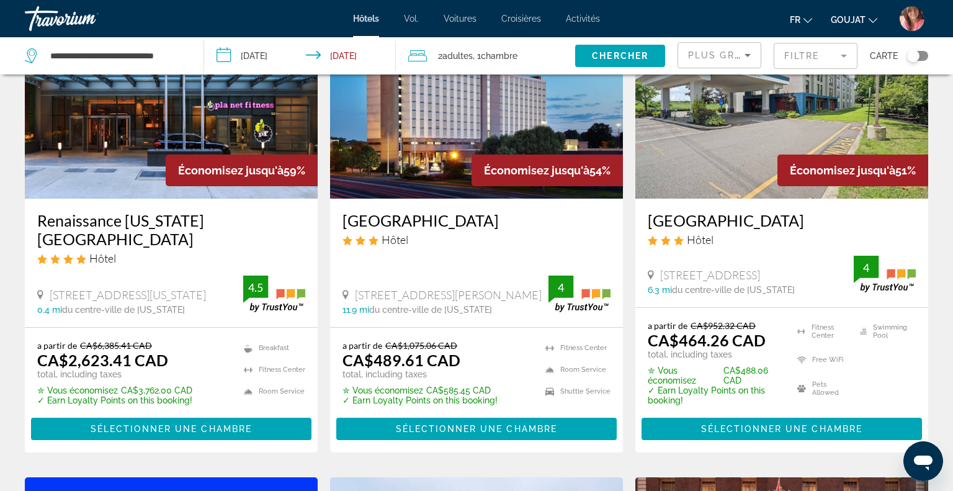
drag, startPoint x: 341, startPoint y: 218, endPoint x: 506, endPoint y: 219, distance: 165.1
click at [506, 219] on div "Hilton Newark Airport Hôtel 1170 Spring St, Elizabeth 11.9 mi du centre-ville d…" at bounding box center [476, 263] width 293 height 128
copy h3 "Hilton Newark Airport"
click at [476, 147] on img "Contenu principal" at bounding box center [476, 99] width 293 height 199
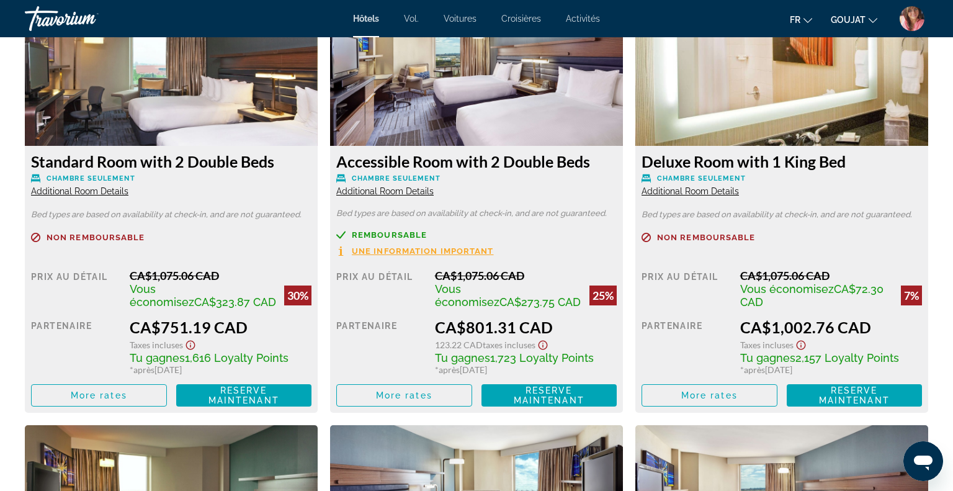
scroll to position [2201, 0]
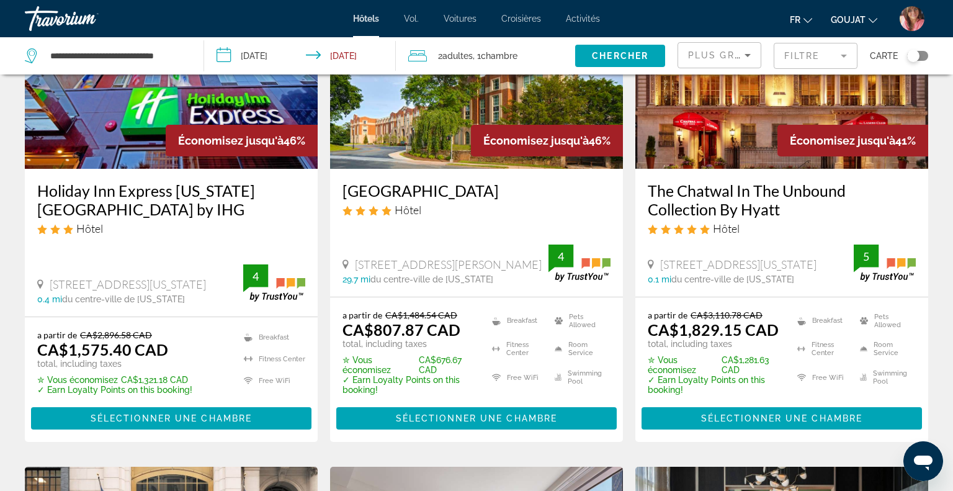
scroll to position [631, 0]
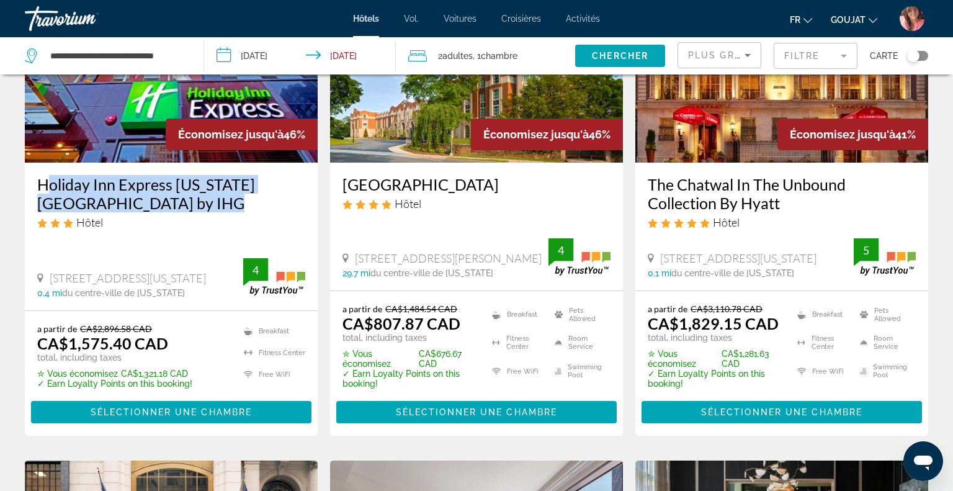
drag, startPoint x: 33, startPoint y: 183, endPoint x: 195, endPoint y: 204, distance: 163.9
click at [195, 204] on div "Holiday Inn Express New York City Times Square by IHG Hôtel 343 W 39Th Street, …" at bounding box center [171, 236] width 293 height 147
copy h3 "Holiday Inn Express New York City Times Square by IHG"
click at [83, 53] on input "**********" at bounding box center [117, 56] width 136 height 19
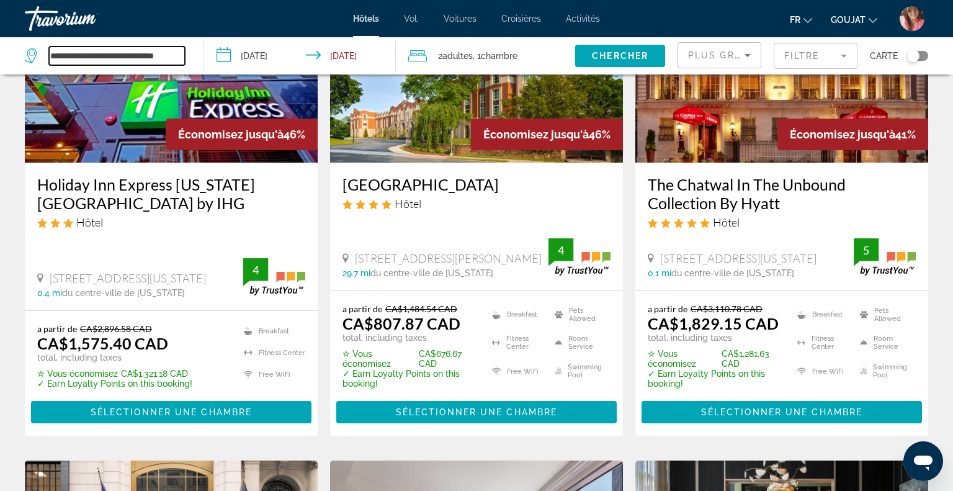
click at [83, 53] on input "**********" at bounding box center [117, 56] width 136 height 19
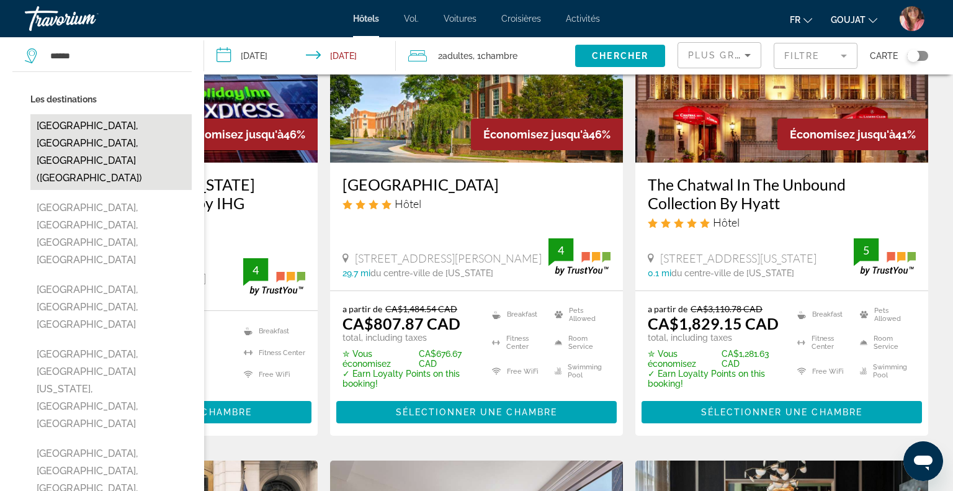
click at [132, 126] on button "Boston, MA, United States (BOS)" at bounding box center [110, 152] width 161 height 76
type input "**********"
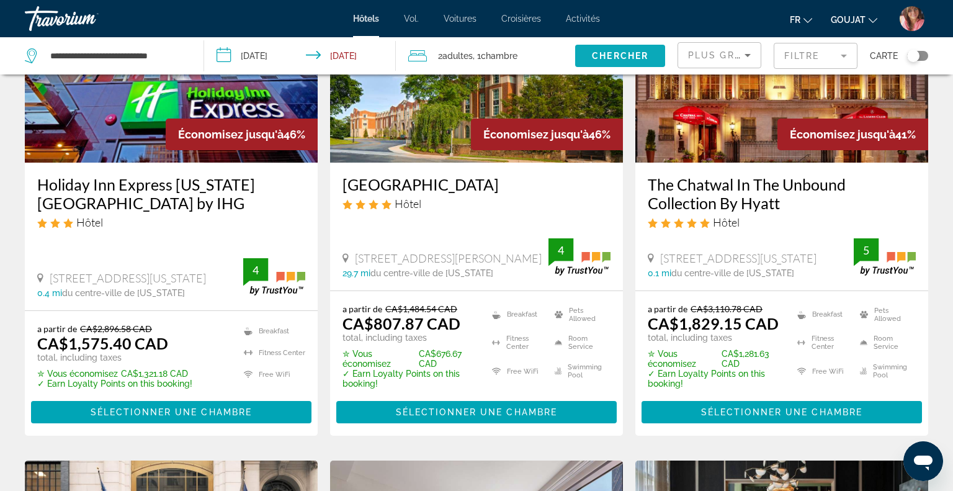
click at [636, 57] on span "Chercher" at bounding box center [620, 56] width 56 height 10
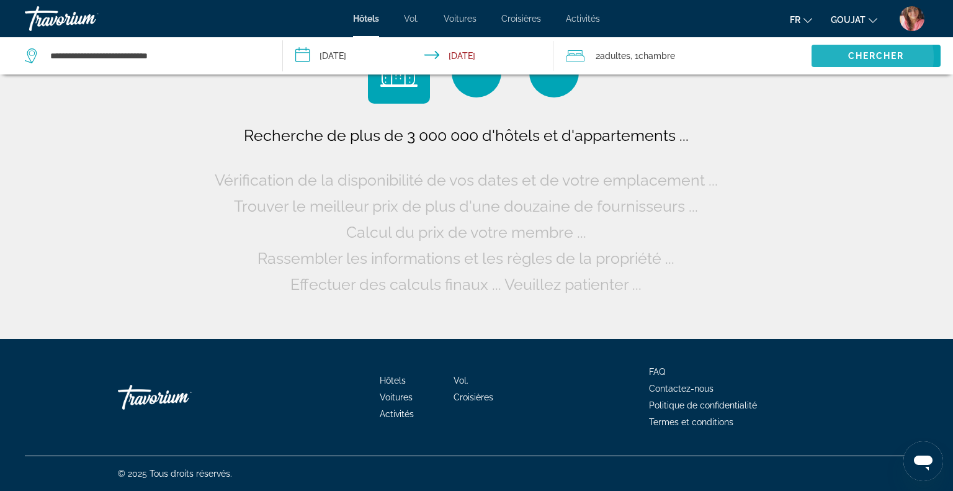
scroll to position [0, 0]
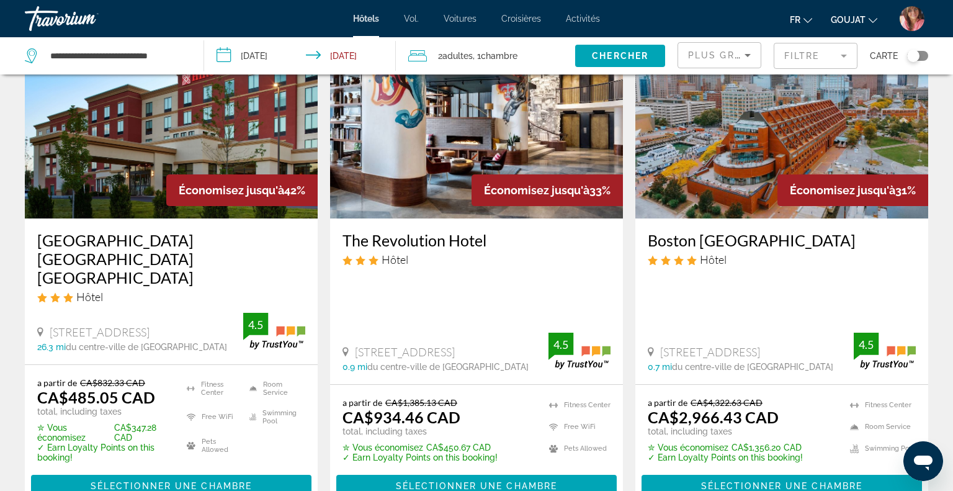
scroll to position [99, 0]
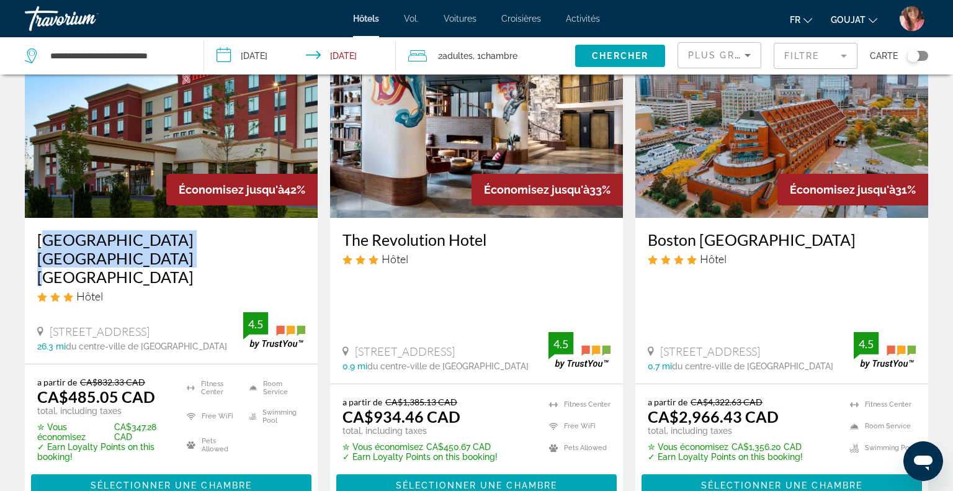
drag, startPoint x: 31, startPoint y: 240, endPoint x: 307, endPoint y: 239, distance: 275.6
click at [307, 239] on div "Hilton Garden Inn Boston Marlborough Hôtel 170 Forest St, Marlborough 26.3 mi d…" at bounding box center [171, 291] width 293 height 146
copy h3 "Hilton Garden Inn Boston Marlborough"
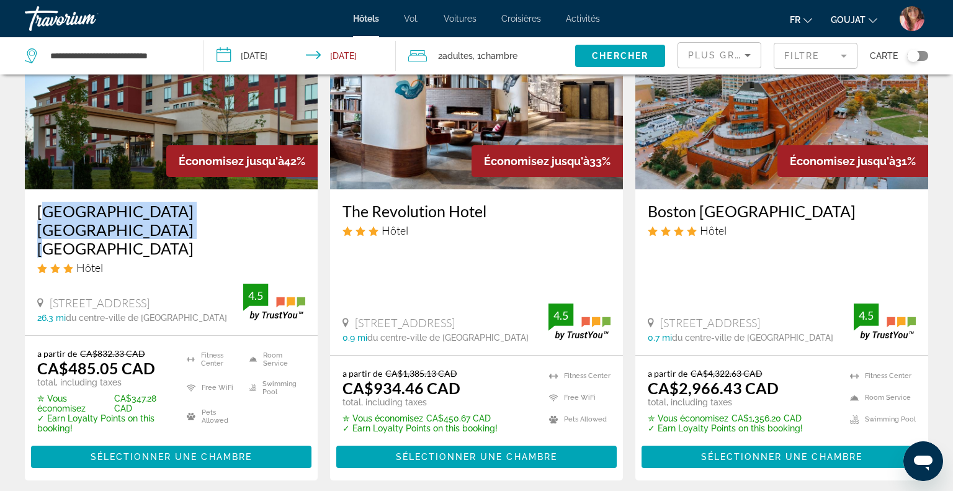
scroll to position [129, 0]
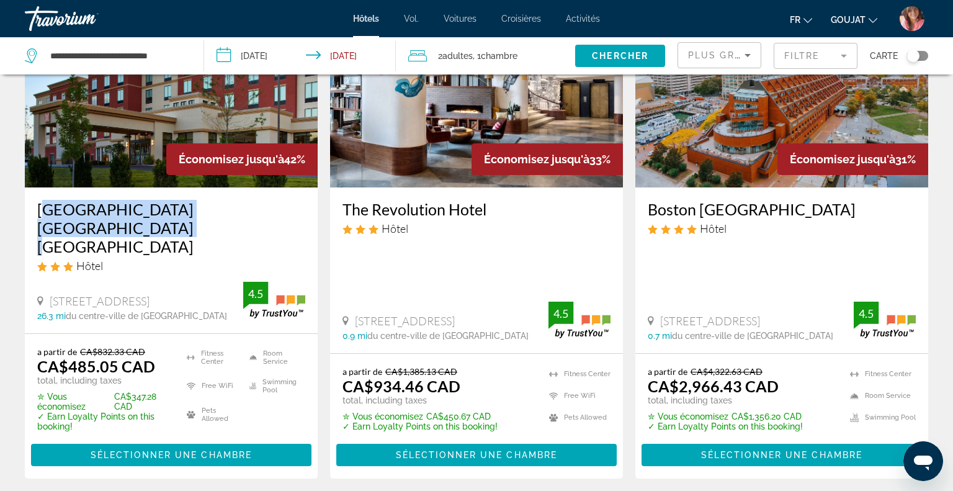
click at [142, 154] on img "Contenu principal" at bounding box center [171, 88] width 293 height 199
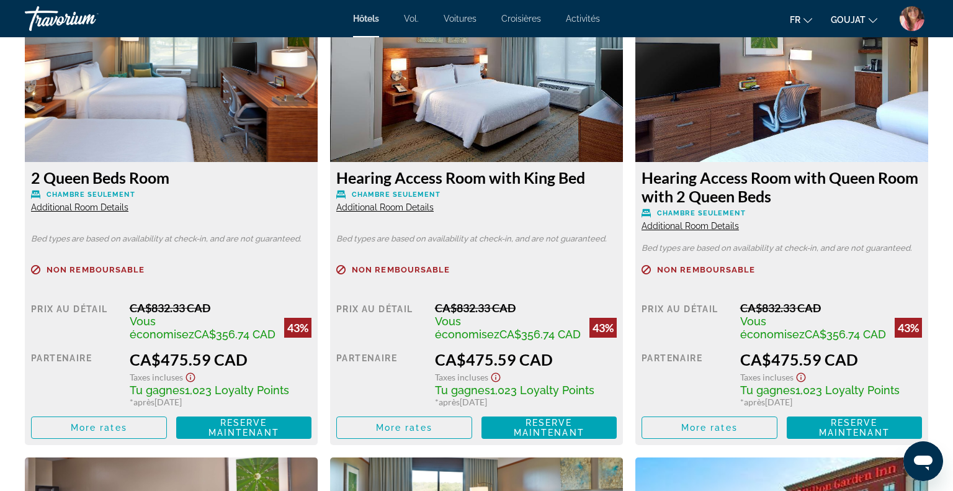
scroll to position [1689, 0]
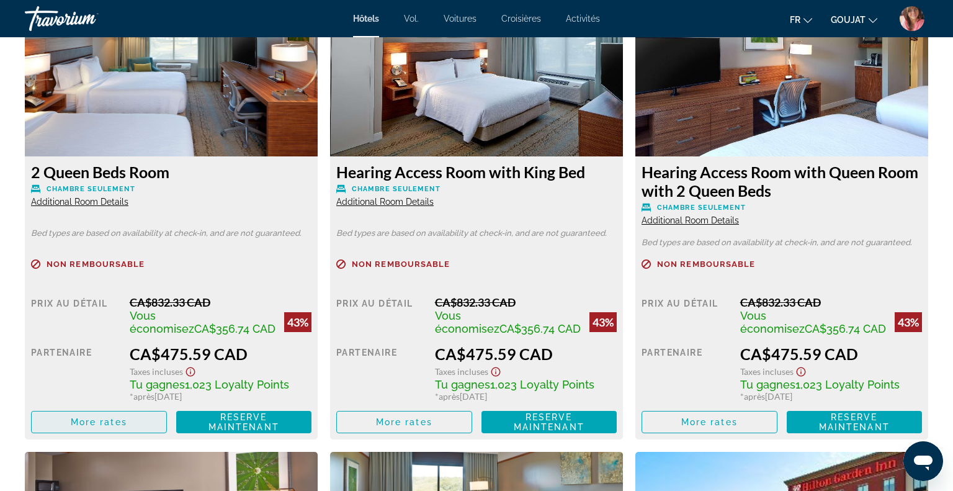
click at [133, 422] on span "Contenu principal" at bounding box center [99, 422] width 135 height 30
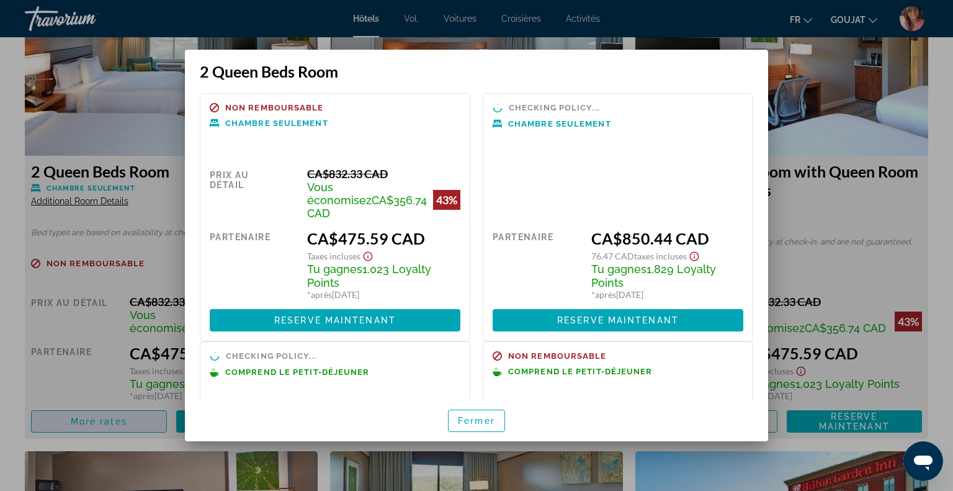
scroll to position [0, 0]
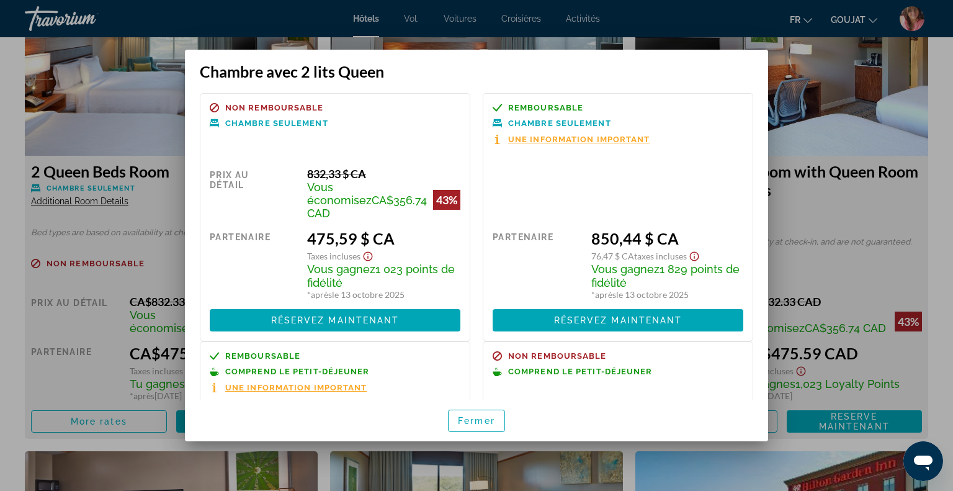
click at [945, 154] on div at bounding box center [476, 245] width 953 height 491
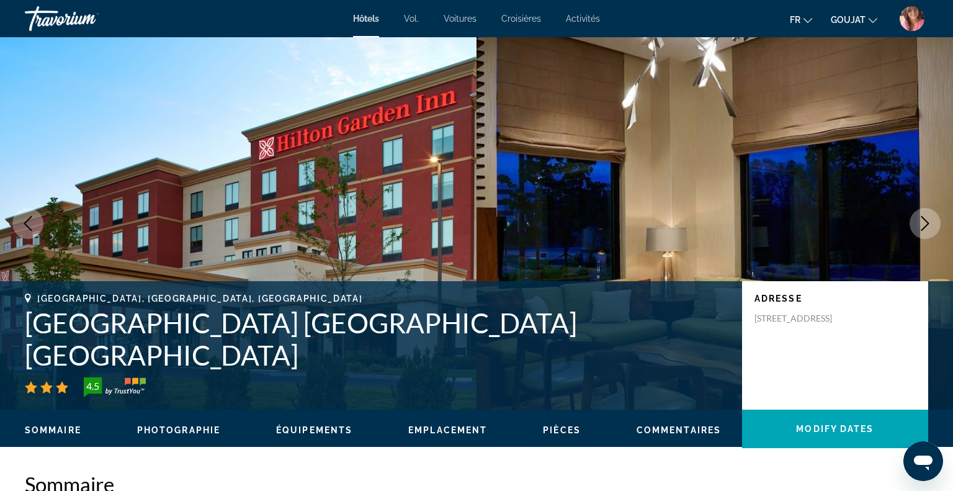
scroll to position [1689, 0]
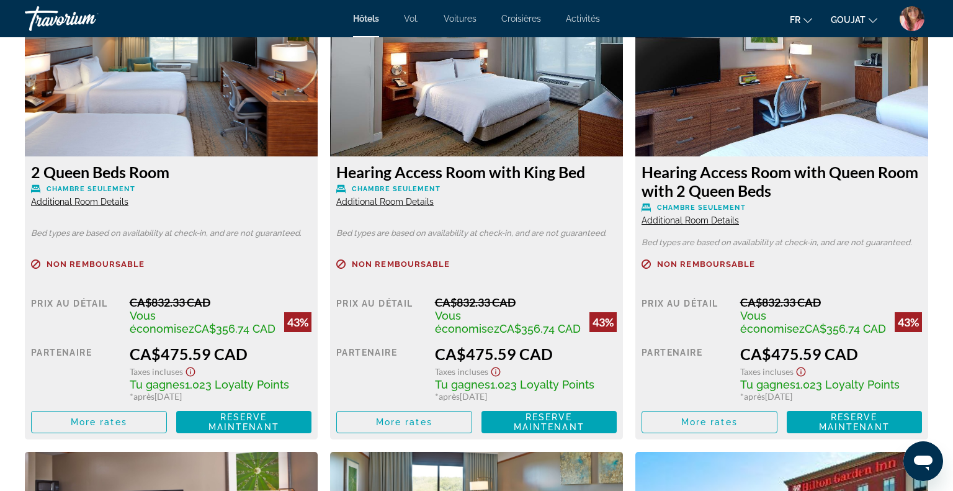
click at [94, 204] on span "Additional Room Details" at bounding box center [79, 202] width 97 height 10
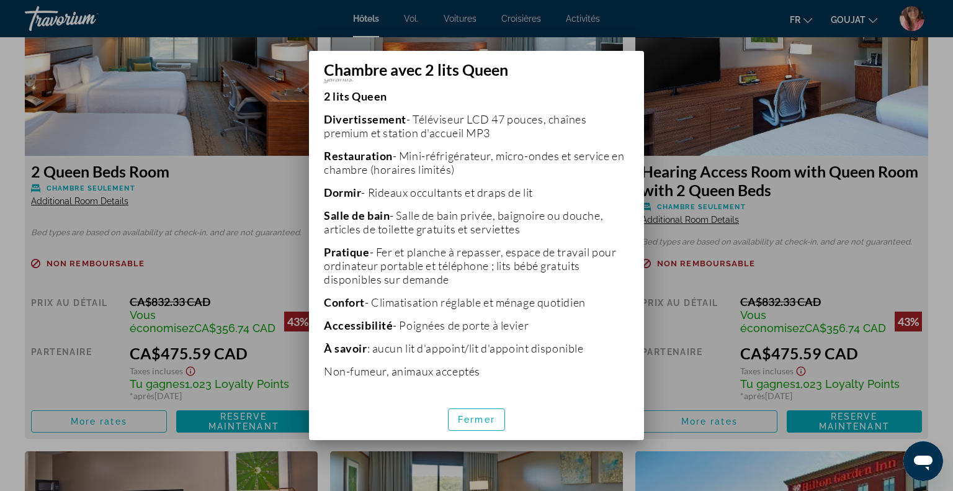
scroll to position [243, 0]
click at [475, 425] on span "button" at bounding box center [477, 420] width 56 height 30
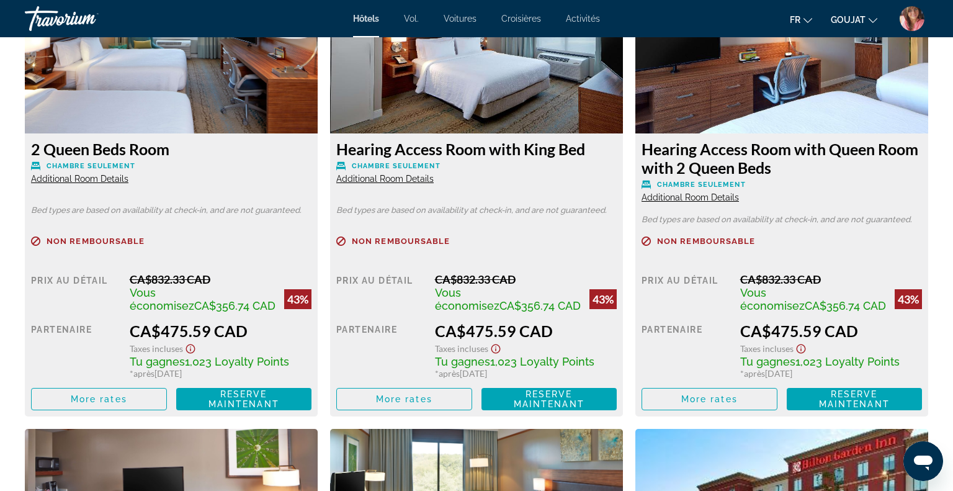
scroll to position [1712, 0]
click at [709, 194] on span "Additional Room Details" at bounding box center [690, 197] width 97 height 10
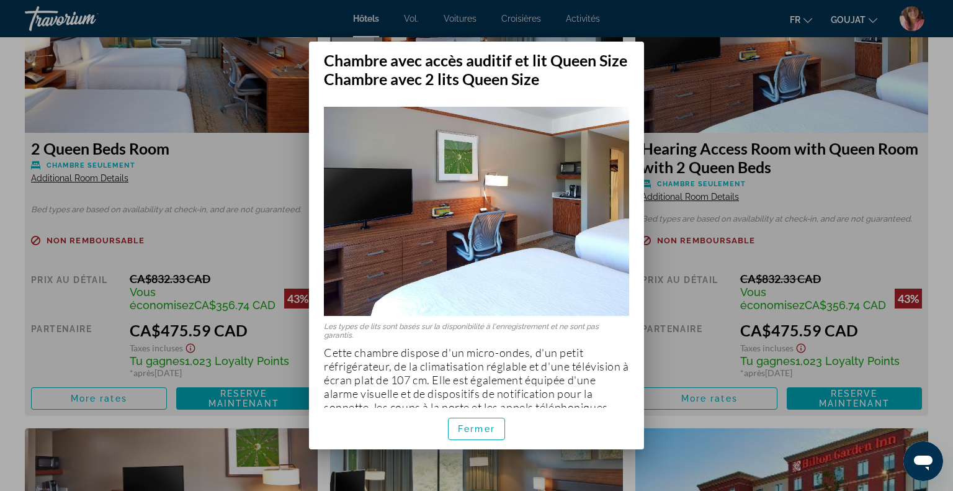
scroll to position [32, 0]
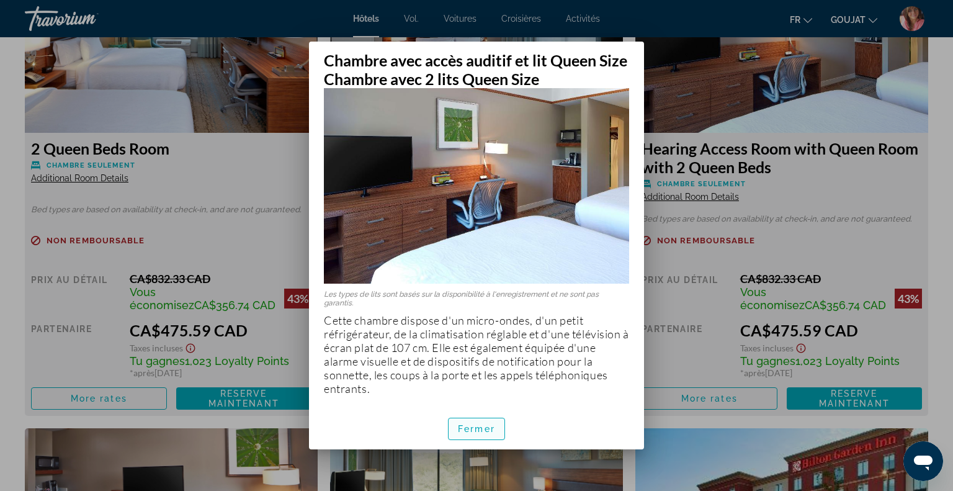
click at [478, 426] on font "Fermer" at bounding box center [476, 429] width 37 height 10
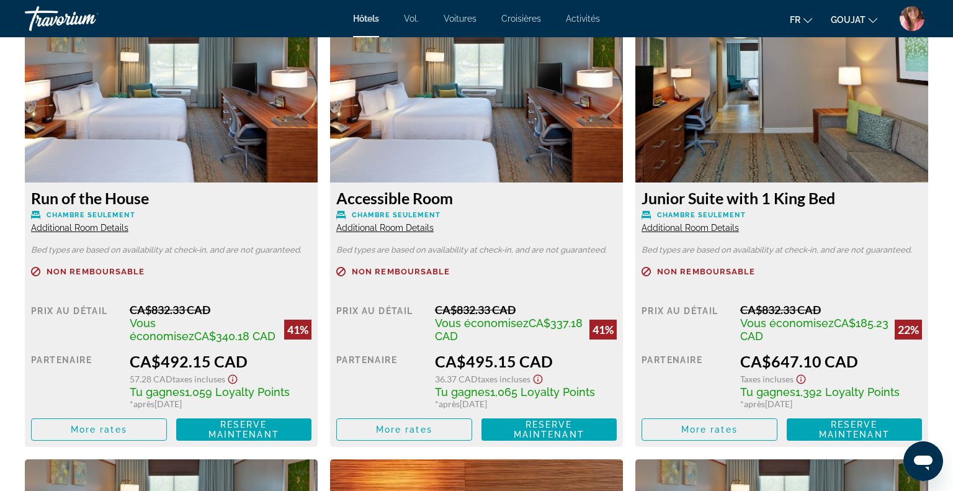
scroll to position [2564, 0]
click at [403, 230] on span "Additional Room Details" at bounding box center [384, 227] width 97 height 10
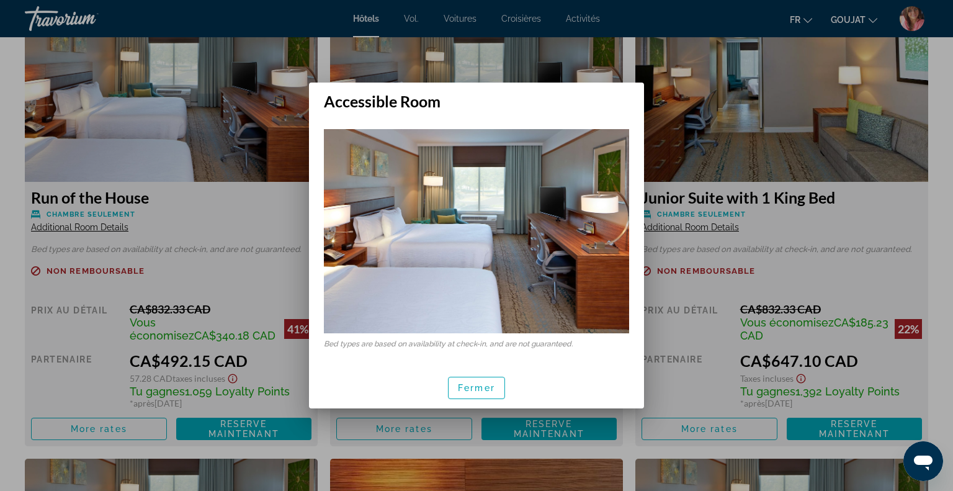
scroll to position [0, 0]
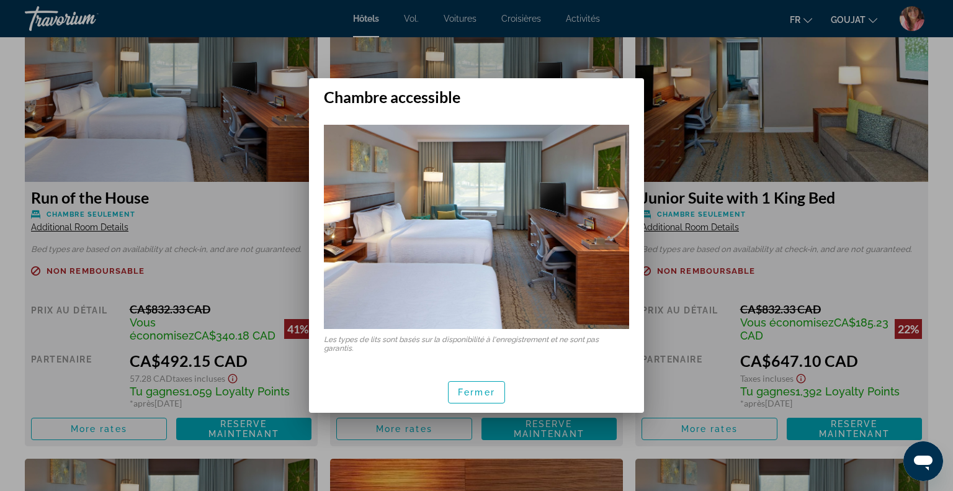
click at [685, 284] on div at bounding box center [476, 245] width 953 height 491
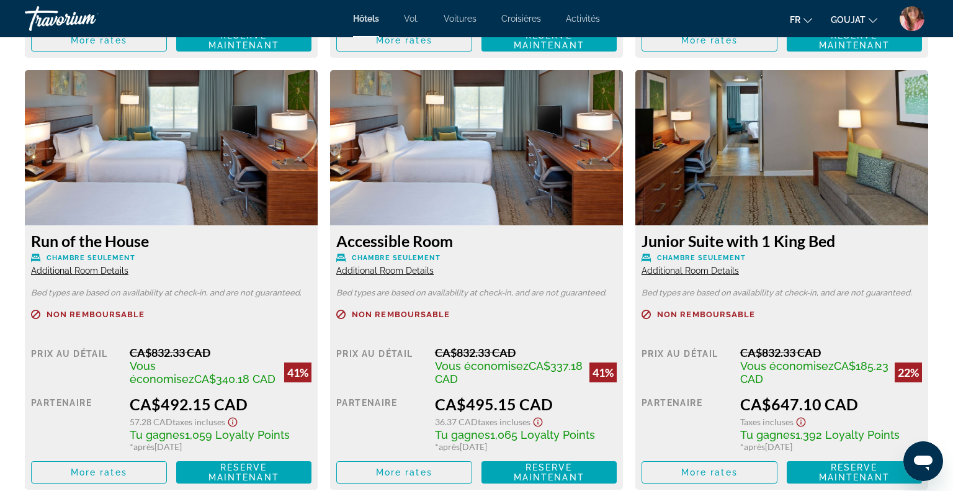
scroll to position [2641, 0]
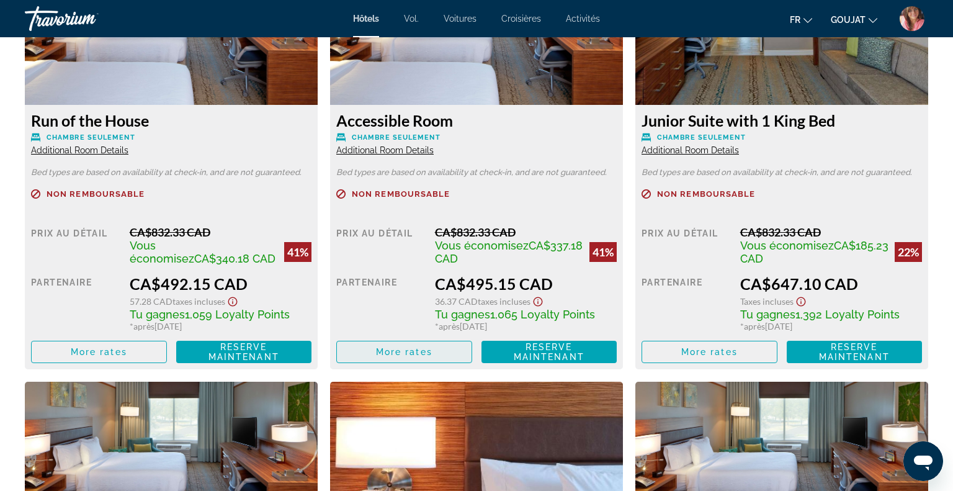
click at [418, 357] on span "More rates" at bounding box center [404, 352] width 56 height 10
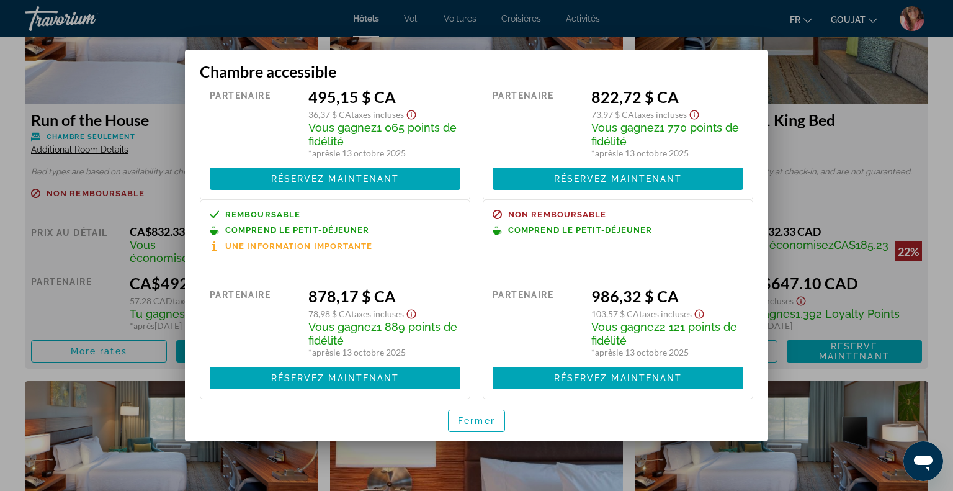
scroll to position [0, 0]
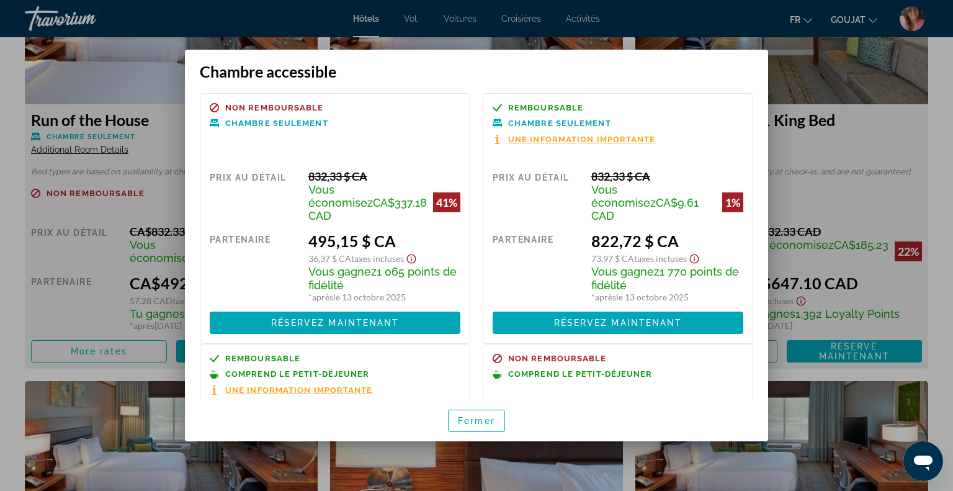
click at [855, 147] on div at bounding box center [476, 245] width 953 height 491
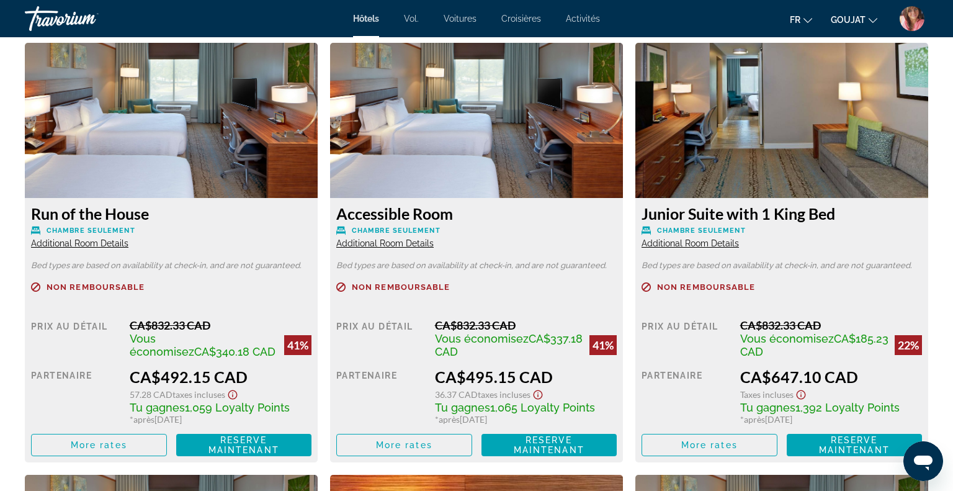
scroll to position [2546, 0]
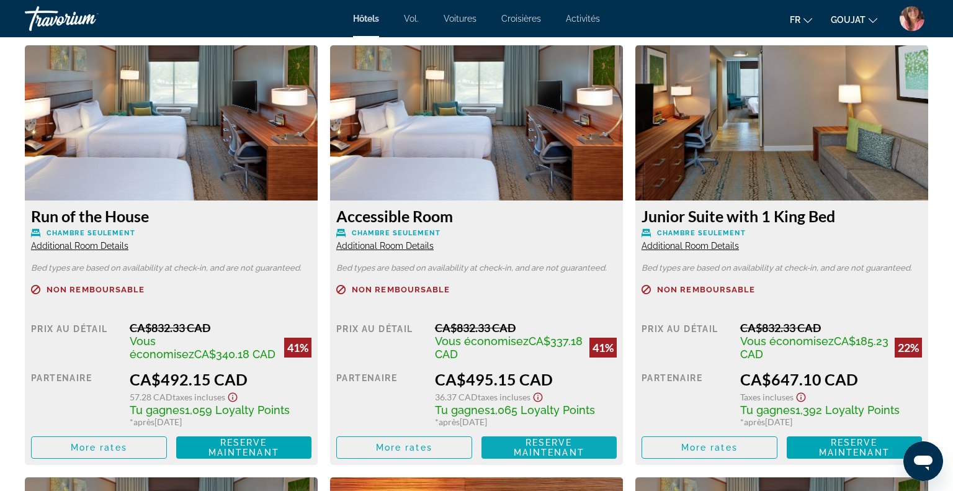
click at [548, 452] on span "Reserve maintenant" at bounding box center [549, 448] width 71 height 20
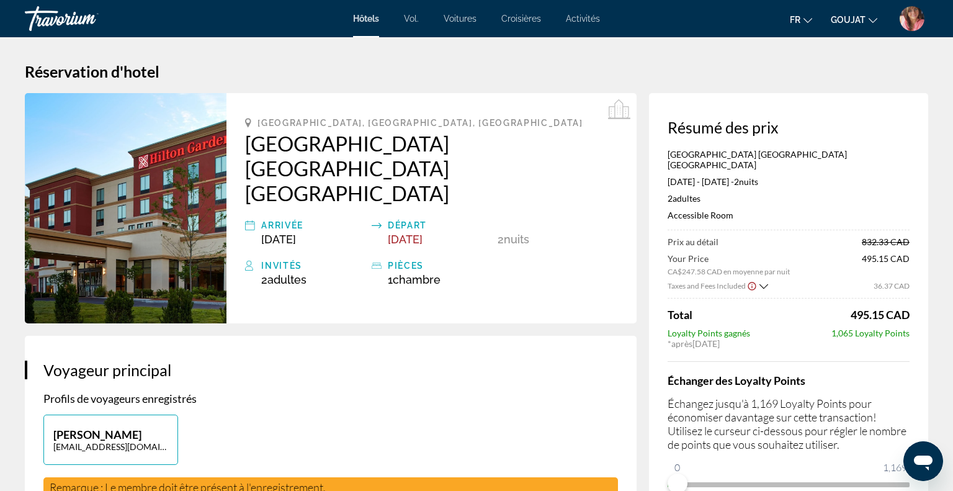
click at [762, 281] on icon "Show Taxes and Fees breakdown" at bounding box center [764, 286] width 9 height 11
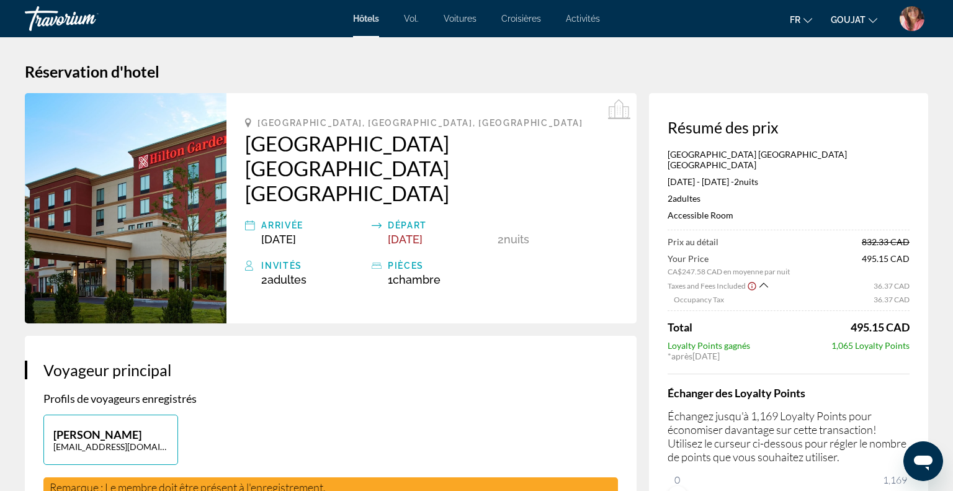
click at [762, 280] on icon "Show Taxes and Fees breakdown" at bounding box center [764, 285] width 9 height 11
